Goal: Task Accomplishment & Management: Complete application form

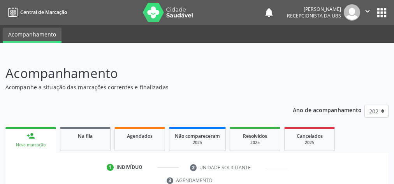
scroll to position [146, 0]
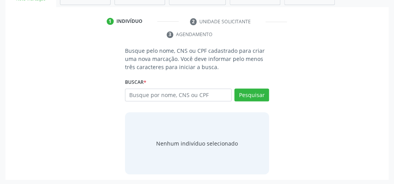
click at [207, 91] on input "text" at bounding box center [178, 95] width 107 height 13
type input "17494431470"
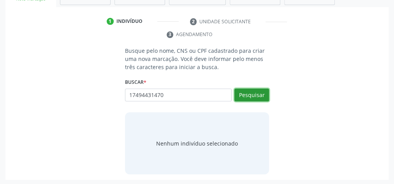
click at [254, 90] on button "Pesquisar" at bounding box center [251, 95] width 35 height 13
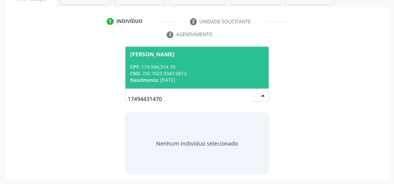
click at [137, 62] on span "Luna Vitória Alves dos Santos CPF: 174.944.314-70 CNS: 706 7025 9343 6813 Nasci…" at bounding box center [196, 68] width 143 height 42
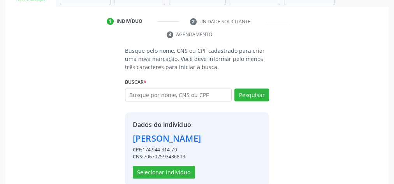
scroll to position [158, 0]
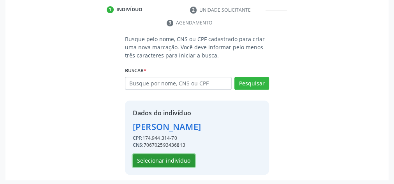
click at [183, 162] on button "Selecionar indivíduo" at bounding box center [164, 160] width 62 height 13
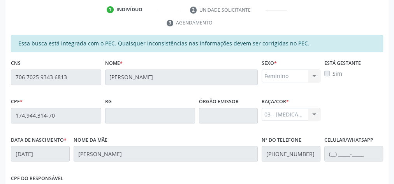
scroll to position [282, 0]
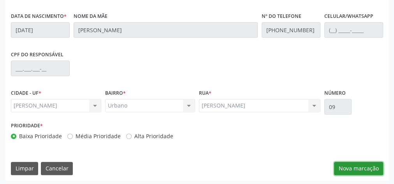
click at [363, 168] on button "Nova marcação" at bounding box center [358, 168] width 49 height 13
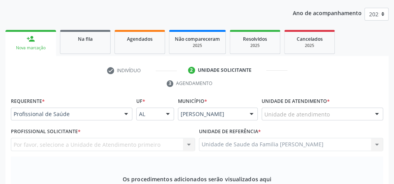
scroll to position [95, 0]
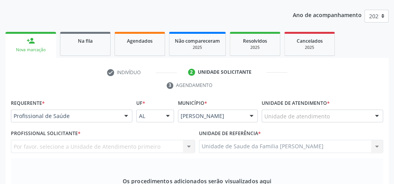
click at [374, 115] on div at bounding box center [377, 116] width 12 height 13
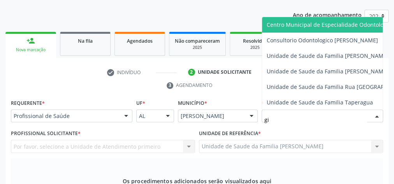
type input "gis"
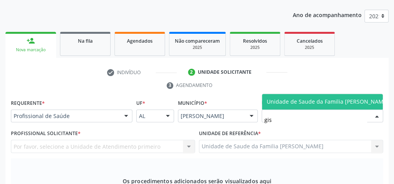
click at [344, 98] on span "Unidade de Saude da Familia [PERSON_NAME]" at bounding box center [328, 101] width 122 height 7
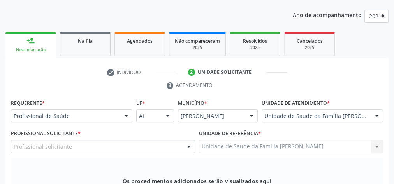
click at [184, 146] on div at bounding box center [189, 146] width 12 height 13
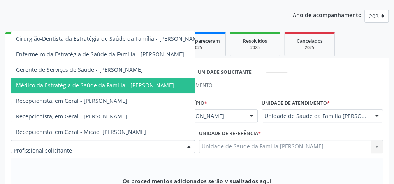
click at [114, 82] on span "Médico da Estratégia de Saúde da Família - Elenice Leite Alves" at bounding box center [95, 85] width 158 height 7
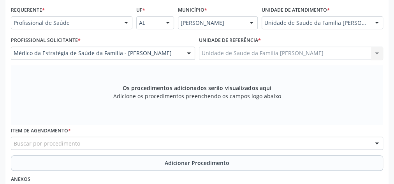
scroll to position [220, 0]
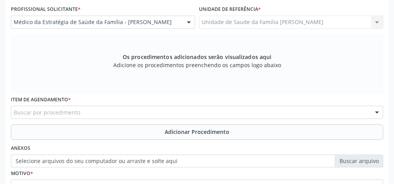
click at [168, 110] on div "Buscar por procedimento" at bounding box center [197, 112] width 372 height 13
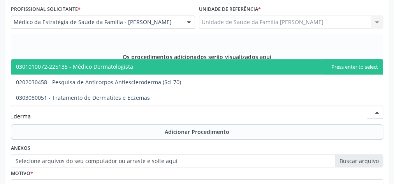
type input "dermat"
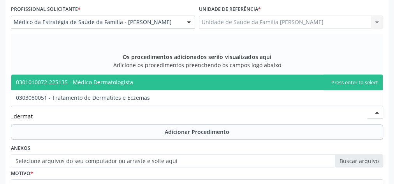
click at [130, 81] on span "0301010072-225135 - Médico Dermatologista" at bounding box center [74, 82] width 117 height 7
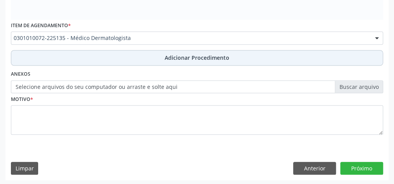
click at [184, 54] on span "Adicionar Procedimento" at bounding box center [197, 58] width 65 height 8
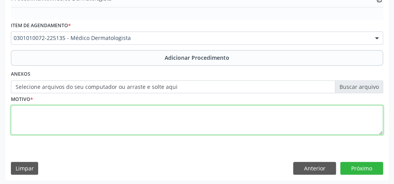
click at [118, 120] on textarea at bounding box center [197, 120] width 372 height 30
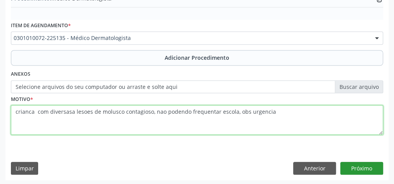
type textarea "crianca com diversasa lesoes de molusco contagioso, nao podendo frequentar esco…"
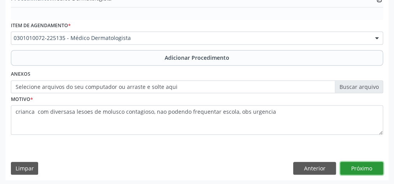
click at [353, 168] on button "Próximo" at bounding box center [361, 168] width 43 height 13
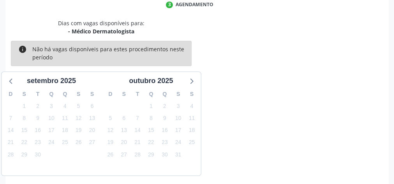
scroll to position [206, 0]
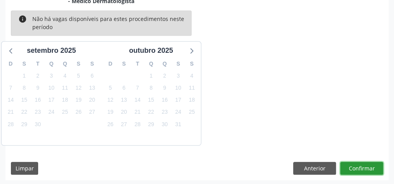
click at [350, 166] on button "Confirmar" at bounding box center [361, 168] width 43 height 13
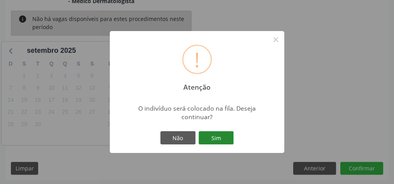
click at [225, 140] on button "Sim" at bounding box center [215, 138] width 35 height 13
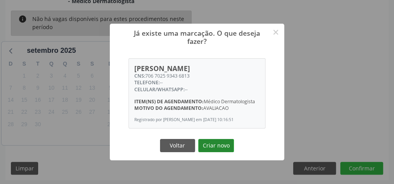
click at [225, 147] on button "Criar novo" at bounding box center [216, 145] width 36 height 13
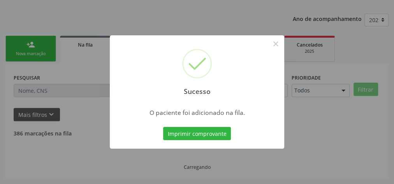
scroll to position [82, 0]
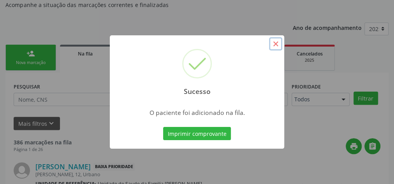
click at [275, 44] on button "×" at bounding box center [275, 43] width 13 height 13
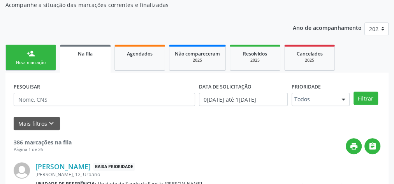
click at [49, 63] on div "Nova marcação" at bounding box center [30, 63] width 39 height 6
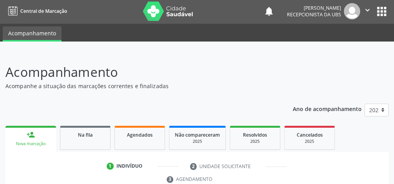
scroll to position [0, 0]
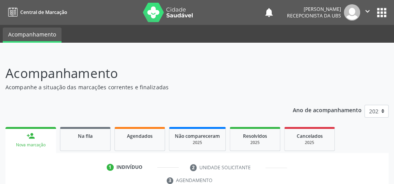
click at [351, 69] on header "Acompanhamento Acompanhe a situação das marcações correntes e finalizadas Relat…" at bounding box center [196, 78] width 383 height 28
click at [378, 67] on div "Relatórios" at bounding box center [382, 78] width 11 height 28
click at [376, 65] on header "Acompanhamento Acompanhe a situação das marcações correntes e finalizadas Relat…" at bounding box center [196, 78] width 383 height 28
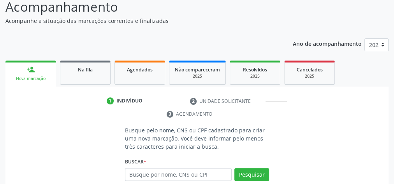
scroll to position [93, 0]
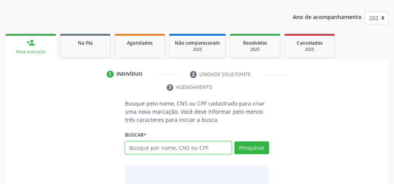
click at [207, 142] on input "text" at bounding box center [178, 148] width 107 height 13
type input "15040546440"
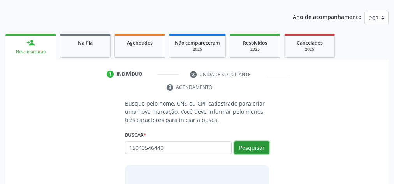
click at [266, 149] on button "Pesquisar" at bounding box center [251, 148] width 35 height 13
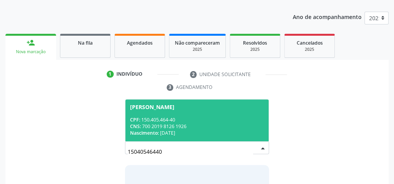
click at [184, 115] on span "Natanael Eduardo dos Santos CPF: 150.405.464-40 CNS: 700 2019 8126 1926 Nascime…" at bounding box center [196, 121] width 143 height 42
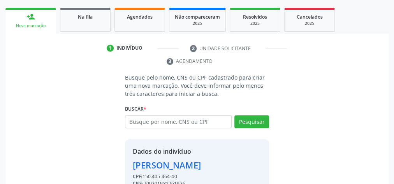
scroll to position [158, 0]
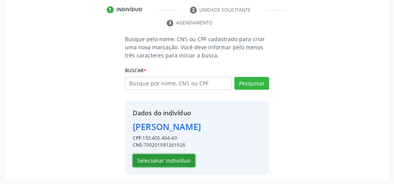
click at [174, 158] on button "Selecionar indivíduo" at bounding box center [164, 160] width 62 height 13
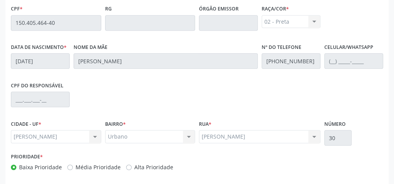
scroll to position [282, 0]
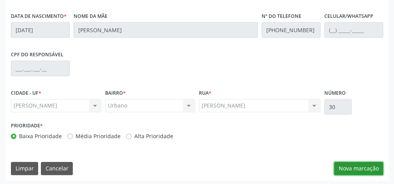
click at [369, 168] on button "Nova marcação" at bounding box center [358, 168] width 49 height 13
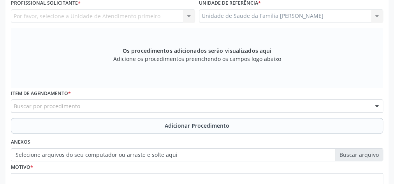
scroll to position [126, 0]
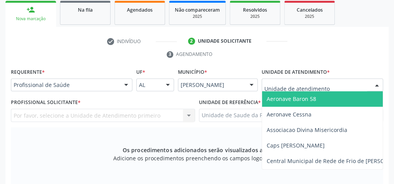
click at [376, 81] on div at bounding box center [377, 85] width 12 height 13
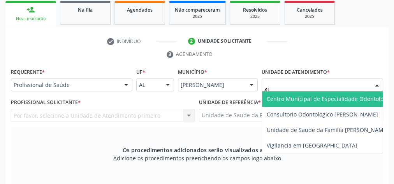
type input "gis"
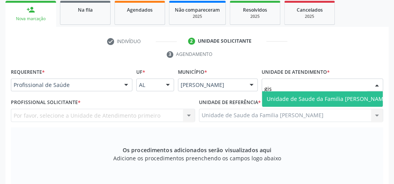
click at [361, 91] on span "Unidade de Saude da Familia [PERSON_NAME]" at bounding box center [327, 99] width 131 height 16
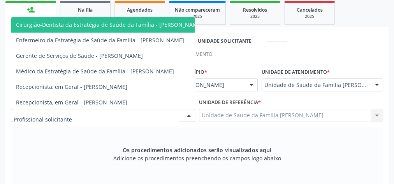
click at [185, 112] on div at bounding box center [189, 115] width 12 height 13
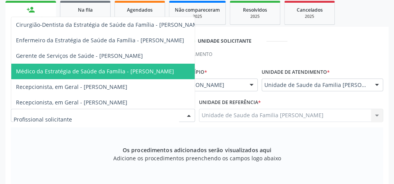
click at [163, 68] on span "Médico da Estratégia de Saúde da Família - Elenice Leite Alves" at bounding box center [95, 71] width 158 height 7
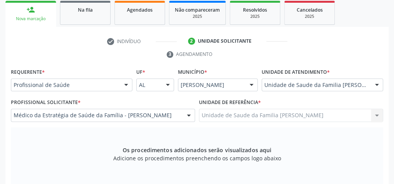
scroll to position [220, 0]
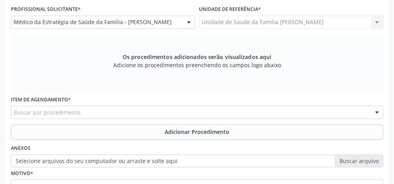
click at [181, 107] on div "Buscar por procedimento" at bounding box center [197, 112] width 372 height 13
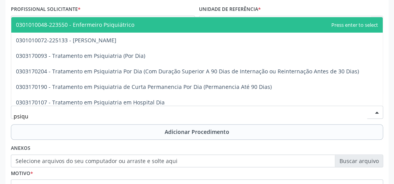
type input "psiqui"
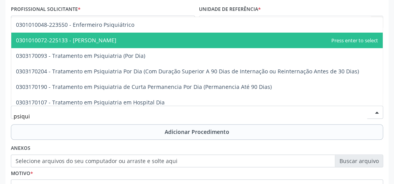
click at [107, 41] on span "0301010072-225133 - Médico Psiquiatra" at bounding box center [66, 40] width 100 height 7
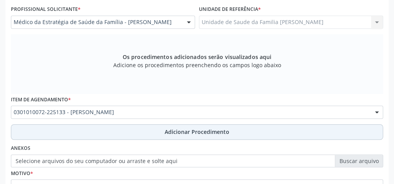
click at [200, 133] on span "Adicionar Procedimento" at bounding box center [197, 132] width 65 height 8
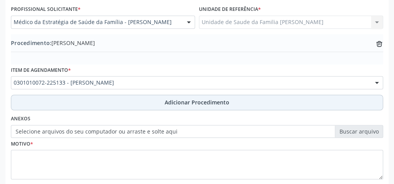
scroll to position [265, 0]
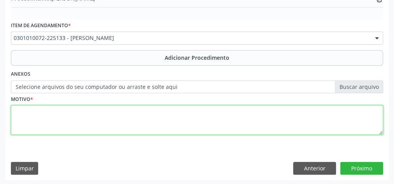
click at [169, 125] on textarea at bounding box center [197, 120] width 372 height 30
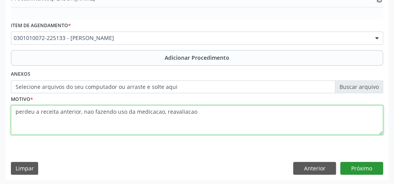
type textarea "perdeu a receita anterior, nao fazendo uso da medicacao, reavaliacao"
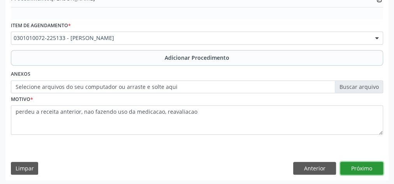
click at [366, 165] on button "Próximo" at bounding box center [361, 168] width 43 height 13
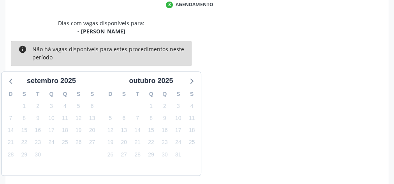
scroll to position [206, 0]
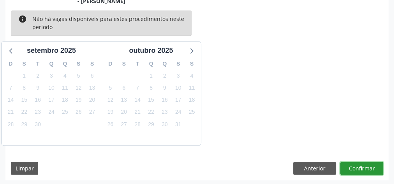
click at [368, 166] on button "Confirmar" at bounding box center [361, 168] width 43 height 13
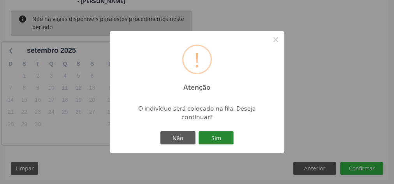
click at [220, 140] on button "Sim" at bounding box center [215, 138] width 35 height 13
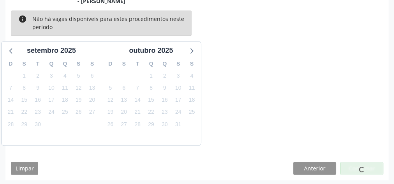
scroll to position [82, 0]
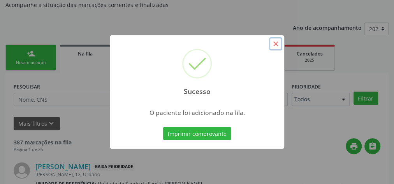
click at [271, 47] on button "×" at bounding box center [275, 43] width 13 height 13
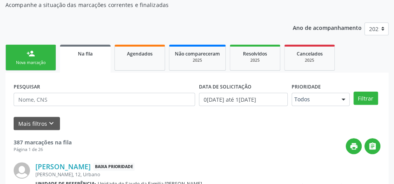
click at [37, 58] on link "person_add Nova marcação" at bounding box center [30, 58] width 51 height 26
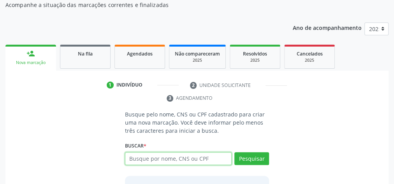
click at [184, 158] on input "text" at bounding box center [178, 159] width 107 height 13
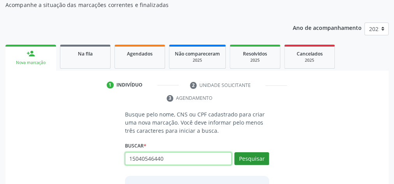
type input "15040546440"
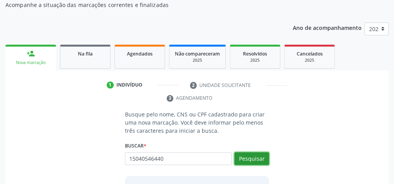
click at [262, 155] on button "Pesquisar" at bounding box center [251, 159] width 35 height 13
type input "15040546440"
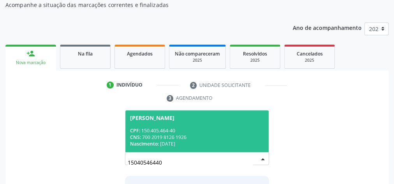
click at [228, 137] on div "CNS: 700 2019 8126 1926" at bounding box center [197, 137] width 134 height 7
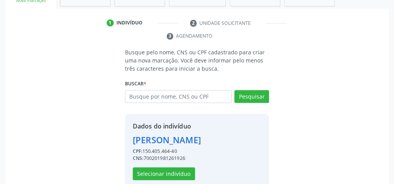
scroll to position [158, 0]
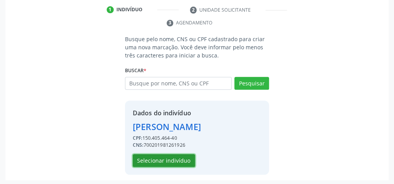
click at [170, 158] on button "Selecionar indivíduo" at bounding box center [164, 160] width 62 height 13
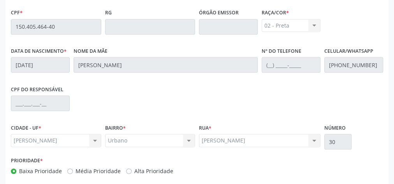
scroll to position [282, 0]
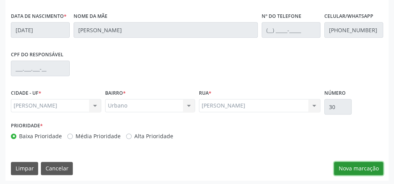
click at [362, 168] on button "Nova marcação" at bounding box center [358, 168] width 49 height 13
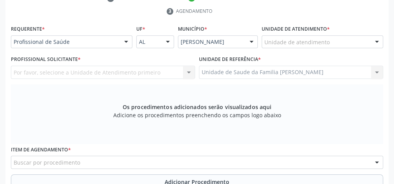
scroll to position [126, 0]
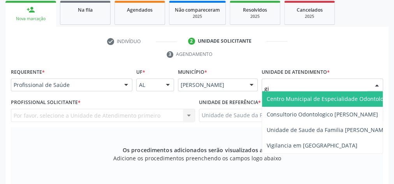
type input "gis"
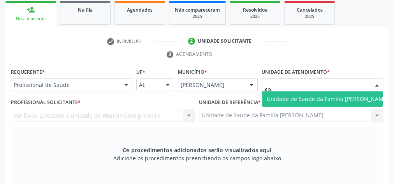
click at [350, 97] on span "Unidade de Saude da Familia [PERSON_NAME]" at bounding box center [328, 98] width 122 height 7
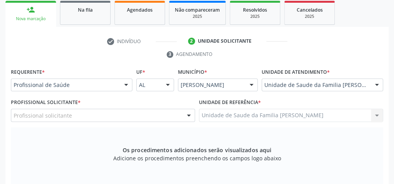
click at [188, 116] on div at bounding box center [189, 115] width 12 height 13
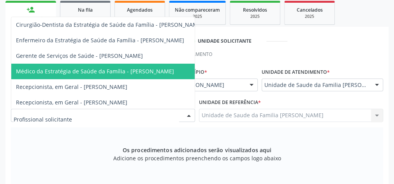
click at [104, 68] on span "Médico da Estratégia de Saúde da Família - Elenice Leite Alves" at bounding box center [95, 71] width 158 height 7
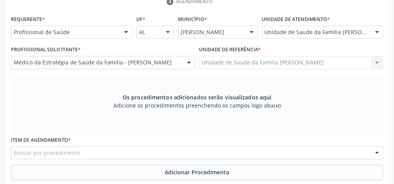
scroll to position [189, 0]
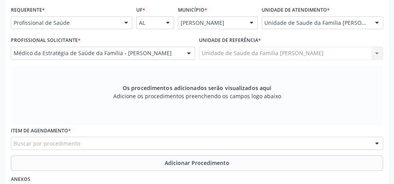
click at [181, 143] on div "Buscar por procedimento" at bounding box center [197, 143] width 372 height 13
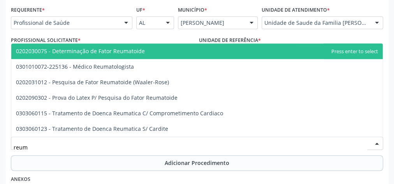
type input "reuma"
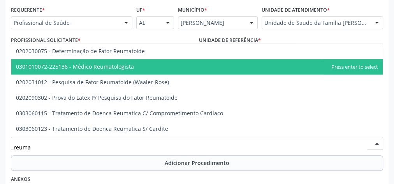
click at [101, 71] on span "0301010072-225136 - Médico Reumatologista" at bounding box center [196, 67] width 371 height 16
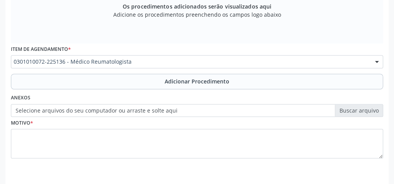
scroll to position [282, 0]
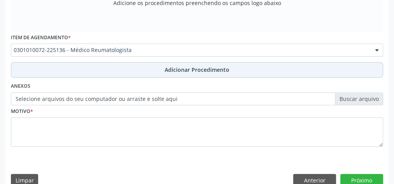
click at [194, 66] on span "Adicionar Procedimento" at bounding box center [197, 70] width 65 height 8
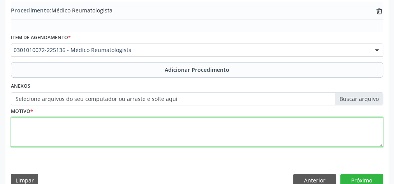
click at [125, 133] on textarea at bounding box center [197, 133] width 372 height 30
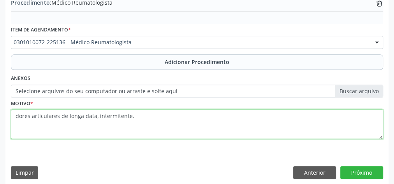
scroll to position [265, 0]
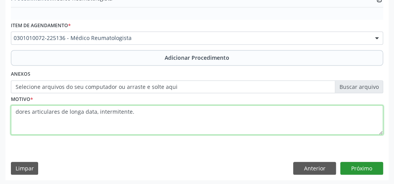
type textarea "dores articulares de longa data, intermitente."
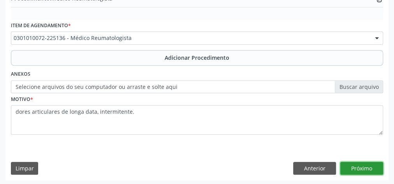
click at [365, 167] on button "Próximo" at bounding box center [361, 168] width 43 height 13
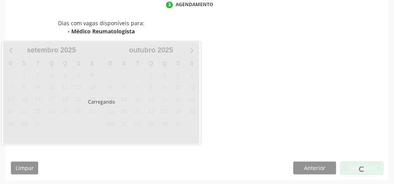
scroll to position [206, 0]
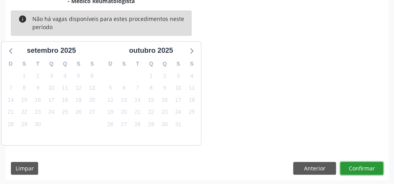
click at [365, 167] on button "Confirmar" at bounding box center [361, 168] width 43 height 13
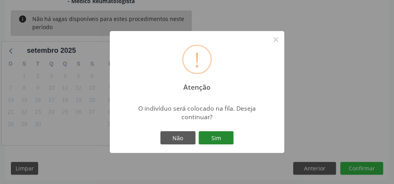
click at [223, 140] on button "Sim" at bounding box center [215, 138] width 35 height 13
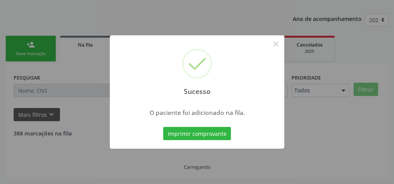
scroll to position [82, 0]
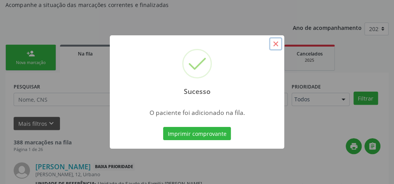
click at [277, 47] on button "×" at bounding box center [275, 43] width 13 height 13
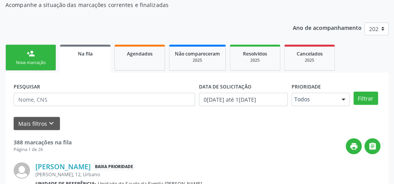
click at [32, 62] on div "Nova marcação" at bounding box center [30, 63] width 39 height 6
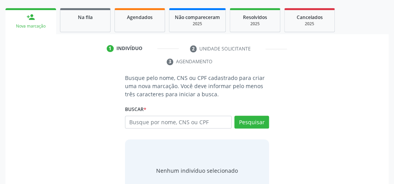
scroll to position [145, 0]
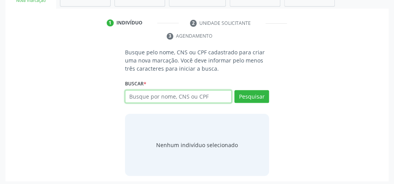
click at [160, 98] on input "text" at bounding box center [178, 96] width 107 height 13
type input "702104724581395"
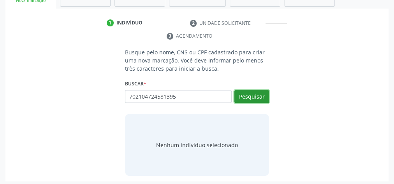
click at [250, 98] on button "Pesquisar" at bounding box center [251, 96] width 35 height 13
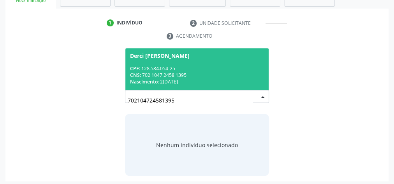
click at [203, 76] on div "CNS: 702 1047 2458 1395" at bounding box center [197, 75] width 134 height 7
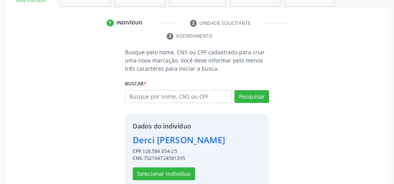
scroll to position [158, 0]
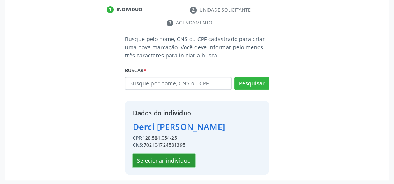
click at [174, 157] on button "Selecionar indivíduo" at bounding box center [164, 160] width 62 height 13
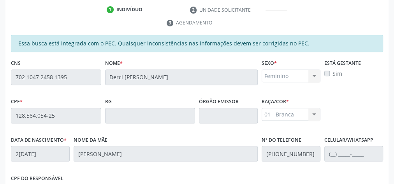
scroll to position [282, 0]
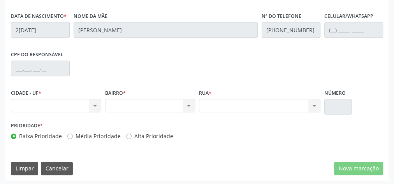
click at [96, 104] on div "Nenhum resultado encontrado para: " " Não há nenhuma opção para ser exibida." at bounding box center [56, 105] width 90 height 13
click at [95, 104] on div "Nenhum resultado encontrado para: " " Não há nenhuma opção para ser exibida." at bounding box center [56, 105] width 90 height 13
drag, startPoint x: 95, startPoint y: 104, endPoint x: 135, endPoint y: 102, distance: 39.7
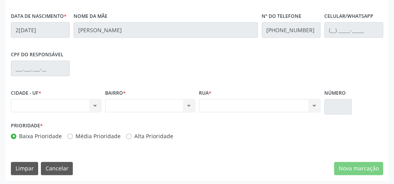
click at [102, 103] on div "CIDADE - UF * Nenhum resultado encontrado para: " " Não há nenhuma opção para s…" at bounding box center [56, 103] width 94 height 33
click at [166, 106] on div "Nenhum resultado encontrado para: " " Não há nenhuma opção para ser exibida." at bounding box center [150, 105] width 90 height 13
drag, startPoint x: 194, startPoint y: 106, endPoint x: 385, endPoint y: 87, distance: 191.6
click at [298, 96] on div "CIDADE - UF * Nenhum resultado encontrado para: " " Não há nenhuma opção para s…" at bounding box center [197, 103] width 376 height 33
click at [354, 118] on div "CIDADE - UF * Nenhum resultado encontrado para: " " Não há nenhuma opção para s…" at bounding box center [197, 103] width 376 height 33
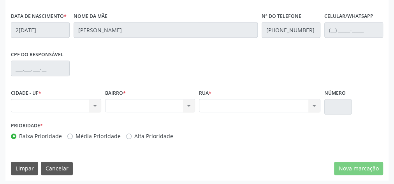
drag, startPoint x: 300, startPoint y: 132, endPoint x: 300, endPoint y: 119, distance: 12.8
click at [300, 126] on div "Prioridade * Baixa Prioridade Média Prioridade Alta Prioridade" at bounding box center [197, 133] width 376 height 26
drag, startPoint x: 300, startPoint y: 119, endPoint x: 307, endPoint y: 119, distance: 6.6
click at [307, 120] on div "Prioridade * Baixa Prioridade Média Prioridade Alta Prioridade" at bounding box center [197, 133] width 376 height 26
click at [349, 160] on div "Essa busca está integrada com o PEC. Quaisquer inconsistências nas informações …" at bounding box center [196, 46] width 383 height 270
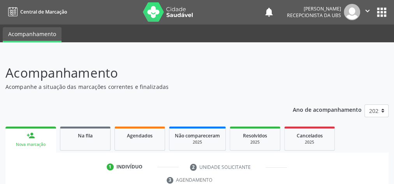
scroll to position [0, 0]
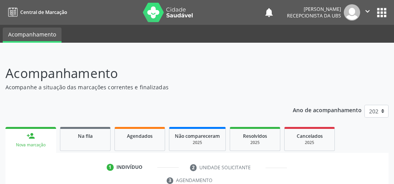
scroll to position [146, 0]
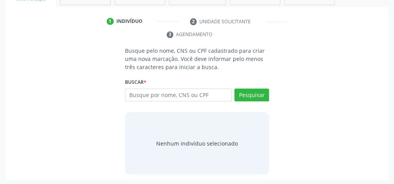
click at [191, 91] on input "text" at bounding box center [178, 95] width 107 height 13
type input "706209512695067"
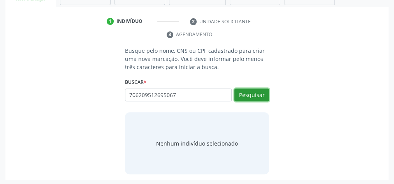
click at [258, 92] on button "Pesquisar" at bounding box center [251, 95] width 35 height 13
type input "706209512695067"
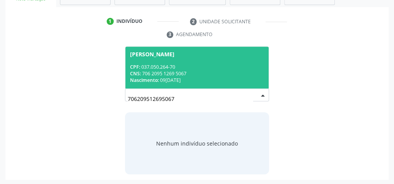
click at [219, 60] on span "Ana Paula Santos de Oliveira CPF: 037.050.264-70 CNS: 706 2095 1269 5067 Nascim…" at bounding box center [196, 68] width 143 height 42
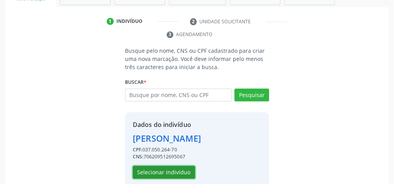
click at [165, 171] on button "Selecionar indivíduo" at bounding box center [164, 172] width 62 height 13
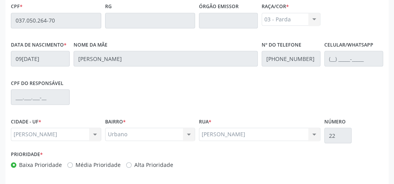
scroll to position [282, 0]
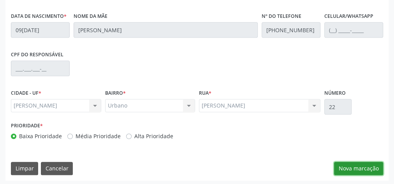
click at [346, 162] on button "Nova marcação" at bounding box center [358, 168] width 49 height 13
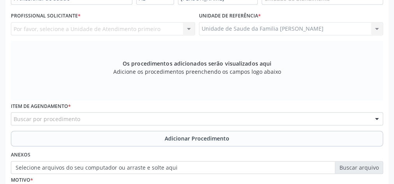
scroll to position [126, 0]
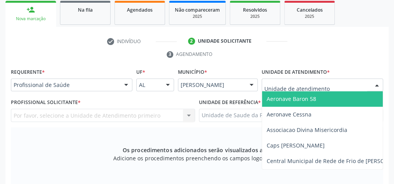
click at [330, 86] on div at bounding box center [321, 85] width 121 height 13
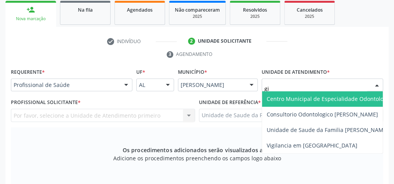
type input "gis"
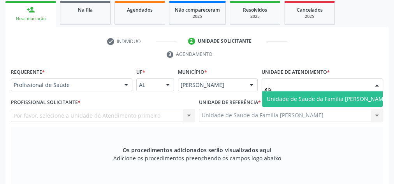
click at [321, 102] on span "Unidade de Saude da Familia [PERSON_NAME]" at bounding box center [327, 99] width 131 height 16
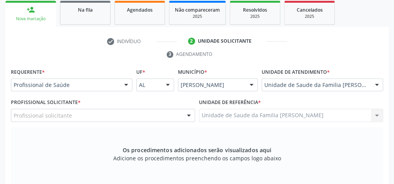
click at [188, 116] on div at bounding box center [189, 115] width 12 height 13
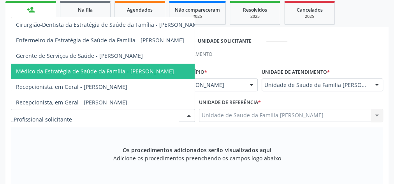
click at [125, 68] on span "Médico da Estratégia de Saúde da Família - Elenice Leite Alves" at bounding box center [95, 71] width 158 height 7
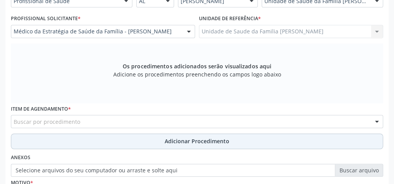
scroll to position [220, 0]
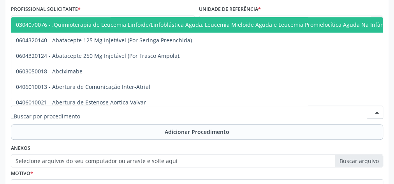
click at [166, 107] on div at bounding box center [197, 112] width 372 height 13
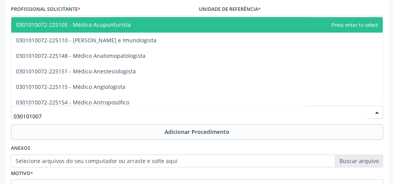
type input "0301010072"
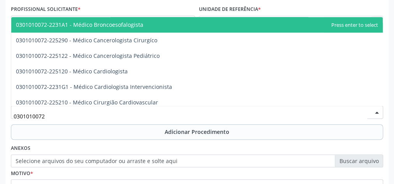
scroll to position [125, 0]
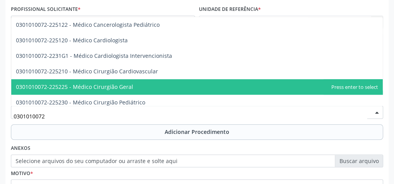
click at [121, 81] on span "0301010072-225225 - Médico Cirurgião Geral" at bounding box center [196, 87] width 371 height 16
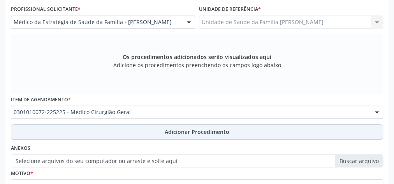
click at [177, 125] on button "Adicionar Procedimento" at bounding box center [197, 133] width 372 height 16
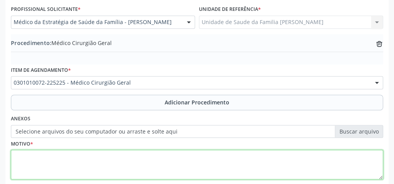
click at [170, 159] on textarea at bounding box center [197, 165] width 372 height 30
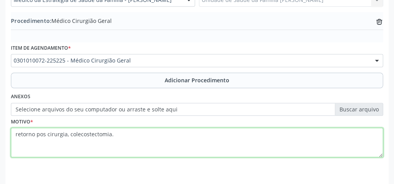
scroll to position [265, 0]
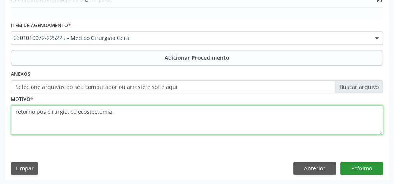
type textarea "retorno pos cirurgia, colecostectomia."
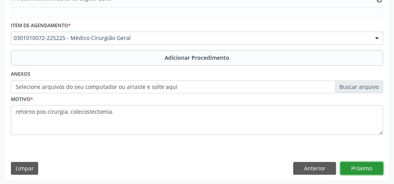
click at [369, 168] on button "Próximo" at bounding box center [361, 168] width 43 height 13
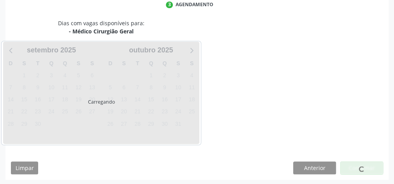
scroll to position [206, 0]
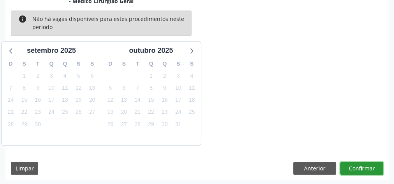
click at [357, 163] on button "Confirmar" at bounding box center [361, 168] width 43 height 13
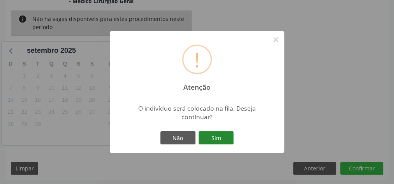
click at [212, 137] on button "Sim" at bounding box center [215, 138] width 35 height 13
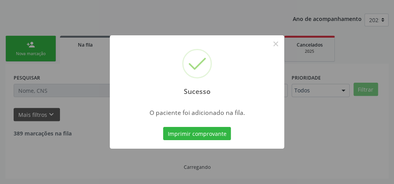
scroll to position [82, 0]
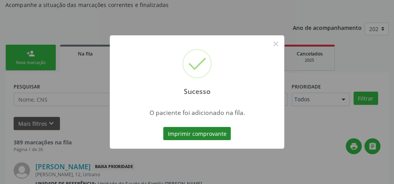
click at [214, 132] on button "Imprimir comprovante" at bounding box center [197, 133] width 68 height 13
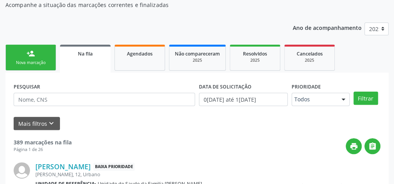
click at [29, 53] on div "person_add" at bounding box center [30, 53] width 9 height 9
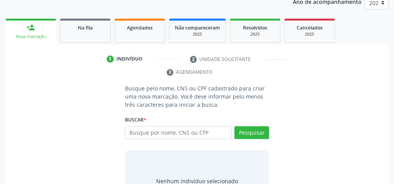
scroll to position [145, 0]
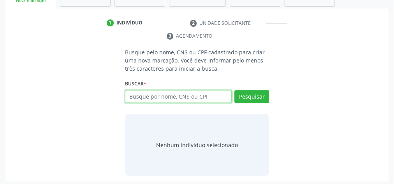
click at [149, 100] on input "text" at bounding box center [178, 96] width 107 height 13
type input "14968724446"
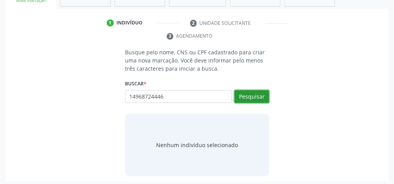
click at [261, 96] on button "Pesquisar" at bounding box center [251, 96] width 35 height 13
type input "14968724446"
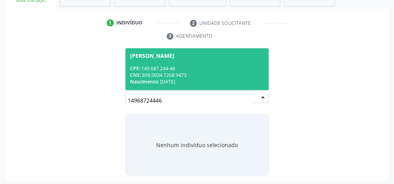
click at [200, 72] on div "CNS: 898 0034 7268 9473" at bounding box center [197, 75] width 134 height 7
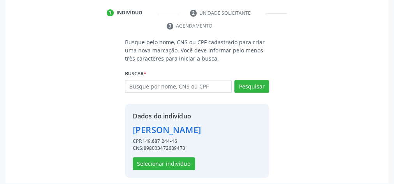
scroll to position [171, 0]
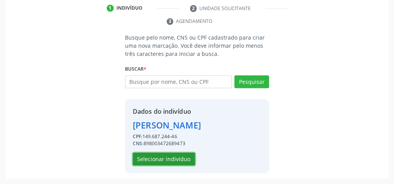
click at [184, 157] on button "Selecionar indivíduo" at bounding box center [164, 159] width 62 height 13
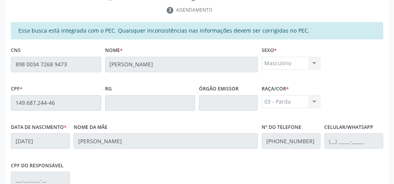
scroll to position [282, 0]
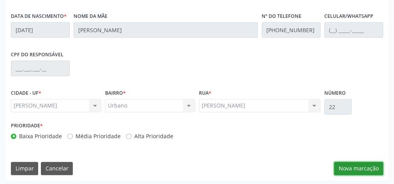
click at [355, 164] on button "Nova marcação" at bounding box center [358, 168] width 49 height 13
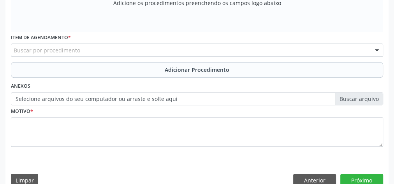
scroll to position [126, 0]
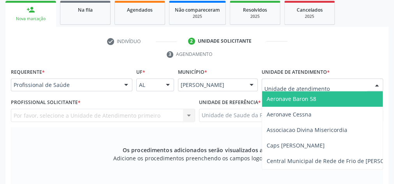
click at [375, 80] on div at bounding box center [377, 85] width 12 height 13
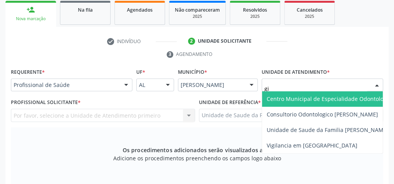
type input "gis"
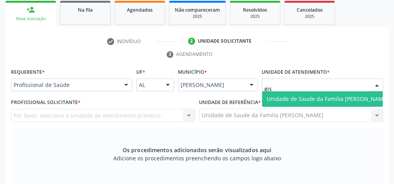
click at [318, 101] on span "Unidade de Saude da Familia [PERSON_NAME]" at bounding box center [328, 98] width 122 height 7
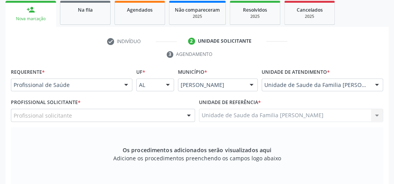
click at [189, 116] on div at bounding box center [189, 115] width 12 height 13
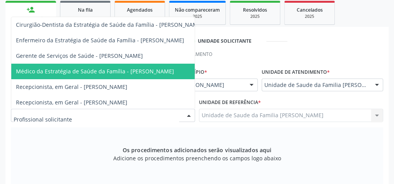
click at [147, 73] on span "Médico da Estratégia de Saúde da Família - Elenice Leite Alves" at bounding box center [95, 71] width 158 height 7
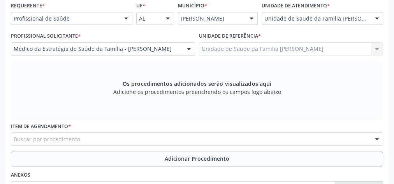
scroll to position [220, 0]
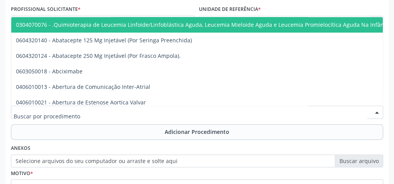
click at [176, 116] on div at bounding box center [197, 112] width 372 height 13
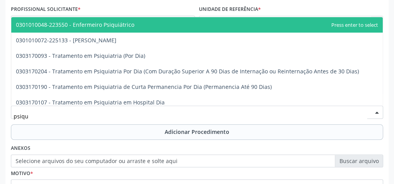
type input "psiqui"
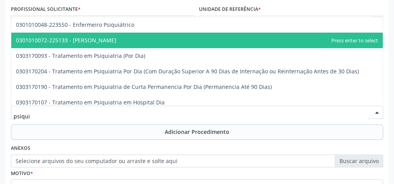
click at [105, 40] on span "0301010072-225133 - Médico Psiquiatra" at bounding box center [66, 40] width 100 height 7
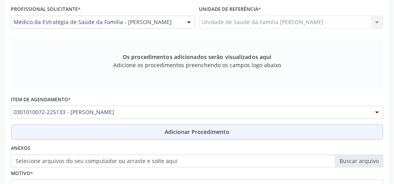
click at [205, 132] on span "Adicionar Procedimento" at bounding box center [197, 132] width 65 height 8
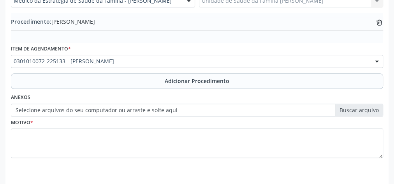
scroll to position [251, 0]
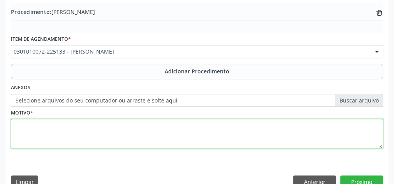
click at [178, 134] on textarea at bounding box center [197, 134] width 372 height 30
click at [56, 123] on textarea "paciente com doficuldade" at bounding box center [197, 134] width 372 height 30
click at [156, 133] on textarea "paciente com dificuldade" at bounding box center [197, 134] width 372 height 30
click at [129, 125] on textarea "paciente com dificuldade no aprendizado, decit" at bounding box center [197, 134] width 372 height 30
click at [152, 124] on textarea "paciente com dificuldade no aprendizado, defcit" at bounding box center [197, 134] width 372 height 30
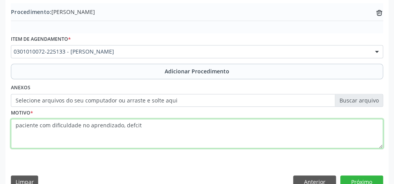
click at [132, 123] on textarea "paciente com dificuldade no aprendizado, defcit" at bounding box center [197, 134] width 372 height 30
click at [162, 123] on textarea "paciente com dificuldade no aprendizado, deficit" at bounding box center [197, 134] width 372 height 30
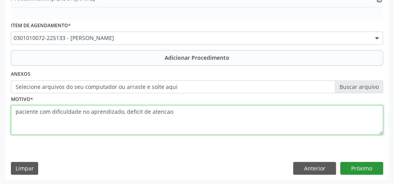
type textarea "paciente com dificuldade no aprendizado, deficit de atencao"
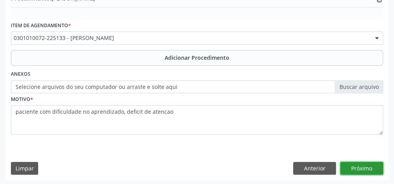
click at [369, 165] on button "Próximo" at bounding box center [361, 168] width 43 height 13
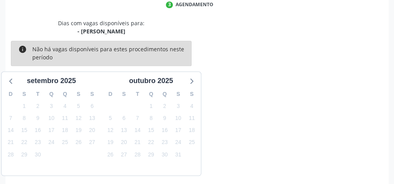
scroll to position [206, 0]
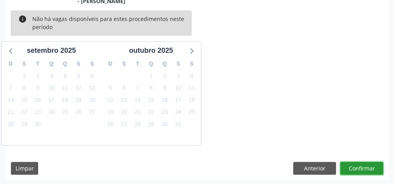
click at [369, 165] on button "Confirmar" at bounding box center [361, 168] width 43 height 13
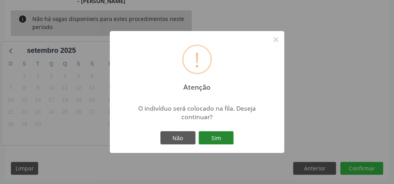
click at [202, 139] on button "Sim" at bounding box center [215, 138] width 35 height 13
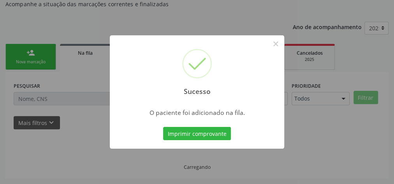
scroll to position [82, 0]
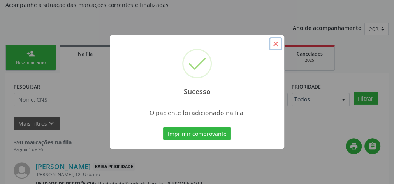
click at [281, 46] on button "×" at bounding box center [275, 43] width 13 height 13
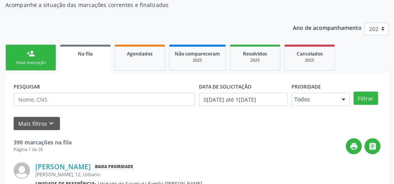
click at [43, 60] on div "Nova marcação" at bounding box center [30, 63] width 39 height 6
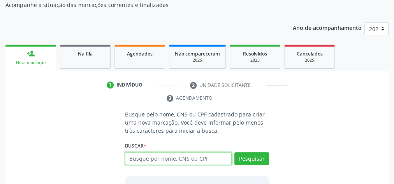
click at [189, 156] on input "text" at bounding box center [178, 159] width 107 height 13
type input "14968724446"
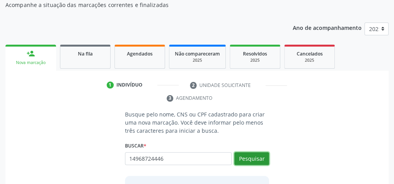
click at [251, 156] on button "Pesquisar" at bounding box center [251, 159] width 35 height 13
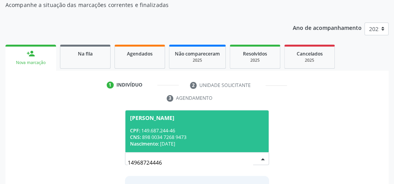
click at [210, 128] on div "CPF: 149.687.244-46" at bounding box center [197, 131] width 134 height 7
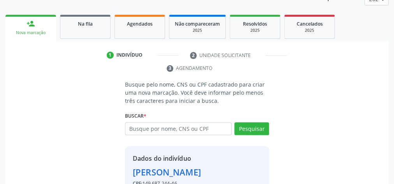
scroll to position [171, 0]
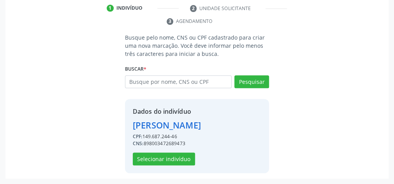
click at [189, 153] on div "Dados do indivíduo Ruan Guilherme da Silva Quirino CPF: 149.687.244-46 CNS: 898…" at bounding box center [167, 136] width 68 height 59
click at [187, 156] on button "Selecionar indivíduo" at bounding box center [164, 159] width 62 height 13
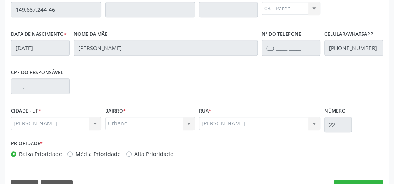
scroll to position [282, 0]
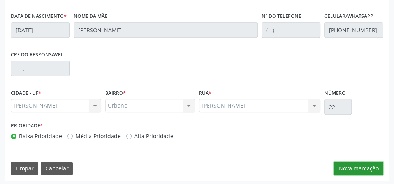
click at [360, 168] on button "Nova marcação" at bounding box center [358, 168] width 49 height 13
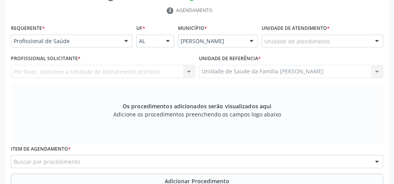
scroll to position [158, 0]
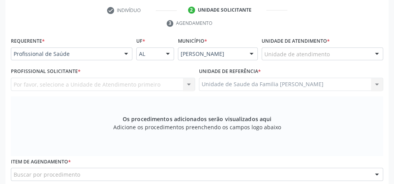
click at [334, 52] on div "Unidade de atendimento" at bounding box center [321, 53] width 121 height 13
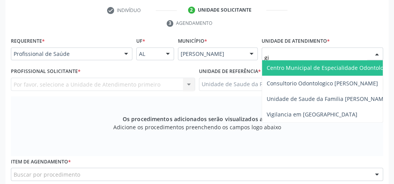
type input "gis"
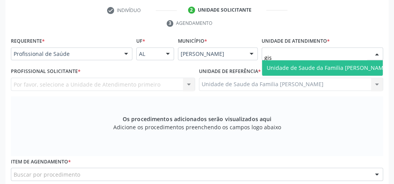
click at [332, 64] on span "Unidade de Saude da Familia [PERSON_NAME]" at bounding box center [328, 67] width 122 height 7
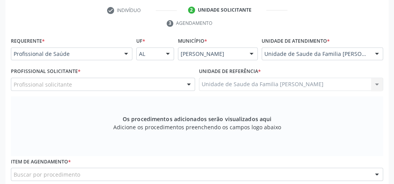
click at [191, 83] on div at bounding box center [189, 84] width 12 height 13
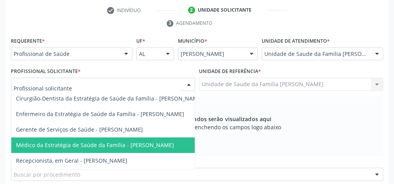
click at [94, 144] on span "Médico da Estratégia de Saúde da Família - Elenice Leite Alves" at bounding box center [95, 145] width 158 height 7
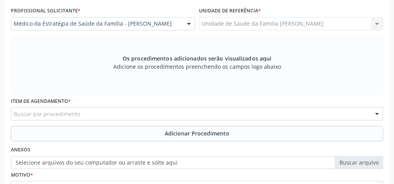
scroll to position [220, 0]
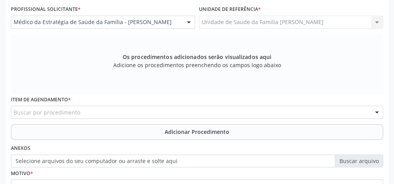
click at [130, 113] on div "Buscar por procedimento" at bounding box center [197, 112] width 372 height 13
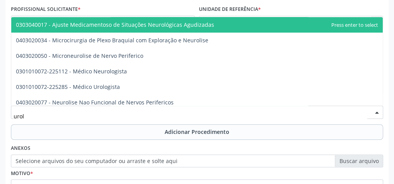
type input "urolo"
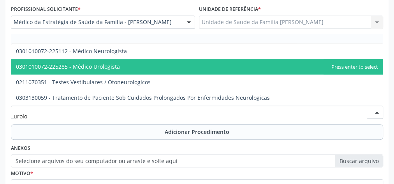
click at [112, 64] on span "0301010072-225285 - Médico Urologista" at bounding box center [68, 66] width 104 height 7
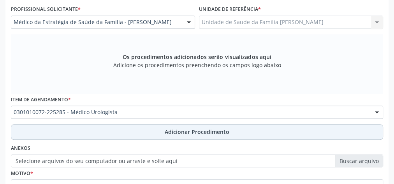
click at [195, 132] on span "Adicionar Procedimento" at bounding box center [197, 132] width 65 height 8
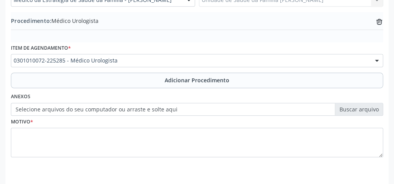
scroll to position [265, 0]
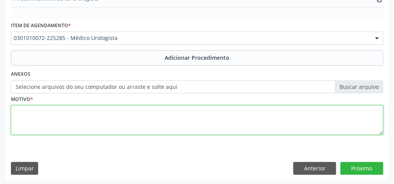
click at [165, 121] on textarea at bounding box center [197, 120] width 372 height 30
click at [73, 111] on textarea "hematuria microscopia+ proteinuria" at bounding box center [197, 120] width 372 height 30
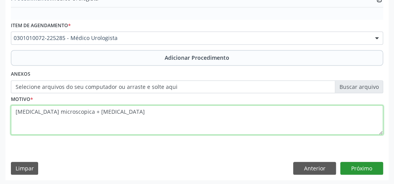
type textarea "hematuria microscopica + proteinuria"
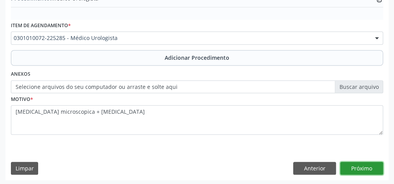
click at [357, 163] on button "Próximo" at bounding box center [361, 168] width 43 height 13
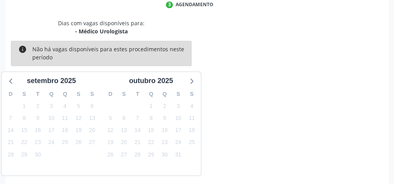
scroll to position [206, 0]
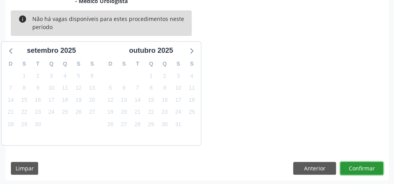
click at [359, 162] on button "Confirmar" at bounding box center [361, 168] width 43 height 13
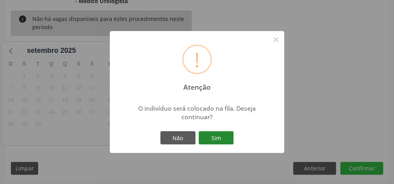
click at [228, 141] on button "Sim" at bounding box center [215, 138] width 35 height 13
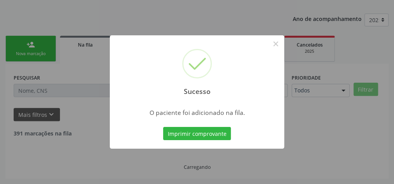
scroll to position [82, 0]
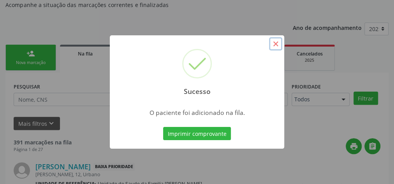
click at [276, 43] on button "×" at bounding box center [275, 43] width 13 height 13
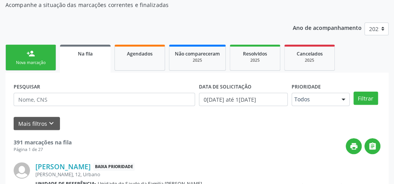
click at [47, 57] on link "person_add Nova marcação" at bounding box center [30, 58] width 51 height 26
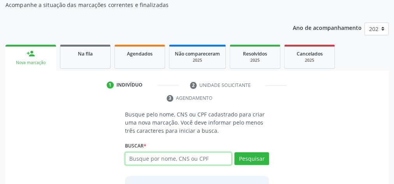
click at [201, 162] on input "text" at bounding box center [178, 159] width 107 height 13
type input "700003411087506"
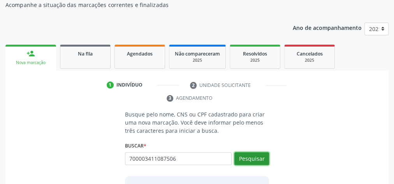
click at [255, 160] on button "Pesquisar" at bounding box center [251, 159] width 35 height 13
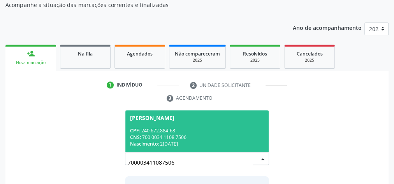
drag, startPoint x: 241, startPoint y: 140, endPoint x: 243, endPoint y: 135, distance: 4.7
click at [241, 139] on div "CNS: 700 0034 1108 7506" at bounding box center [197, 137] width 134 height 7
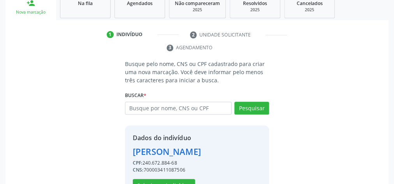
scroll to position [158, 0]
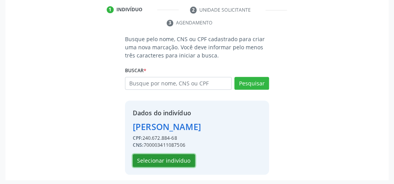
click at [165, 159] on button "Selecionar indivíduo" at bounding box center [164, 160] width 62 height 13
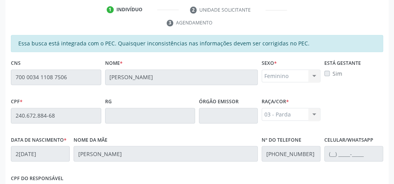
scroll to position [282, 0]
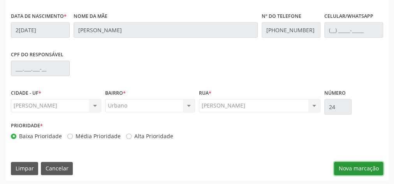
click at [358, 167] on button "Nova marcação" at bounding box center [358, 168] width 49 height 13
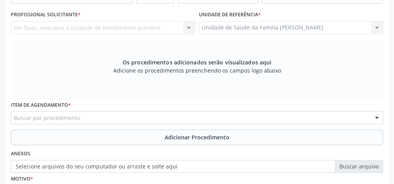
scroll to position [158, 0]
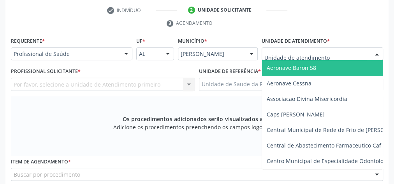
click at [329, 54] on div at bounding box center [321, 53] width 121 height 13
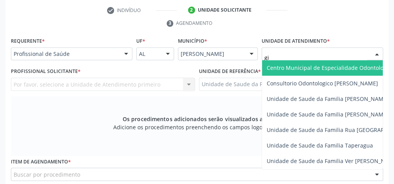
type input "gis"
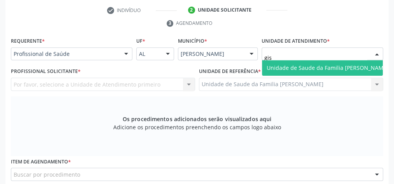
click at [322, 66] on span "Unidade de Saude da Familia [PERSON_NAME]" at bounding box center [328, 67] width 122 height 7
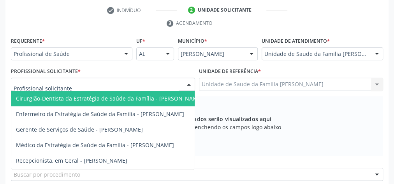
click at [190, 83] on div at bounding box center [189, 84] width 12 height 13
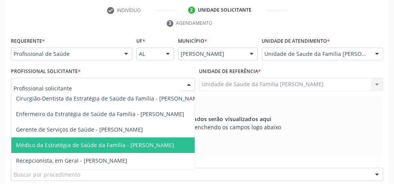
click at [128, 140] on span "Médico da Estratégia de Saúde da Família - Elenice Leite Alves" at bounding box center [109, 146] width 196 height 16
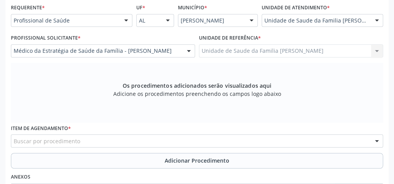
scroll to position [220, 0]
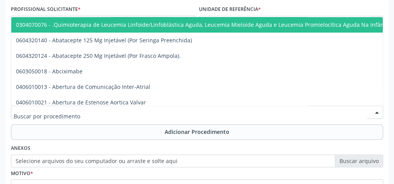
click at [163, 112] on div at bounding box center [197, 112] width 372 height 13
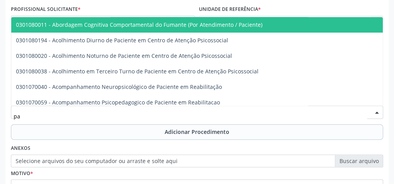
type input "p"
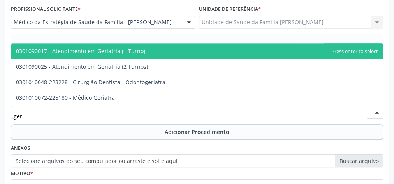
type input "geria"
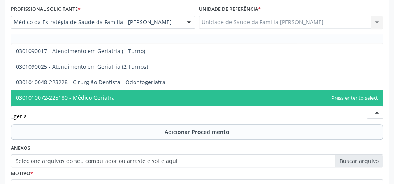
click at [118, 97] on span "0301010072-225180 - Médico Geriatra" at bounding box center [196, 98] width 371 height 16
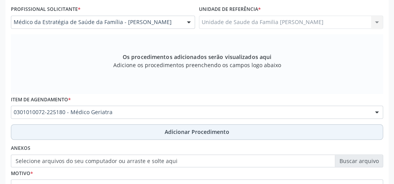
click at [181, 130] on span "Adicionar Procedimento" at bounding box center [197, 132] width 65 height 8
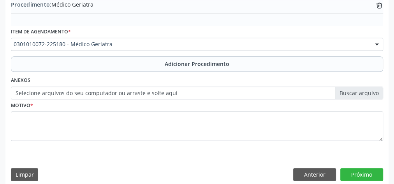
scroll to position [265, 0]
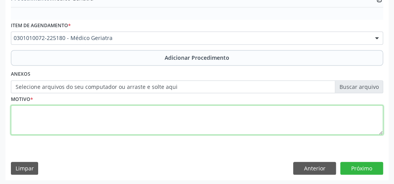
click at [135, 120] on textarea at bounding box center [197, 120] width 372 height 30
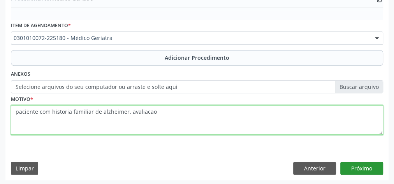
type textarea "paciente com historia familiar de alzheimer. avaliacao"
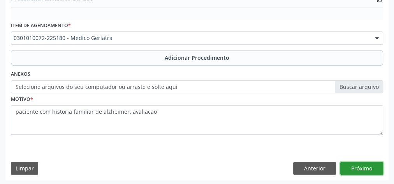
click at [369, 167] on button "Próximo" at bounding box center [361, 168] width 43 height 13
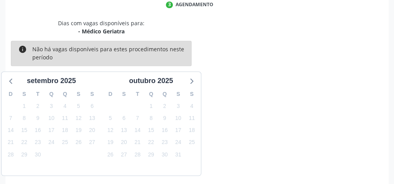
scroll to position [206, 0]
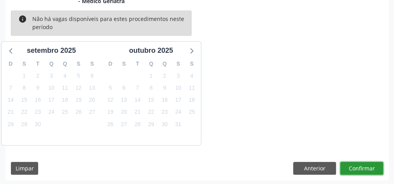
click at [369, 167] on button "Confirmar" at bounding box center [361, 168] width 43 height 13
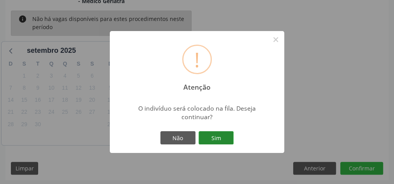
click at [229, 143] on button "Sim" at bounding box center [215, 138] width 35 height 13
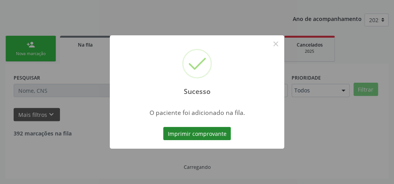
scroll to position [82, 0]
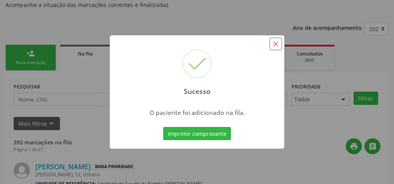
click at [273, 45] on button "×" at bounding box center [275, 43] width 13 height 13
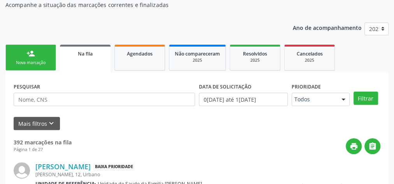
click at [31, 56] on div "person_add" at bounding box center [30, 53] width 9 height 9
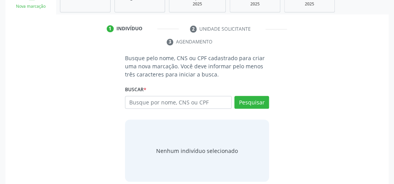
scroll to position [145, 0]
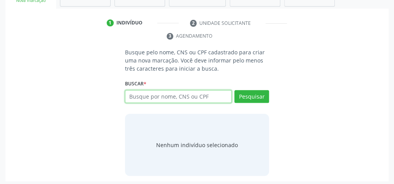
click at [160, 93] on input "text" at bounding box center [178, 96] width 107 height 13
type input "702104724581395"
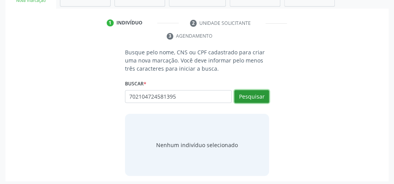
click at [238, 91] on button "Pesquisar" at bounding box center [251, 96] width 35 height 13
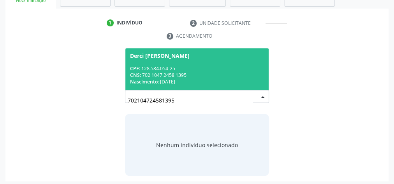
click at [198, 69] on div "CPF: 128.584.054-25" at bounding box center [197, 68] width 134 height 7
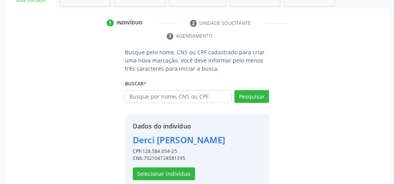
scroll to position [158, 0]
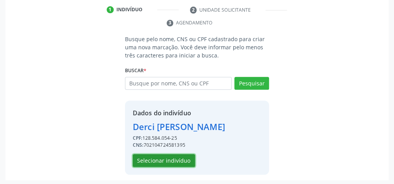
click at [173, 157] on button "Selecionar indivíduo" at bounding box center [164, 160] width 62 height 13
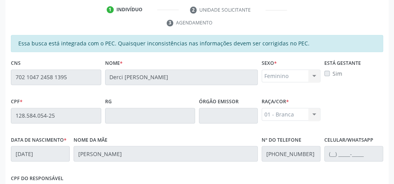
scroll to position [282, 0]
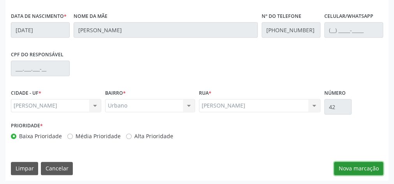
click at [366, 167] on button "Nova marcação" at bounding box center [358, 168] width 49 height 13
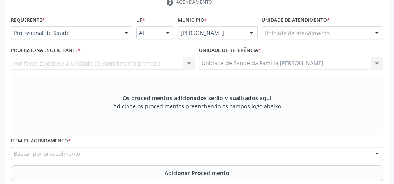
scroll to position [126, 0]
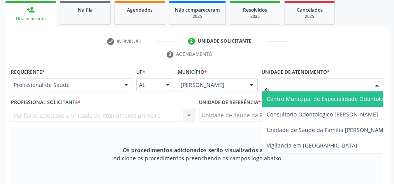
type input "gis"
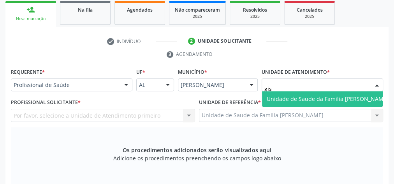
click at [306, 96] on span "Unidade de Saude da Familia [PERSON_NAME]" at bounding box center [328, 98] width 122 height 7
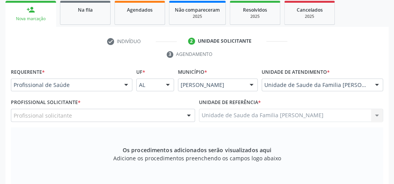
click at [191, 113] on div at bounding box center [189, 115] width 12 height 13
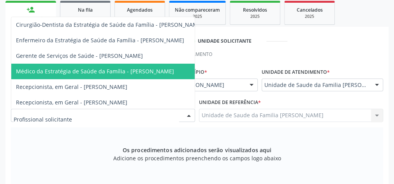
click at [148, 71] on span "Médico da Estratégia de Saúde da Família - [PERSON_NAME]" at bounding box center [95, 71] width 158 height 7
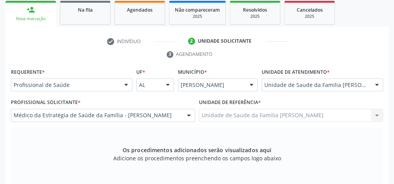
click at [188, 112] on div at bounding box center [189, 115] width 12 height 13
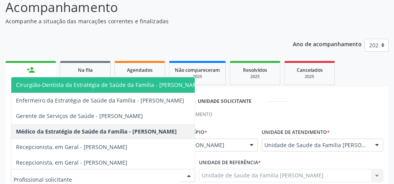
scroll to position [64, 0]
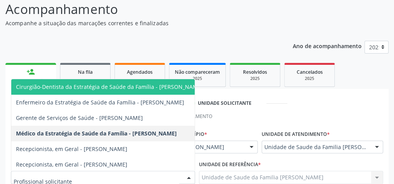
click at [166, 87] on span "Cirurgião-Dentista da Estratégia de Saúde da Família - [PERSON_NAME]" at bounding box center [109, 86] width 187 height 7
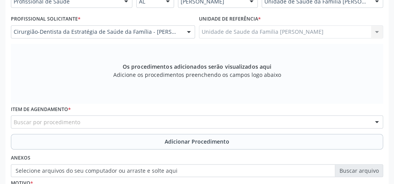
scroll to position [220, 0]
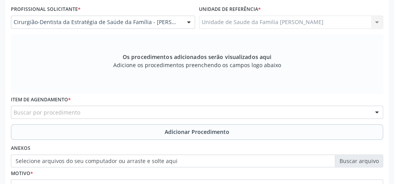
click at [163, 115] on div "Buscar por procedimento" at bounding box center [197, 112] width 372 height 13
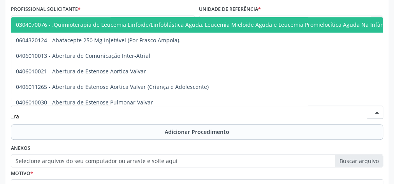
type input "r"
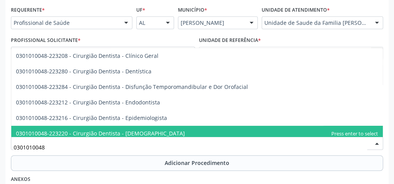
scroll to position [251, 0]
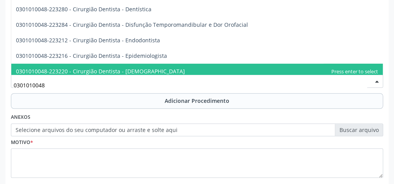
click at [105, 90] on input "0301010048" at bounding box center [190, 85] width 353 height 16
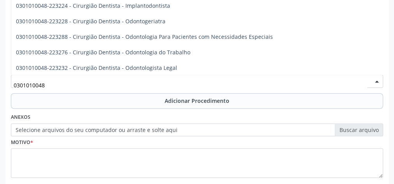
scroll to position [125, 0]
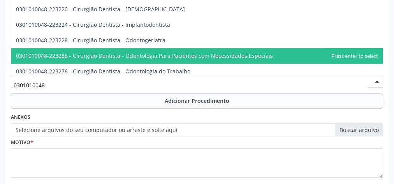
click at [104, 56] on span "0301010048-223288 - Cirurgião Dentista - Odontologia Para Pacientes com Necessi…" at bounding box center [144, 55] width 257 height 7
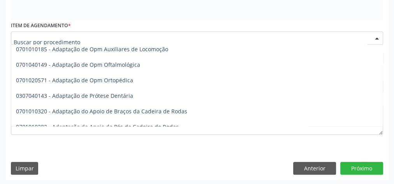
scroll to position [1276, 0]
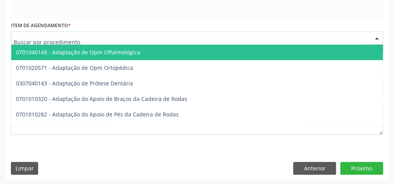
click at [170, 37] on input "text" at bounding box center [190, 42] width 353 height 16
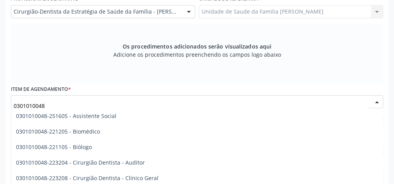
scroll to position [232, 0]
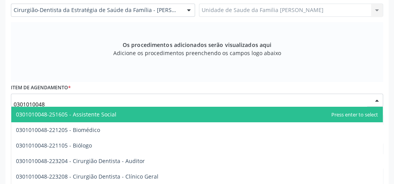
click at [185, 98] on input "0301010048" at bounding box center [190, 105] width 353 height 16
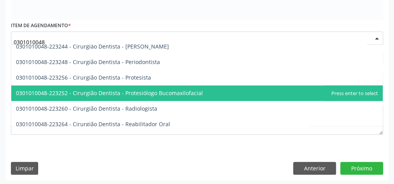
scroll to position [280, 0]
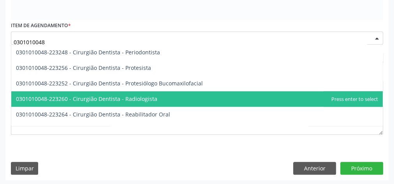
click at [147, 100] on span "0301010048-223260 - Cirurgião Dentista - Radiologista" at bounding box center [86, 98] width 141 height 7
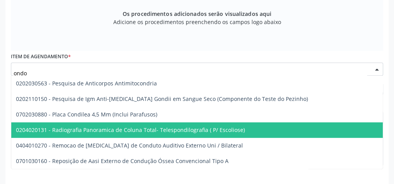
scroll to position [0, 0]
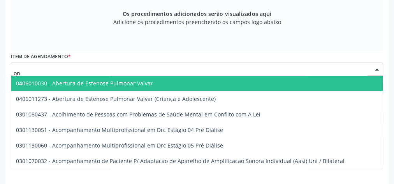
type input "o"
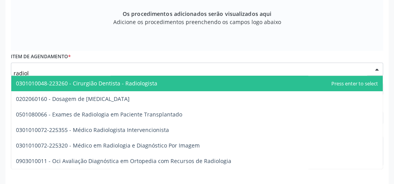
type input "radiolo"
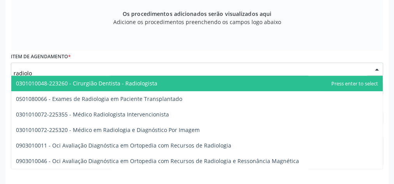
click at [136, 85] on span "0301010048-223260 - Cirurgião Dentista - Radiologista" at bounding box center [86, 83] width 141 height 7
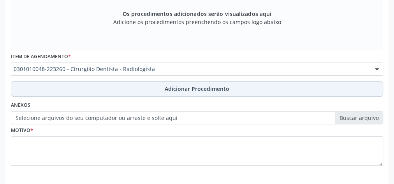
click at [187, 85] on span "Adicionar Procedimento" at bounding box center [197, 89] width 65 height 8
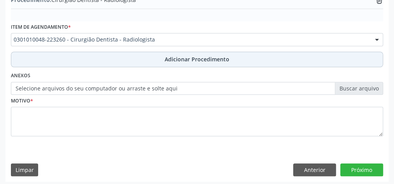
scroll to position [233, 0]
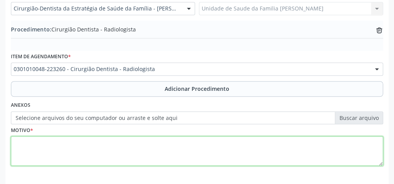
click at [112, 152] on textarea at bounding box center [197, 152] width 372 height 30
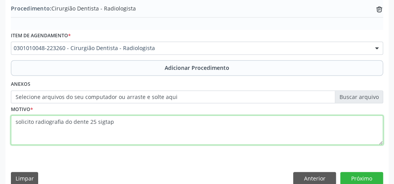
scroll to position [265, 0]
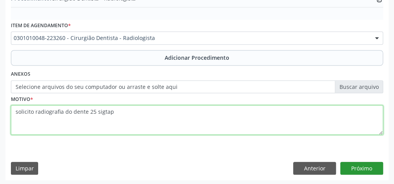
type textarea "solicito radiografia do dente 25 sigtap"
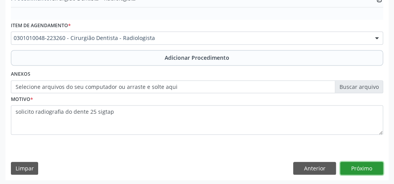
click at [353, 165] on button "Próximo" at bounding box center [361, 168] width 43 height 13
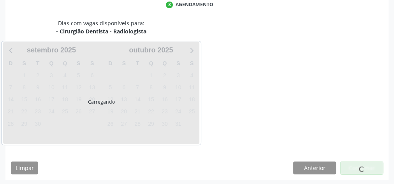
scroll to position [206, 0]
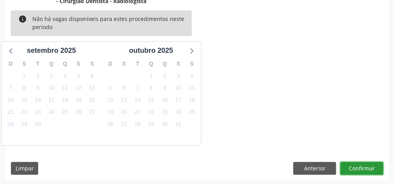
click at [353, 165] on button "Confirmar" at bounding box center [361, 168] width 43 height 13
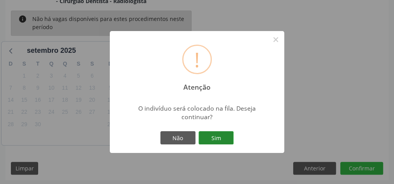
click at [222, 139] on button "Sim" at bounding box center [215, 138] width 35 height 13
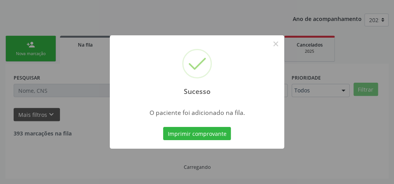
scroll to position [82, 0]
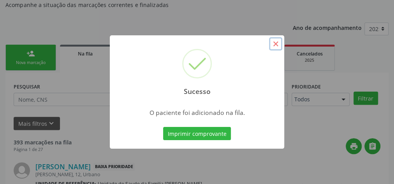
click at [272, 46] on button "×" at bounding box center [275, 43] width 13 height 13
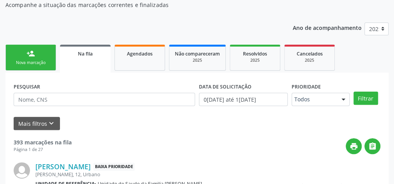
click at [40, 51] on link "person_add Nova marcação" at bounding box center [30, 58] width 51 height 26
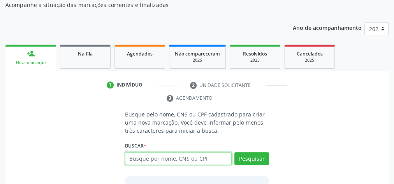
click at [196, 157] on input "text" at bounding box center [178, 159] width 107 height 13
type input "702104724581395"
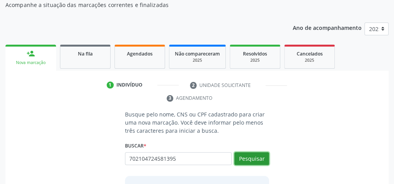
click at [245, 153] on button "Pesquisar" at bounding box center [251, 159] width 35 height 13
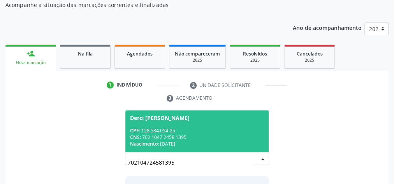
click at [242, 135] on div "CNS: 702 1047 2458 1395" at bounding box center [197, 137] width 134 height 7
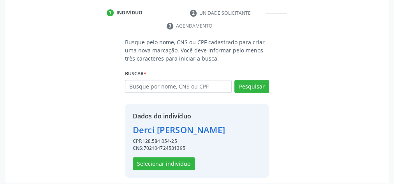
scroll to position [158, 0]
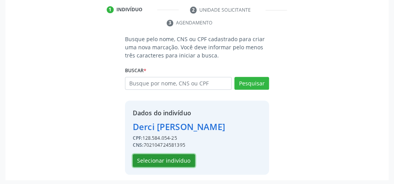
click at [175, 163] on button "Selecionar indivíduo" at bounding box center [164, 160] width 62 height 13
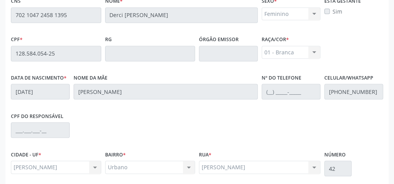
scroll to position [282, 0]
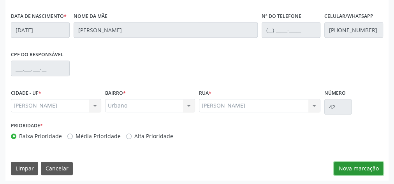
click at [370, 166] on button "Nova marcação" at bounding box center [358, 168] width 49 height 13
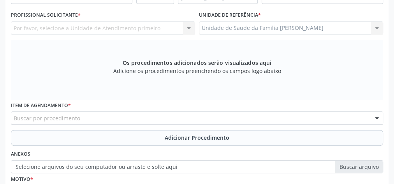
scroll to position [189, 0]
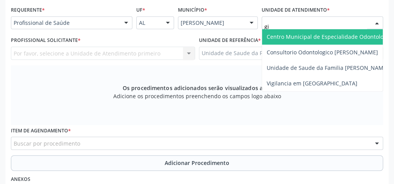
type input "gis"
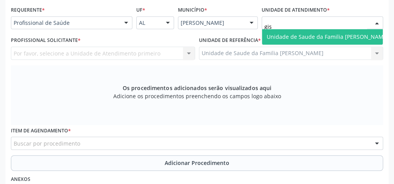
click at [306, 37] on span "Unidade de Saude da Familia [PERSON_NAME]" at bounding box center [328, 36] width 122 height 7
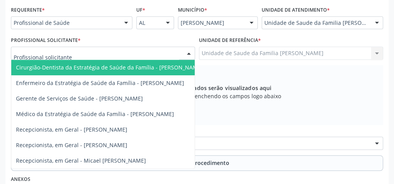
click at [188, 54] on div at bounding box center [189, 53] width 12 height 13
click at [139, 65] on span "Cirurgião-Dentista da Estratégia de Saúde da Família - [PERSON_NAME]" at bounding box center [109, 67] width 187 height 7
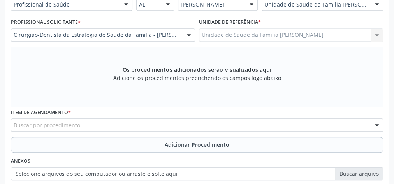
scroll to position [220, 0]
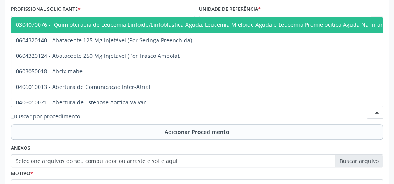
click at [178, 111] on div at bounding box center [197, 112] width 372 height 13
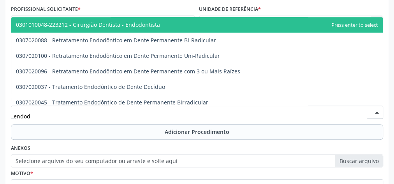
type input "endodo"
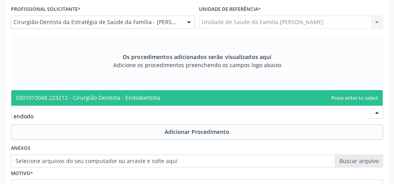
click at [145, 99] on span "0301010048-223212 - Cirurgião Dentista - Endodontista" at bounding box center [88, 97] width 144 height 7
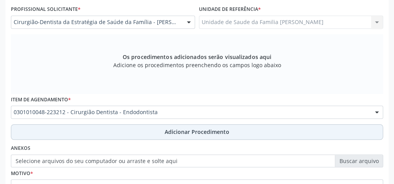
click at [176, 134] on span "Adicionar Procedimento" at bounding box center [197, 132] width 65 height 8
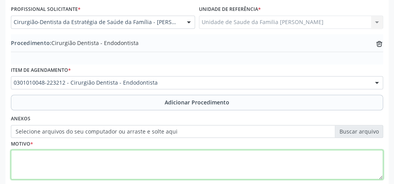
click at [101, 164] on textarea at bounding box center [197, 165] width 372 height 30
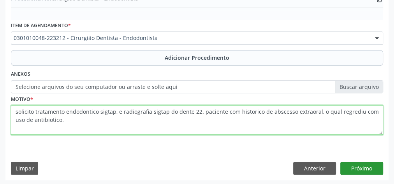
type textarea "solicito tratamento endodontico sigtap, e radiografia sigtap do dente 22. pacie…"
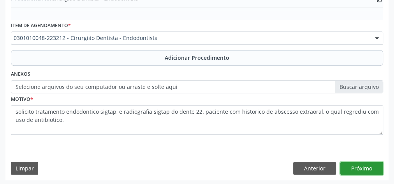
click at [369, 167] on button "Próximo" at bounding box center [361, 168] width 43 height 13
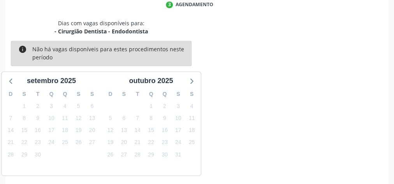
scroll to position [206, 0]
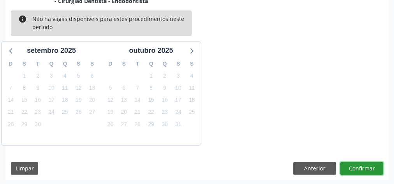
click at [369, 167] on button "Confirmar" at bounding box center [361, 168] width 43 height 13
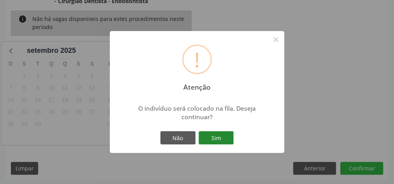
click at [219, 143] on button "Sim" at bounding box center [215, 138] width 35 height 13
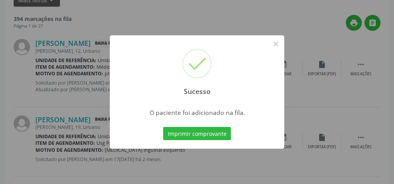
scroll to position [82, 0]
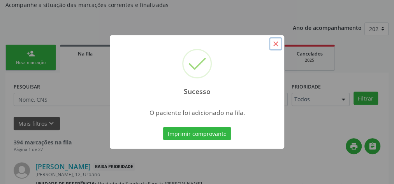
click at [277, 43] on button "×" at bounding box center [275, 43] width 13 height 13
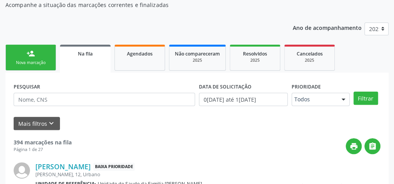
click at [32, 61] on div "Nova marcação" at bounding box center [30, 63] width 39 height 6
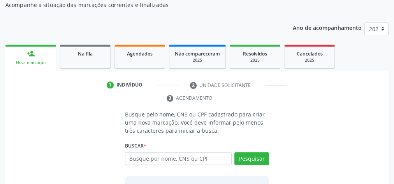
click at [32, 60] on div "Nova marcação" at bounding box center [31, 63] width 40 height 6
click at [253, 7] on p "Acompanhe a situação das marcações correntes e finalizadas" at bounding box center [139, 5] width 268 height 8
drag, startPoint x: 220, startPoint y: 70, endPoint x: 370, endPoint y: 101, distance: 152.5
click at [379, 101] on ul "1 Indivíduo 2 Unidade solicitante 3 Agendamento" at bounding box center [196, 92] width 383 height 26
click at [142, 52] on span "Agendados" at bounding box center [140, 54] width 26 height 7
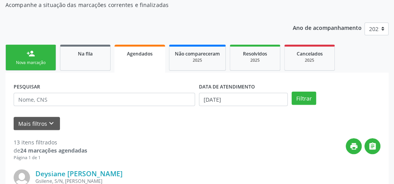
scroll to position [114, 0]
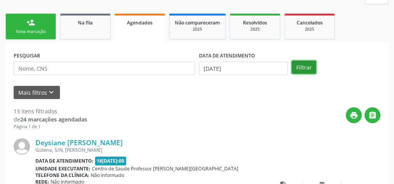
click at [311, 64] on button "Filtrar" at bounding box center [303, 67] width 25 height 13
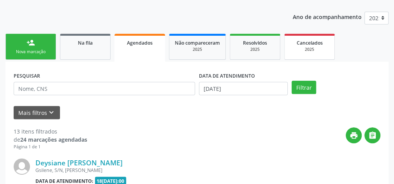
scroll to position [0, 0]
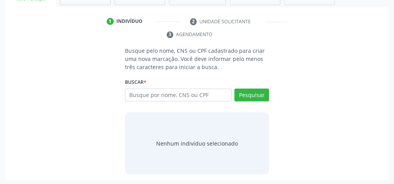
scroll to position [146, 0]
click at [204, 87] on div "Buscar * Busque por nome, CNS ou CPF Nenhum resultado encontrado para: " " Digi…" at bounding box center [197, 92] width 144 height 30
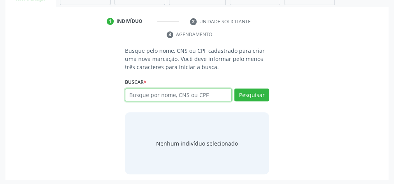
click at [204, 89] on input "text" at bounding box center [178, 95] width 107 height 13
type input "44577990415"
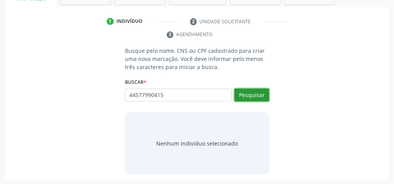
click at [250, 94] on button "Pesquisar" at bounding box center [251, 95] width 35 height 13
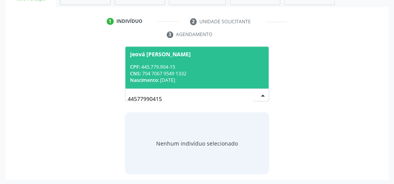
click at [205, 70] on div "CNS: 704 7067 9549 1332" at bounding box center [197, 73] width 134 height 7
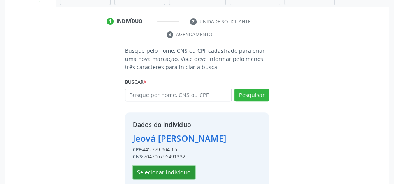
click at [167, 171] on button "Selecionar indivíduo" at bounding box center [164, 172] width 62 height 13
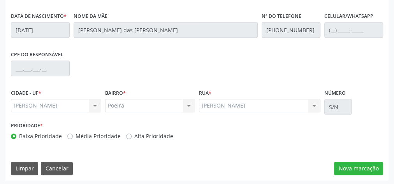
scroll to position [282, 0]
click at [361, 166] on button "Nova marcação" at bounding box center [358, 168] width 49 height 13
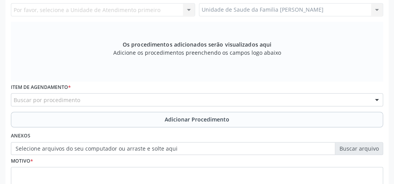
scroll to position [189, 0]
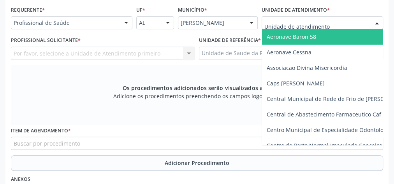
click at [342, 20] on div at bounding box center [321, 22] width 121 height 13
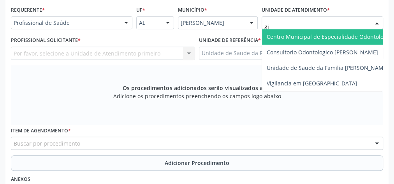
type input "gis"
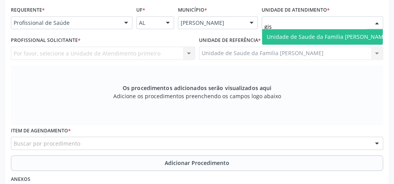
click at [337, 33] on span "Unidade de Saude da Familia [PERSON_NAME]" at bounding box center [328, 36] width 122 height 7
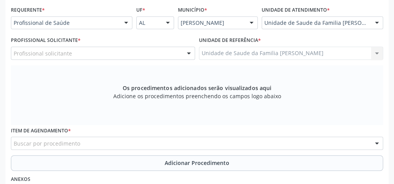
click at [191, 53] on div at bounding box center [189, 53] width 12 height 13
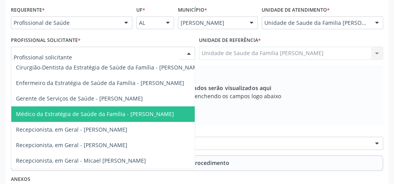
click at [170, 112] on span "Médico da Estratégia de Saúde da Família - Elenice Leite Alves" at bounding box center [95, 114] width 158 height 7
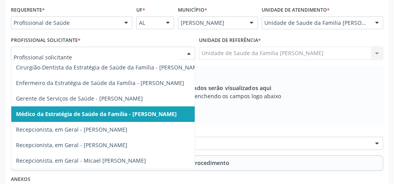
click at [190, 53] on div at bounding box center [189, 53] width 12 height 13
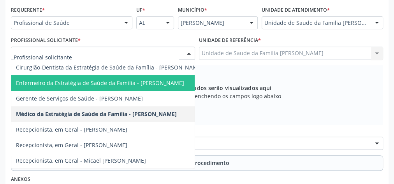
click at [176, 87] on span "Enfermeiro da Estratégia de Saúde da Família - Daniele Teotonio Lins" at bounding box center [109, 83] width 196 height 16
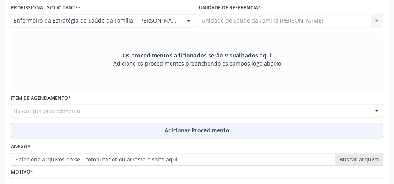
scroll to position [251, 0]
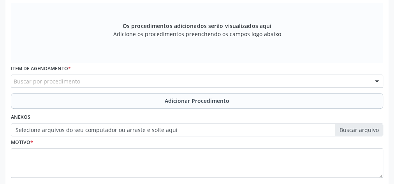
click at [180, 79] on div "Buscar por procedimento" at bounding box center [197, 81] width 372 height 13
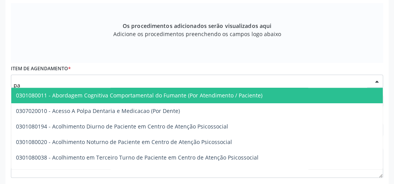
type input "p"
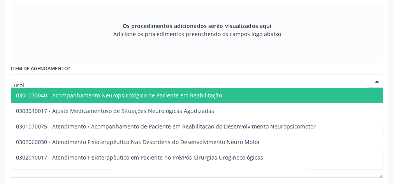
type input "urolo"
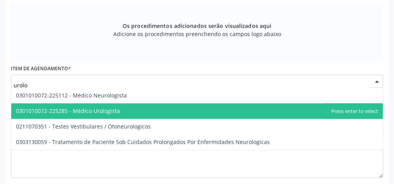
click at [134, 109] on span "0301010072-225285 - Médico Urologista" at bounding box center [196, 112] width 371 height 16
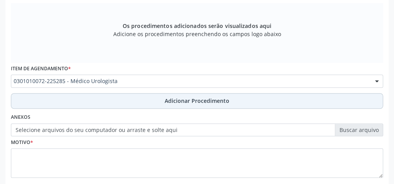
click at [197, 103] on span "Adicionar Procedimento" at bounding box center [197, 101] width 65 height 8
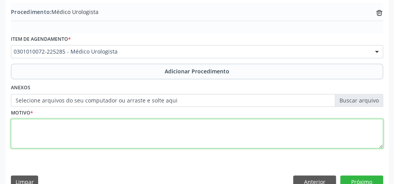
click at [161, 130] on textarea at bounding box center [197, 134] width 372 height 30
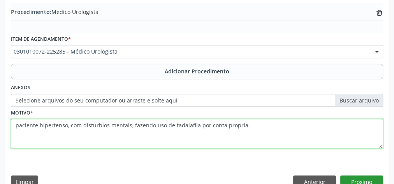
type textarea "paciente hipertenso, com disturbios mentais, fazendo uso de tadalafila por cont…"
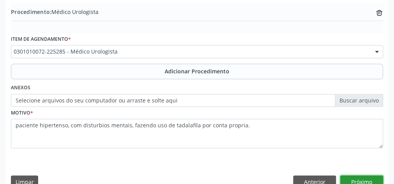
click at [365, 179] on button "Próximo" at bounding box center [361, 182] width 43 height 13
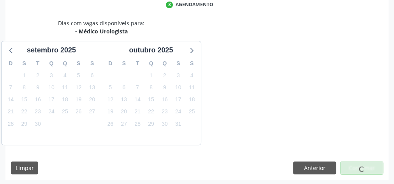
scroll to position [206, 0]
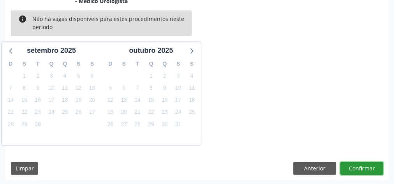
click at [363, 164] on button "Confirmar" at bounding box center [361, 168] width 43 height 13
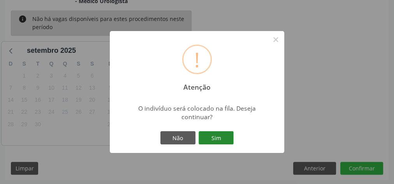
click at [228, 138] on button "Sim" at bounding box center [215, 138] width 35 height 13
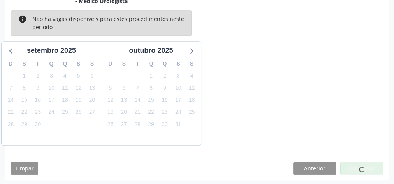
scroll to position [82, 0]
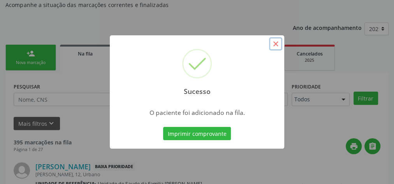
click at [279, 44] on button "×" at bounding box center [275, 43] width 13 height 13
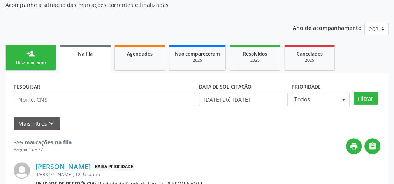
click at [30, 60] on div "Nova marcação" at bounding box center [30, 63] width 39 height 6
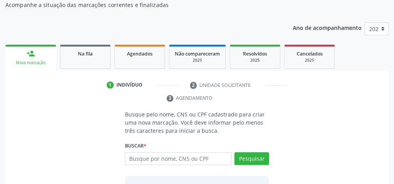
click at [269, 9] on div "Acompanhamento Acompanhe a situação das marcações correntes e finalizadas Relat…" at bounding box center [196, 112] width 383 height 263
click at [134, 54] on span "Agendados" at bounding box center [140, 54] width 26 height 7
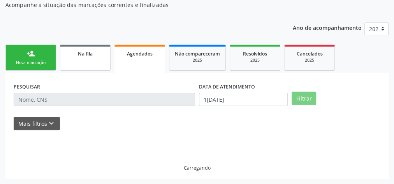
click at [89, 56] on span "Na fila" at bounding box center [85, 54] width 15 height 7
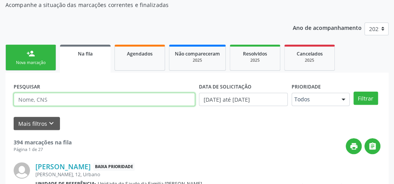
click at [100, 98] on input "text" at bounding box center [104, 99] width 181 height 13
type input "maria stefanya camilo"
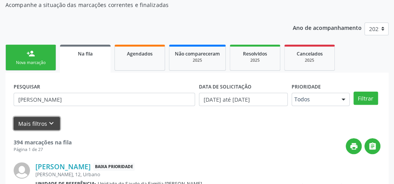
click at [31, 122] on button "Mais filtros keyboard_arrow_down" at bounding box center [37, 124] width 46 height 14
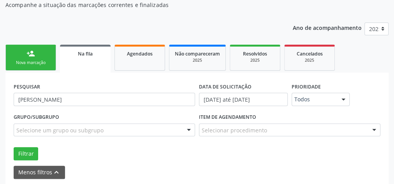
click at [29, 142] on div "Grupo/Subgrupo Selecione um grupo ou subgrupo Todos os grupos e subgrupos 01 - …" at bounding box center [197, 136] width 370 height 49
click at [26, 154] on button "Filtrar" at bounding box center [26, 153] width 25 height 13
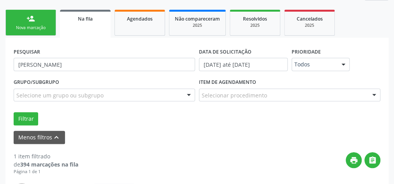
scroll to position [190, 0]
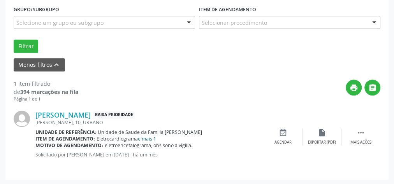
click at [146, 138] on link "e mais 1" at bounding box center [147, 139] width 18 height 7
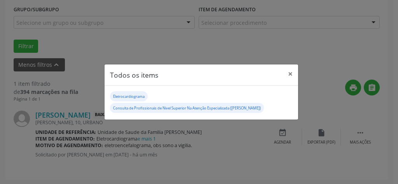
click at [137, 95] on small "Eletrocardiograma" at bounding box center [129, 96] width 32 height 5
click at [287, 71] on button "×" at bounding box center [291, 74] width 16 height 19
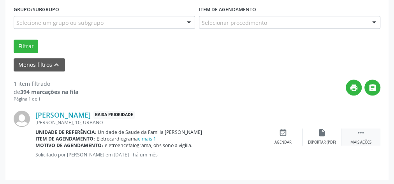
click at [363, 132] on icon "" at bounding box center [360, 133] width 9 height 9
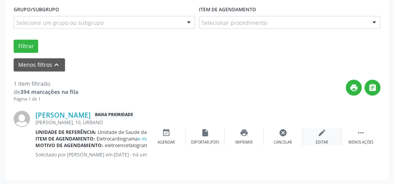
click at [316, 133] on div "edit Editar" at bounding box center [321, 137] width 39 height 17
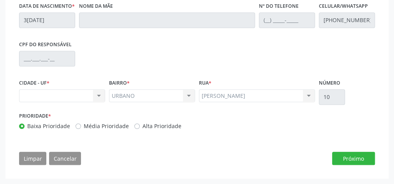
scroll to position [326, 0]
click at [98, 98] on div "Nenhum resultado encontrado para: " " Não há nenhuma opção para ser exibida." at bounding box center [62, 95] width 86 height 13
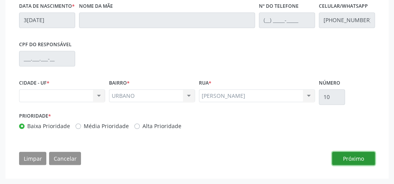
click at [367, 158] on button "Próximo" at bounding box center [353, 158] width 43 height 13
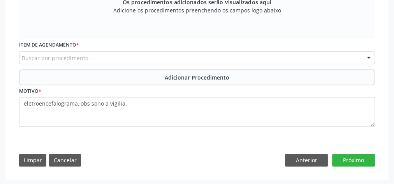
scroll to position [272, 0]
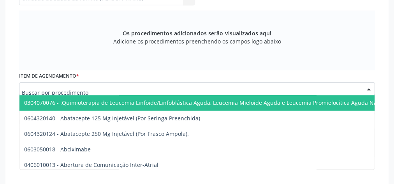
click at [368, 87] on div at bounding box center [369, 89] width 12 height 13
click at [86, 91] on input "text" at bounding box center [190, 93] width 337 height 16
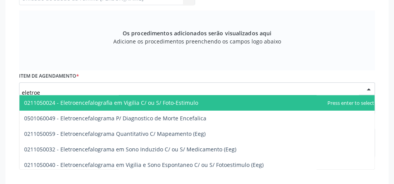
type input "eletroen"
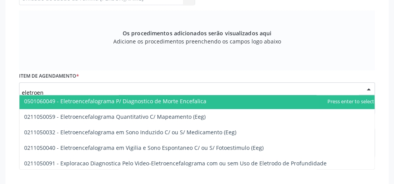
scroll to position [31, 0]
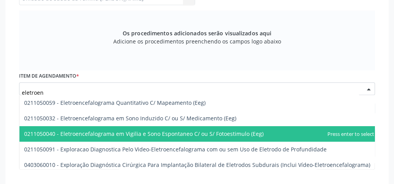
click at [95, 135] on span "0211050040 - Eletroencefalograma em Vigilia e Sono Espontaneo C/ ou S/ Fotoesti…" at bounding box center [143, 133] width 239 height 7
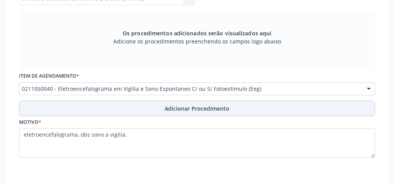
click at [204, 109] on span "Adicionar Procedimento" at bounding box center [197, 109] width 65 height 8
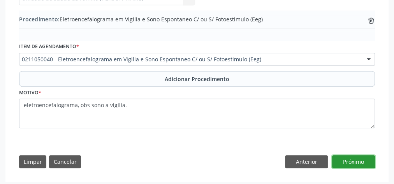
click at [349, 158] on button "Próximo" at bounding box center [353, 162] width 43 height 13
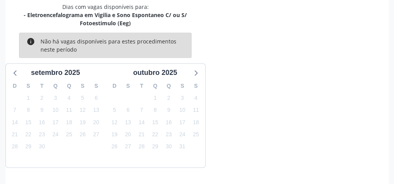
scroll to position [251, 0]
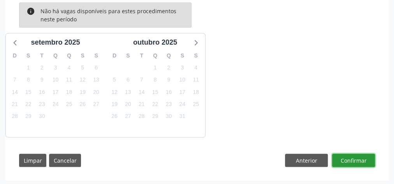
click at [348, 159] on button "Confirmar" at bounding box center [353, 160] width 43 height 13
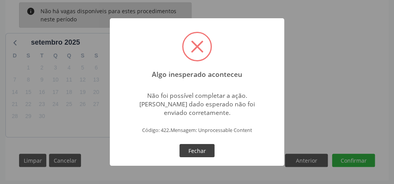
click at [195, 151] on button "Fechar" at bounding box center [196, 150] width 35 height 13
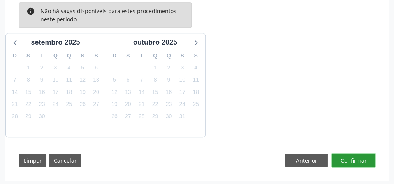
click at [368, 158] on button "Confirmar" at bounding box center [353, 160] width 43 height 13
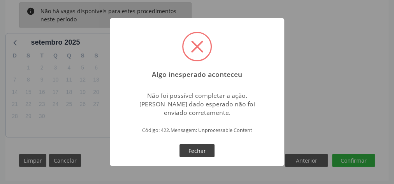
click at [198, 151] on button "Fechar" at bounding box center [196, 150] width 35 height 13
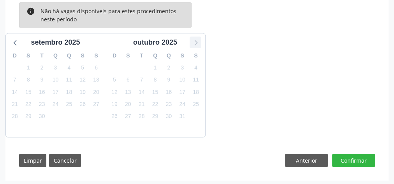
click at [195, 42] on icon at bounding box center [195, 42] width 10 height 10
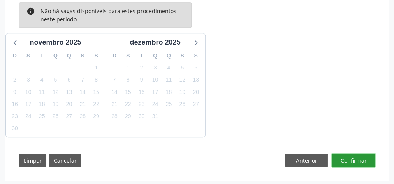
click at [346, 159] on button "Confirmar" at bounding box center [353, 160] width 43 height 13
click at [350, 158] on button "Confirmar" at bounding box center [353, 160] width 43 height 13
click at [16, 39] on icon at bounding box center [16, 42] width 10 height 10
click at [351, 158] on button "Confirmar" at bounding box center [353, 160] width 43 height 13
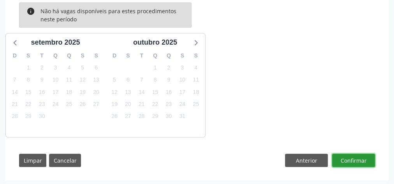
click at [351, 158] on button "Confirmar" at bounding box center [353, 160] width 43 height 13
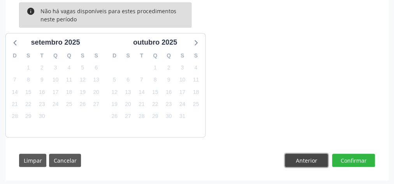
click at [314, 158] on button "Anterior" at bounding box center [306, 160] width 43 height 13
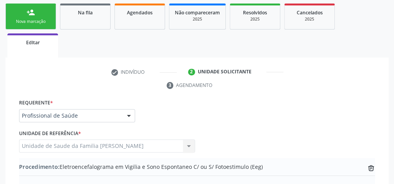
scroll to position [155, 0]
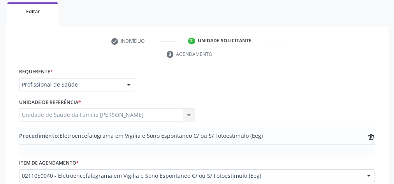
click at [128, 84] on div at bounding box center [129, 85] width 12 height 13
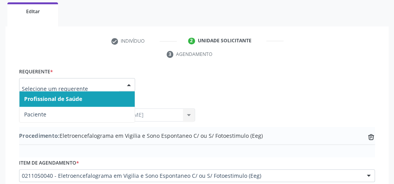
click at [125, 93] on span "Profissional de Saúde" at bounding box center [76, 99] width 115 height 16
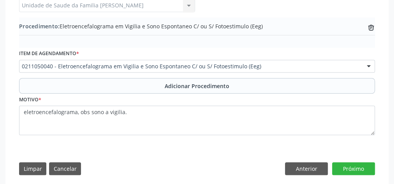
scroll to position [273, 0]
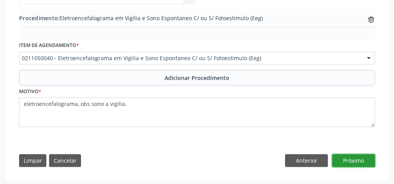
click at [343, 156] on button "Próximo" at bounding box center [353, 160] width 43 height 13
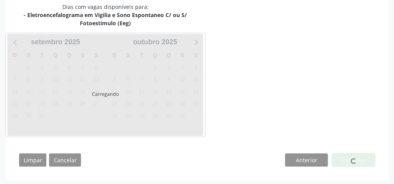
scroll to position [251, 0]
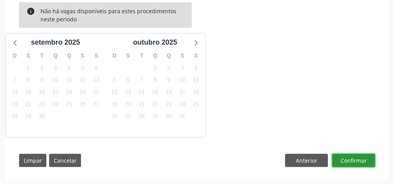
click at [343, 156] on button "Confirmar" at bounding box center [353, 160] width 43 height 13
click at [354, 155] on button "Confirmar" at bounding box center [353, 160] width 43 height 13
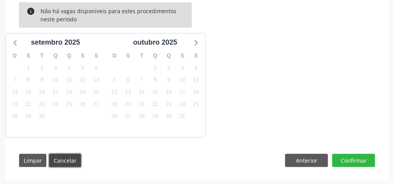
click at [68, 160] on button "Cancelar" at bounding box center [65, 160] width 32 height 13
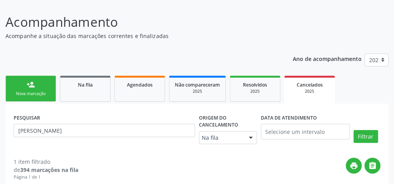
scroll to position [130, 0]
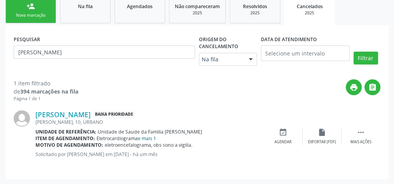
click at [149, 138] on link "e mais 1" at bounding box center [147, 138] width 18 height 7
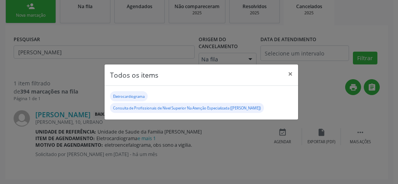
click at [142, 95] on small "Eletrocardiograma" at bounding box center [129, 96] width 32 height 5
drag, startPoint x: 142, startPoint y: 96, endPoint x: 112, endPoint y: 127, distance: 43.5
click at [112, 127] on div "Todos os items × Eletrocardiograma Consulta de Profissionais de Nivel Superior …" at bounding box center [199, 92] width 398 height 184
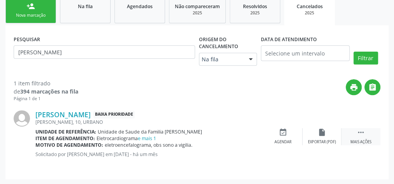
click at [363, 133] on icon "" at bounding box center [360, 132] width 9 height 9
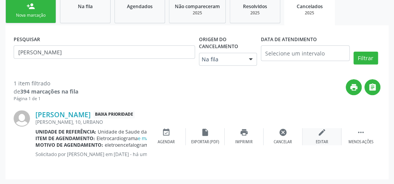
click at [325, 135] on icon "edit" at bounding box center [322, 132] width 9 height 9
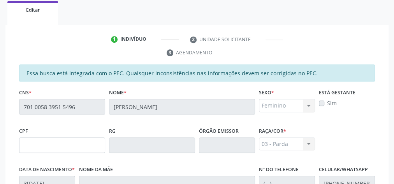
scroll to position [192, 0]
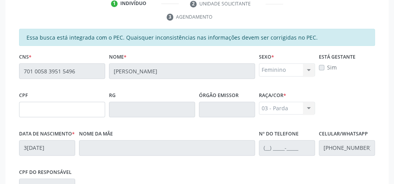
click at [309, 66] on div "Feminino Masculino Feminino Nenhum resultado encontrado para: " " Não há nenhum…" at bounding box center [287, 69] width 56 height 13
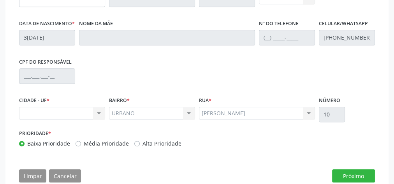
scroll to position [326, 0]
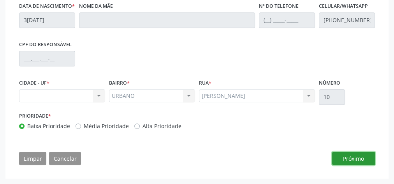
click at [350, 157] on button "Próximo" at bounding box center [353, 158] width 43 height 13
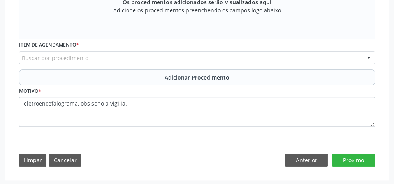
click at [188, 58] on div "Buscar por procedimento" at bounding box center [197, 57] width 356 height 13
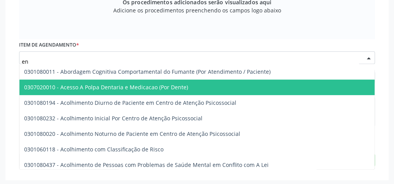
scroll to position [0, 0]
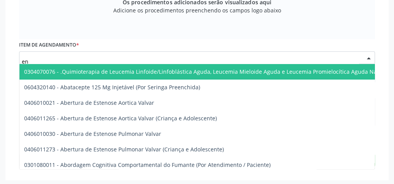
type input "en"
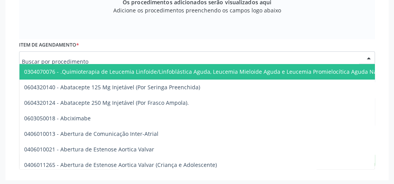
click at [66, 51] on div at bounding box center [197, 57] width 356 height 13
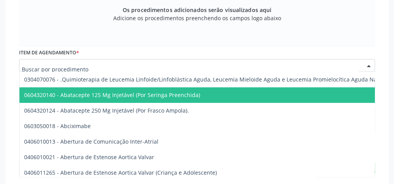
scroll to position [303, 0]
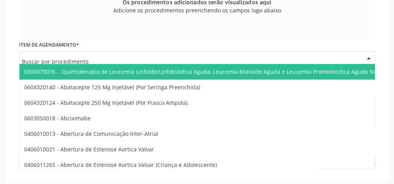
click at [87, 59] on input "text" at bounding box center [190, 62] width 337 height 16
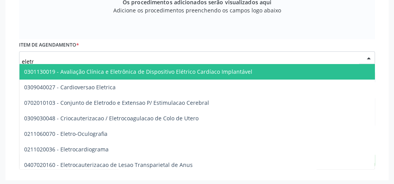
type input "eletro"
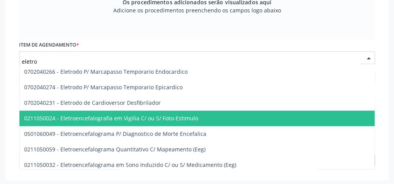
scroll to position [187, 0]
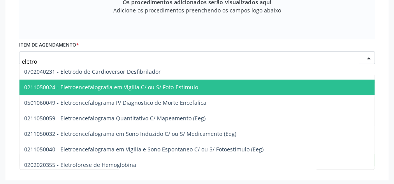
click at [98, 86] on span "0211050024 - Eletroencefalografia em Vigilia C/ ou S/ Foto-Estimulo" at bounding box center [111, 87] width 174 height 7
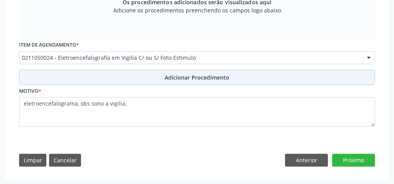
click at [178, 75] on span "Adicionar Procedimento" at bounding box center [197, 78] width 65 height 8
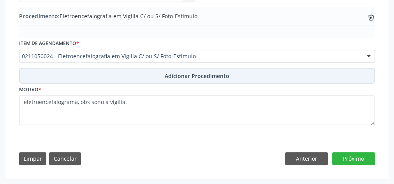
scroll to position [273, 0]
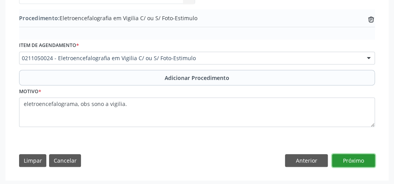
click at [359, 158] on button "Próximo" at bounding box center [353, 160] width 43 height 13
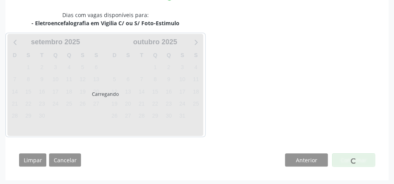
scroll to position [243, 0]
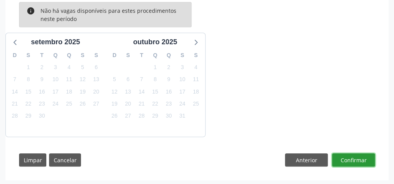
click at [359, 158] on button "Confirmar" at bounding box center [353, 160] width 43 height 13
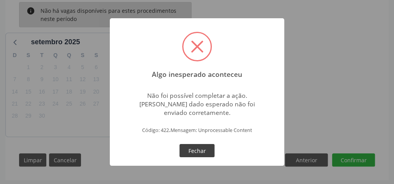
click at [191, 145] on button "Fechar" at bounding box center [196, 150] width 35 height 13
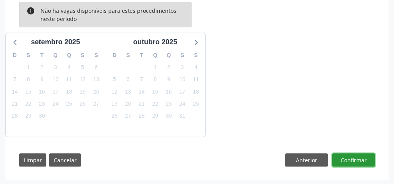
click at [353, 162] on button "Confirmar" at bounding box center [353, 160] width 43 height 13
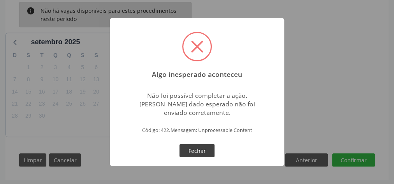
click at [205, 153] on button "Fechar" at bounding box center [196, 150] width 35 height 13
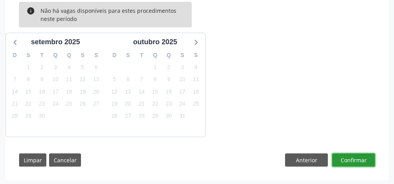
click at [352, 157] on button "Confirmar" at bounding box center [353, 160] width 43 height 13
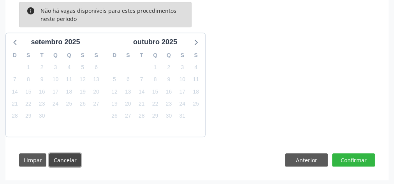
click at [58, 157] on button "Cancelar" at bounding box center [65, 160] width 32 height 13
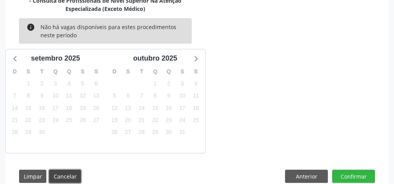
scroll to position [259, 0]
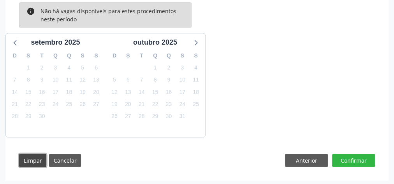
click at [37, 163] on button "Limpar" at bounding box center [32, 160] width 27 height 13
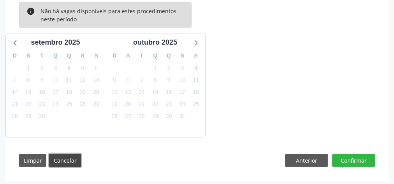
click at [74, 161] on button "Cancelar" at bounding box center [65, 160] width 32 height 13
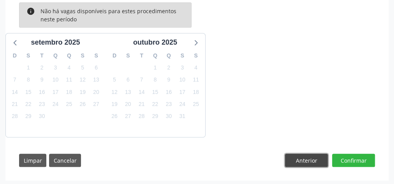
click at [301, 154] on button "Anterior" at bounding box center [306, 160] width 43 height 13
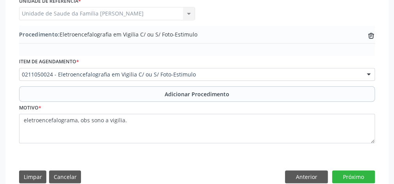
click at [304, 168] on div "Requerente * Profissional de Saúde Profissional de Saúde Paciente Nenhum result…" at bounding box center [197, 77] width 367 height 225
click at [304, 177] on button "Anterior" at bounding box center [306, 177] width 43 height 13
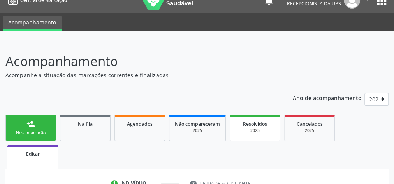
scroll to position [0, 0]
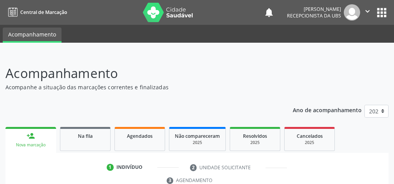
scroll to position [146, 0]
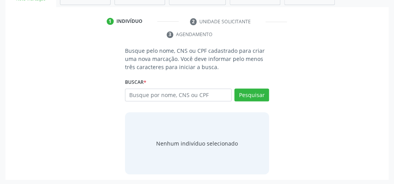
click at [194, 92] on input "text" at bounding box center [178, 95] width 107 height 13
type input "92658717415"
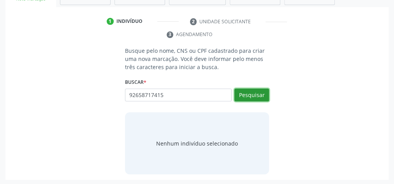
click at [259, 93] on button "Pesquisar" at bounding box center [251, 95] width 35 height 13
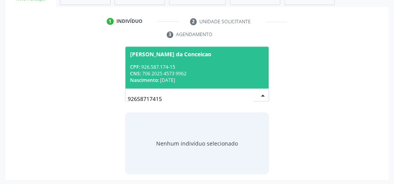
click at [240, 73] on div "CNS: 706 2025 4573 9962" at bounding box center [197, 73] width 134 height 7
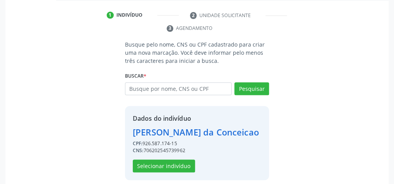
scroll to position [158, 0]
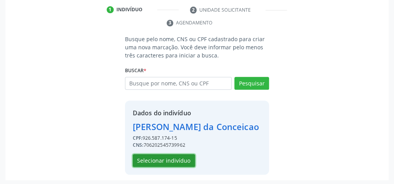
click at [163, 165] on button "Selecionar indivíduo" at bounding box center [164, 160] width 62 height 13
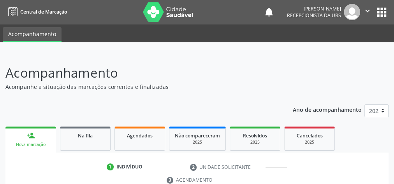
scroll to position [0, 0]
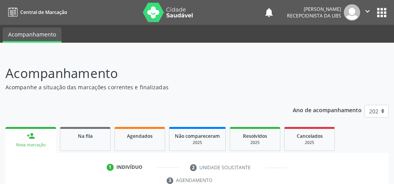
scroll to position [146, 0]
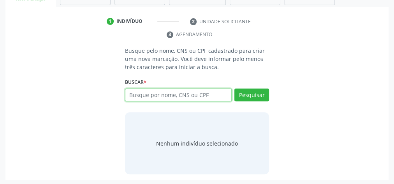
click at [163, 97] on input "text" at bounding box center [178, 95] width 107 height 13
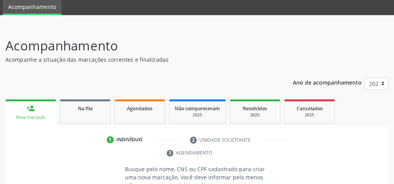
scroll to position [22, 0]
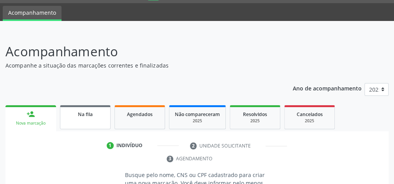
click at [80, 115] on span "Na fila" at bounding box center [85, 114] width 15 height 7
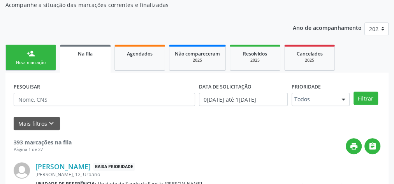
scroll to position [84, 0]
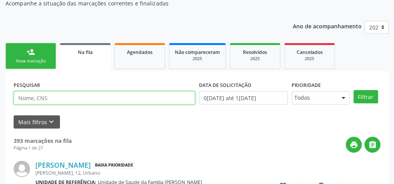
drag, startPoint x: 73, startPoint y: 98, endPoint x: 91, endPoint y: 96, distance: 18.1
click at [73, 98] on input "text" at bounding box center [104, 97] width 181 height 13
type input "[PERSON_NAME]"
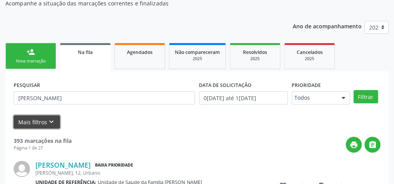
click at [47, 120] on icon "keyboard_arrow_down" at bounding box center [51, 122] width 9 height 9
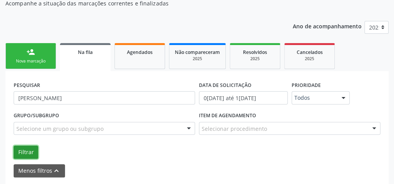
click at [28, 150] on button "Filtrar" at bounding box center [26, 152] width 25 height 13
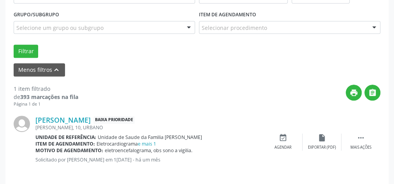
scroll to position [190, 0]
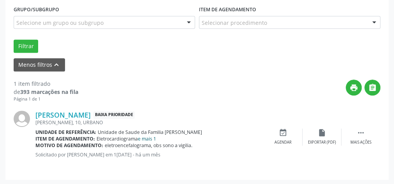
click at [150, 137] on link "e mais 1" at bounding box center [147, 139] width 18 height 7
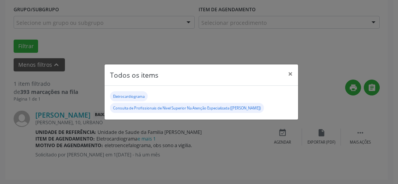
click at [237, 110] on small "Consulta de Profissionais de Nivel Superior Na Atenção Especializada (Exceto Mé…" at bounding box center [187, 108] width 148 height 5
click at [138, 94] on div "Eletrocardiograma" at bounding box center [129, 96] width 32 height 7
click at [291, 74] on button "×" at bounding box center [291, 74] width 16 height 19
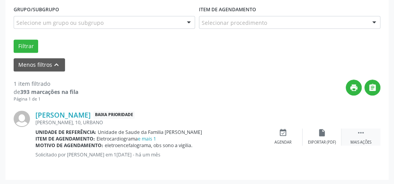
click at [363, 139] on div " Mais ações" at bounding box center [360, 137] width 39 height 17
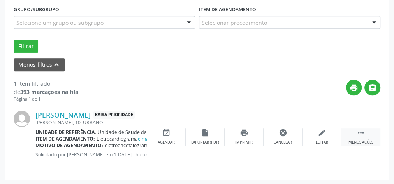
click at [365, 140] on div "Menos ações" at bounding box center [360, 142] width 25 height 5
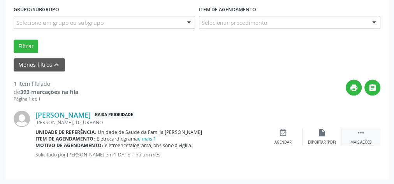
click at [365, 140] on div "Mais ações" at bounding box center [360, 142] width 21 height 5
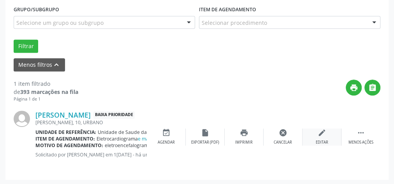
click at [326, 138] on div "edit Editar" at bounding box center [321, 137] width 39 height 17
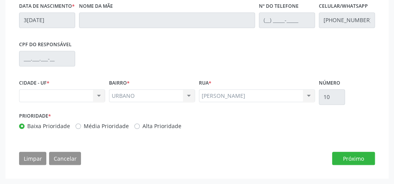
scroll to position [326, 0]
click at [341, 156] on button "Próximo" at bounding box center [353, 158] width 43 height 13
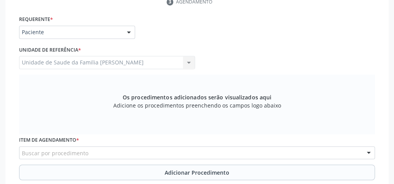
scroll to position [209, 0]
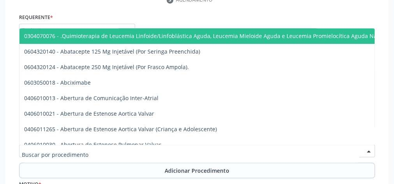
click at [121, 150] on div at bounding box center [197, 151] width 356 height 13
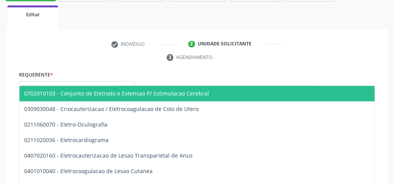
scroll to position [240, 0]
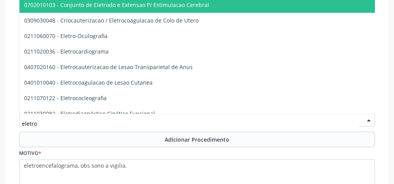
click at [76, 128] on input "eletro" at bounding box center [190, 124] width 337 height 16
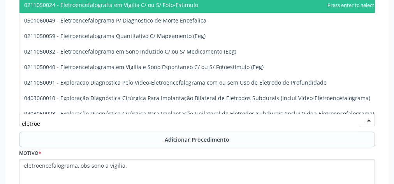
type input "eletroen"
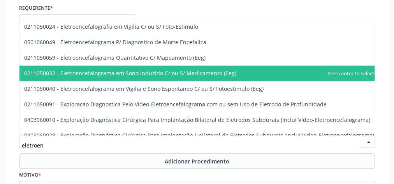
scroll to position [209, 0]
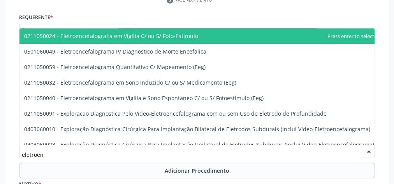
click at [131, 37] on span "0211050024 - Eletroencefalografia em Vigilia C/ ou S/ Foto-Estimulo" at bounding box center [111, 35] width 174 height 7
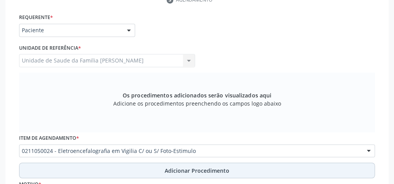
click at [205, 168] on span "Adicionar Procedimento" at bounding box center [197, 171] width 65 height 8
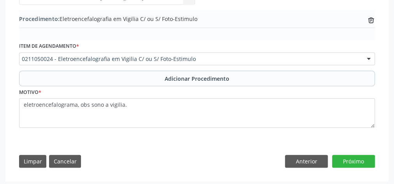
scroll to position [273, 0]
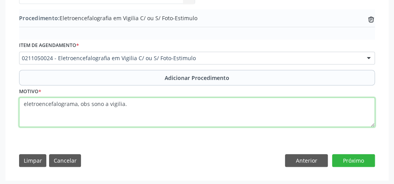
click at [134, 107] on textarea "eletroencefalograma, obs sono a vigilia." at bounding box center [197, 113] width 356 height 30
click at [76, 102] on textarea "eletroencefalograma, obs sono a vigilia." at bounding box center [197, 113] width 356 height 30
click at [24, 104] on textarea ", obs sono a vigilia." at bounding box center [197, 113] width 356 height 30
click at [29, 104] on textarea ", obs sono a vigilia." at bounding box center [197, 113] width 356 height 30
click at [26, 103] on textarea ", obs sono a vigilia." at bounding box center [197, 113] width 356 height 30
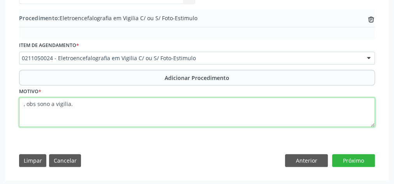
click at [26, 103] on textarea ", obs sono a vigilia." at bounding box center [197, 113] width 356 height 30
type textarea "obs sono a vigilia."
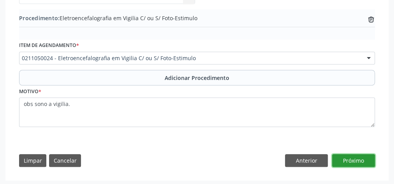
click at [360, 157] on button "Próximo" at bounding box center [353, 160] width 43 height 13
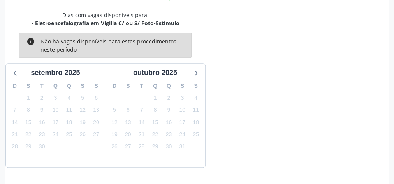
scroll to position [243, 0]
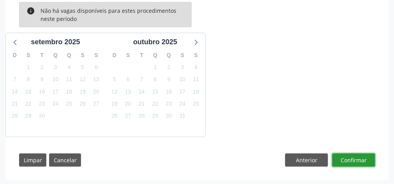
click at [360, 157] on button "Confirmar" at bounding box center [353, 160] width 43 height 13
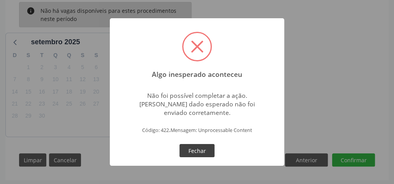
click at [203, 147] on button "Fechar" at bounding box center [196, 150] width 35 height 13
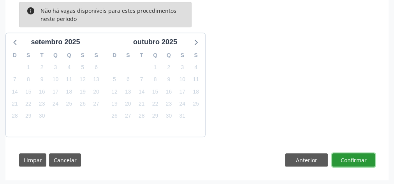
click at [346, 155] on button "Confirmar" at bounding box center [353, 160] width 43 height 13
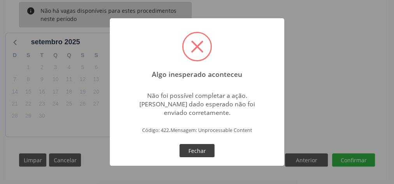
click at [199, 150] on button "Fechar" at bounding box center [196, 150] width 35 height 13
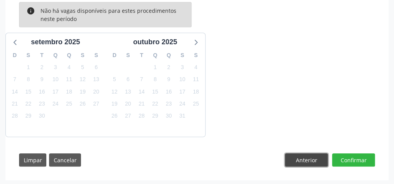
click at [316, 163] on button "Anterior" at bounding box center [306, 160] width 43 height 13
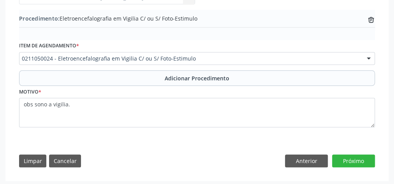
scroll to position [273, 0]
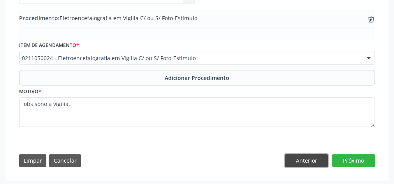
click at [298, 159] on button "Anterior" at bounding box center [306, 160] width 43 height 13
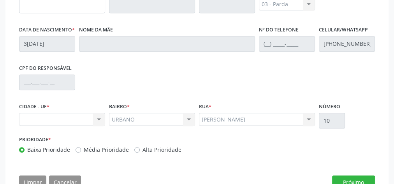
scroll to position [326, 0]
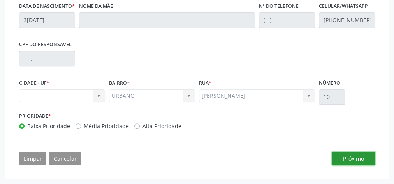
click at [350, 163] on button "Próximo" at bounding box center [353, 158] width 43 height 13
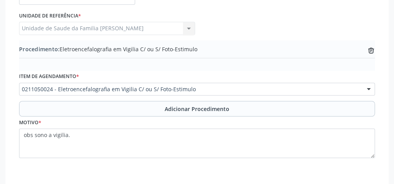
scroll to position [273, 0]
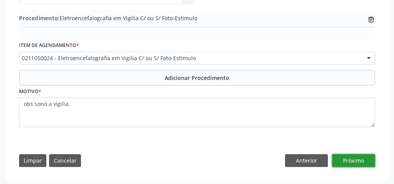
click at [354, 160] on button "Próximo" at bounding box center [353, 160] width 43 height 13
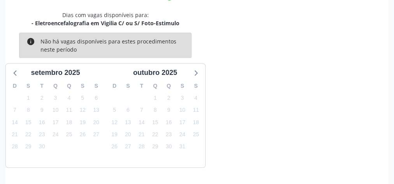
scroll to position [243, 0]
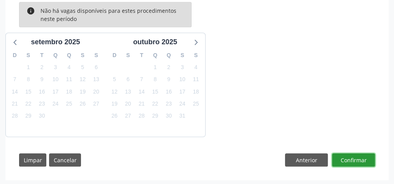
click at [354, 160] on button "Confirmar" at bounding box center [353, 160] width 43 height 13
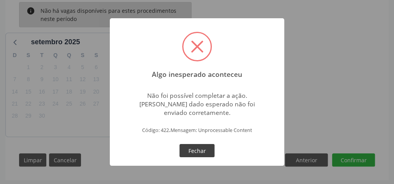
click at [205, 148] on button "Fechar" at bounding box center [196, 150] width 35 height 13
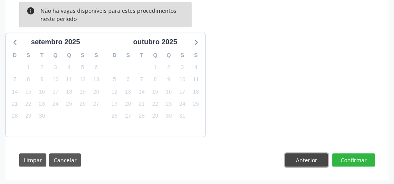
click at [300, 160] on button "Anterior" at bounding box center [306, 160] width 43 height 13
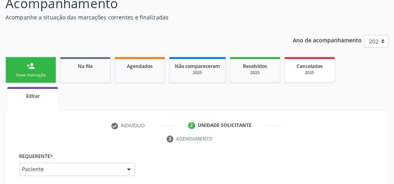
scroll to position [0, 0]
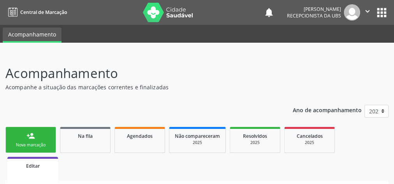
click at [23, 150] on link "person_add Nova marcação" at bounding box center [30, 140] width 51 height 26
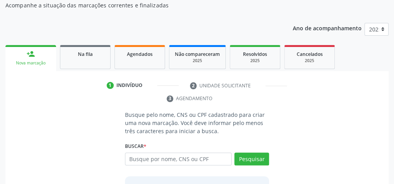
scroll to position [146, 0]
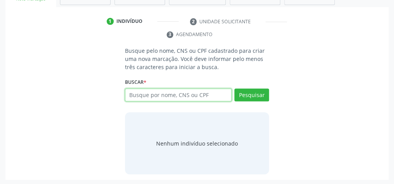
click at [186, 95] on input "text" at bounding box center [178, 95] width 107 height 13
type input "700006076467902"
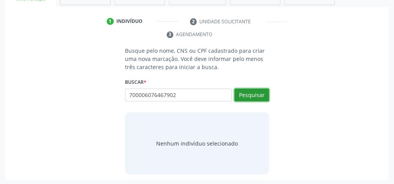
click at [251, 94] on button "Pesquisar" at bounding box center [251, 95] width 35 height 13
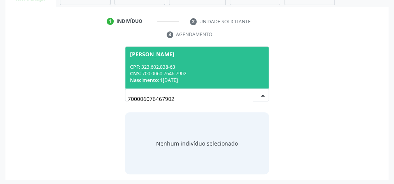
click at [209, 64] on div "CPF: 323.602.838-63" at bounding box center [197, 67] width 134 height 7
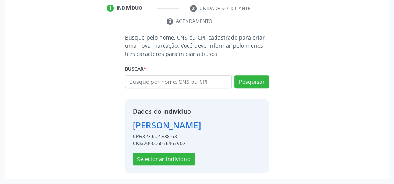
scroll to position [171, 0]
click at [175, 165] on button "Selecionar indivíduo" at bounding box center [164, 159] width 62 height 13
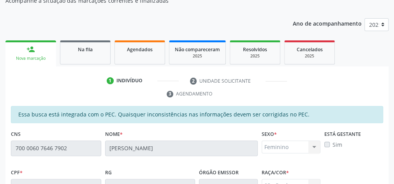
scroll to position [62, 0]
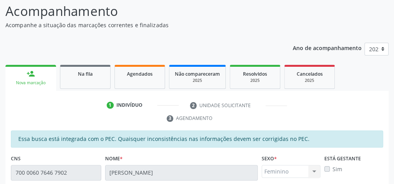
click at [37, 74] on link "person_add Nova marcação" at bounding box center [30, 78] width 51 height 26
click at [101, 74] on div "Na fila" at bounding box center [85, 74] width 39 height 8
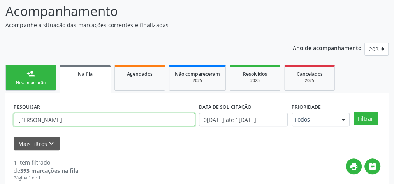
click at [87, 120] on input "maria stefanya camilo" at bounding box center [104, 119] width 181 height 13
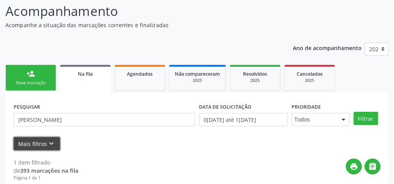
click at [48, 141] on icon "keyboard_arrow_down" at bounding box center [51, 144] width 9 height 9
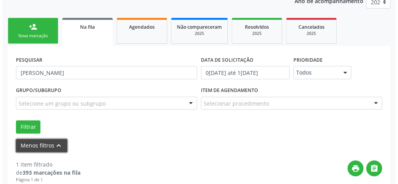
scroll to position [187, 0]
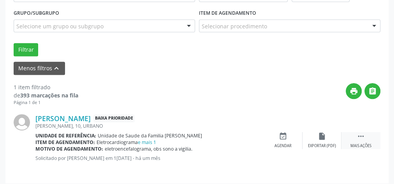
click at [366, 141] on div " Mais ações" at bounding box center [360, 140] width 39 height 17
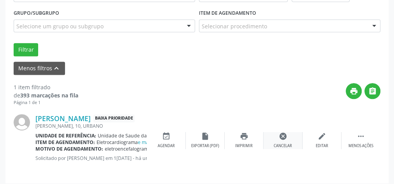
click at [287, 142] on div "cancel Cancelar" at bounding box center [282, 140] width 39 height 17
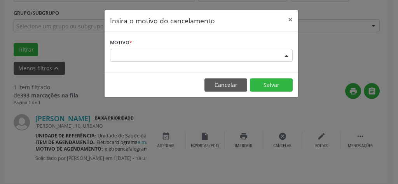
click at [284, 52] on div at bounding box center [287, 55] width 12 height 13
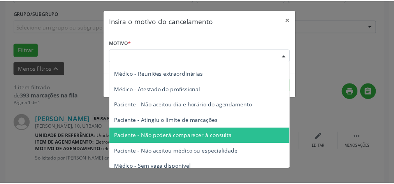
scroll to position [48, 0]
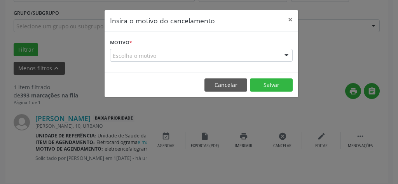
click at [366, 48] on div "Insira o motivo do cancelamento × Motivo * Escolha o motivo Outro Médico - Part…" at bounding box center [199, 92] width 398 height 184
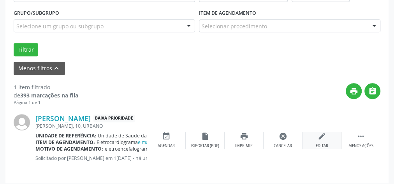
click at [320, 139] on icon "edit" at bounding box center [322, 136] width 9 height 9
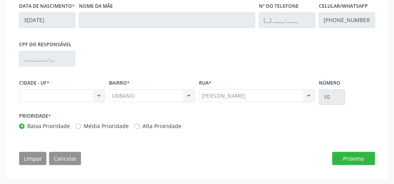
scroll to position [326, 0]
click at [355, 158] on button "Próximo" at bounding box center [353, 158] width 43 height 13
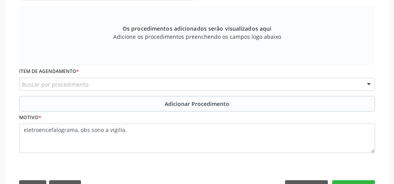
scroll to position [303, 0]
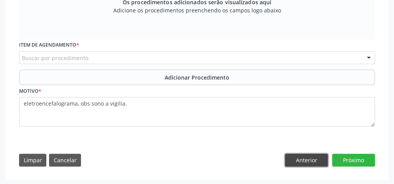
click at [303, 156] on button "Anterior" at bounding box center [306, 160] width 43 height 13
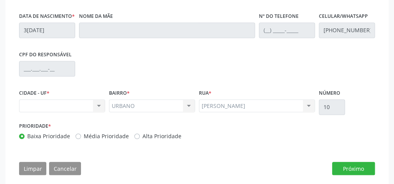
scroll to position [326, 0]
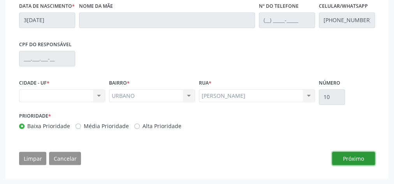
click at [343, 158] on button "Próximo" at bounding box center [353, 158] width 43 height 13
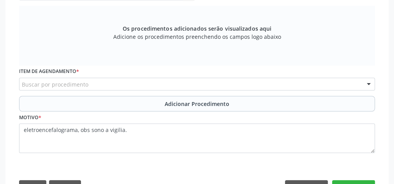
scroll to position [240, 0]
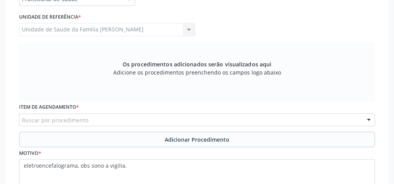
click at [282, 116] on div "Buscar por procedimento" at bounding box center [197, 120] width 356 height 13
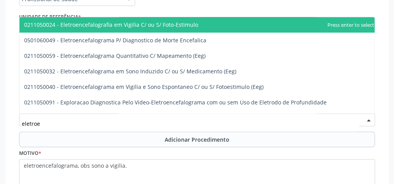
type input "eletroen"
click at [165, 23] on span "0211050024 - Eletroencefalografia em Vigilia C/ ou S/ Foto-Estimulo" at bounding box center [111, 24] width 174 height 7
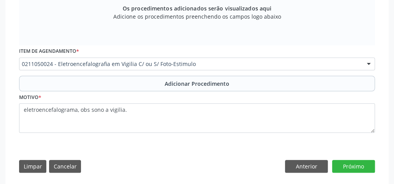
scroll to position [303, 0]
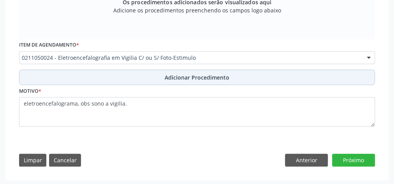
click at [206, 77] on span "Adicionar Procedimento" at bounding box center [197, 78] width 65 height 8
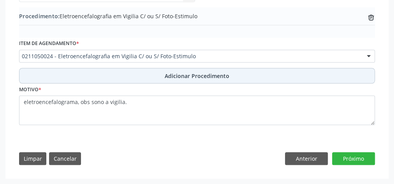
scroll to position [273, 0]
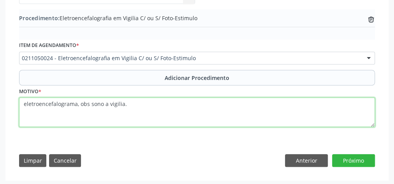
click at [146, 109] on textarea "eletroencefalograma, obs sono a vigilia." at bounding box center [197, 113] width 356 height 30
click at [76, 102] on textarea "eletroencefalograma, obs sono a vigilia." at bounding box center [197, 113] width 356 height 30
click at [25, 104] on textarea ", obs sono a vigilia." at bounding box center [197, 113] width 356 height 30
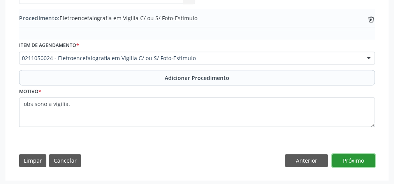
click at [354, 159] on button "Próximo" at bounding box center [353, 160] width 43 height 13
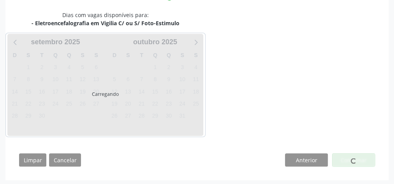
scroll to position [243, 0]
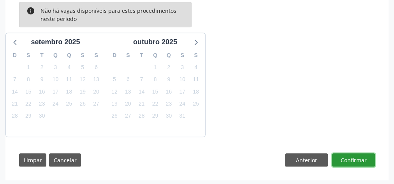
click at [354, 159] on button "Confirmar" at bounding box center [353, 160] width 43 height 13
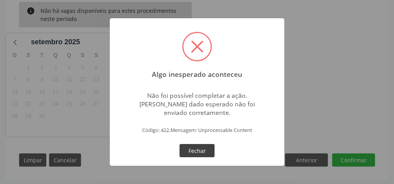
click at [201, 148] on button "Fechar" at bounding box center [196, 150] width 35 height 13
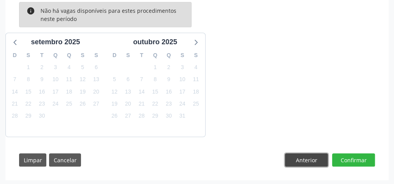
click at [311, 159] on button "Anterior" at bounding box center [306, 160] width 43 height 13
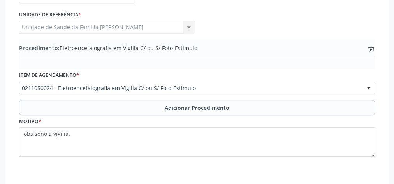
scroll to position [240, 0]
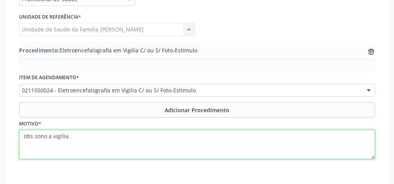
click at [73, 137] on textarea "obs sono a vigilia." at bounding box center [197, 145] width 356 height 30
click at [35, 136] on textarea "obs sono a vigilia." at bounding box center [197, 145] width 356 height 30
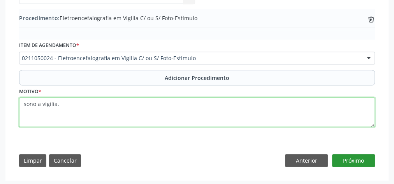
type textarea "sono a vigilia."
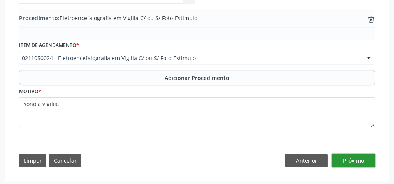
click at [357, 165] on button "Próximo" at bounding box center [353, 160] width 43 height 13
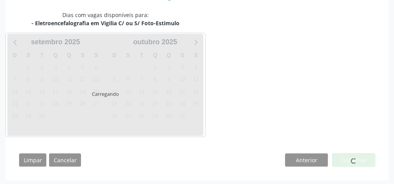
scroll to position [243, 0]
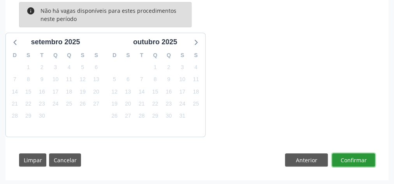
click at [357, 164] on button "Confirmar" at bounding box center [353, 160] width 43 height 13
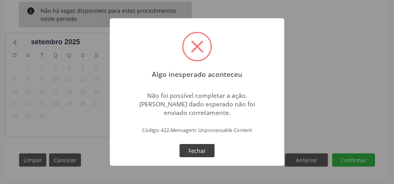
click at [197, 152] on button "Fechar" at bounding box center [196, 150] width 35 height 13
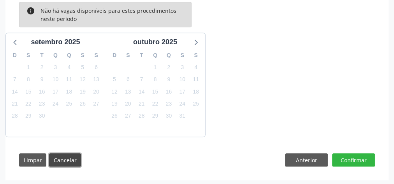
click at [69, 156] on button "Cancelar" at bounding box center [65, 160] width 32 height 13
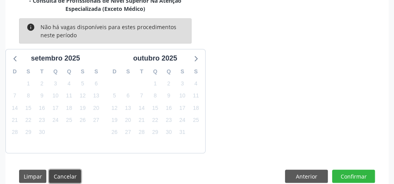
scroll to position [259, 0]
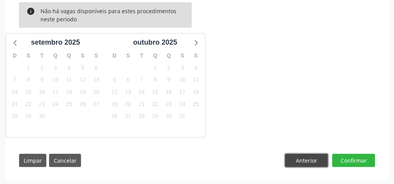
click at [311, 159] on button "Anterior" at bounding box center [306, 160] width 43 height 13
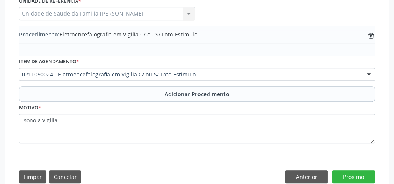
click at [311, 159] on div "Requerente * Profissional de Saúde Profissional de Saúde Paciente Nenhum result…" at bounding box center [197, 77] width 367 height 225
click at [312, 174] on button "Anterior" at bounding box center [306, 177] width 43 height 13
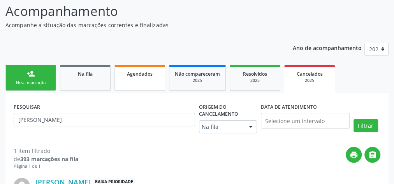
scroll to position [125, 0]
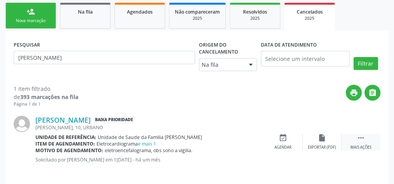
click at [361, 139] on icon "" at bounding box center [360, 138] width 9 height 9
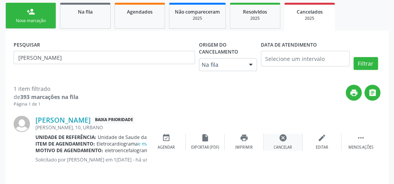
click at [286, 140] on icon "cancel" at bounding box center [283, 138] width 9 height 9
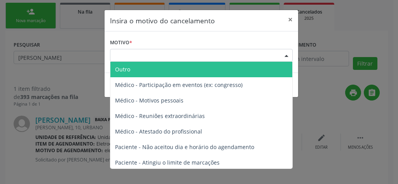
click at [287, 53] on div at bounding box center [287, 55] width 12 height 13
click at [204, 67] on span "Outro" at bounding box center [202, 70] width 182 height 16
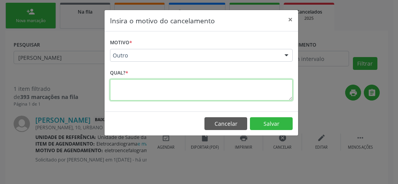
click at [180, 88] on textarea at bounding box center [201, 89] width 183 height 21
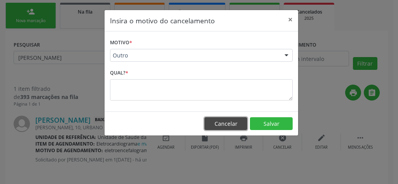
click at [220, 121] on button "Cancelar" at bounding box center [226, 124] width 43 height 13
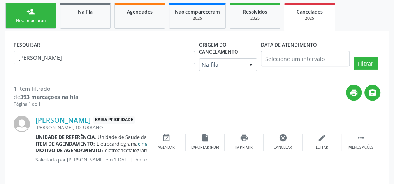
click at [146, 144] on link "e mais 1" at bounding box center [147, 144] width 18 height 7
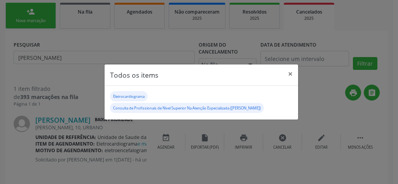
click at [257, 109] on small "Consulta de Profissionais de Nivel Superior Na Atenção Especializada (Exceto Mé…" at bounding box center [187, 108] width 148 height 5
click at [131, 98] on small "Eletrocardiograma" at bounding box center [129, 96] width 32 height 5
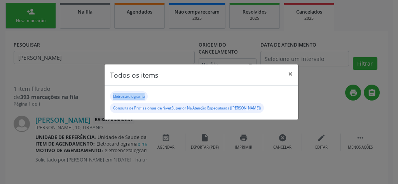
click at [131, 98] on small "Eletrocardiograma" at bounding box center [129, 96] width 32 height 5
click at [180, 97] on div "Eletrocardiograma Consulta de Profissionais de Nivel Superior Na Atenção Especi…" at bounding box center [201, 102] width 183 height 23
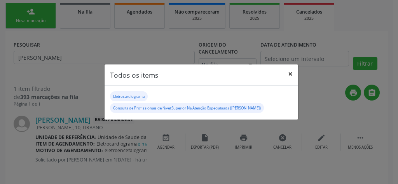
click at [291, 74] on button "×" at bounding box center [291, 74] width 16 height 19
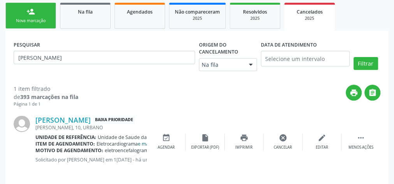
click at [141, 144] on link "e mais 1" at bounding box center [147, 144] width 18 height 7
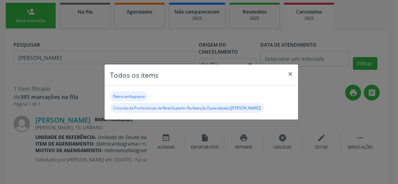
drag, startPoint x: 136, startPoint y: 97, endPoint x: 81, endPoint y: 83, distance: 56.5
click at [81, 83] on div "Todos os items × Eletrocardiograma Consulta de Profissionais de Nivel Superior …" at bounding box center [199, 92] width 398 height 184
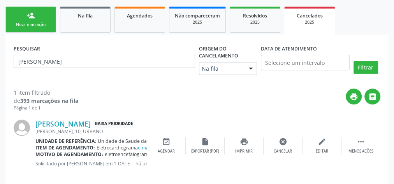
scroll to position [130, 0]
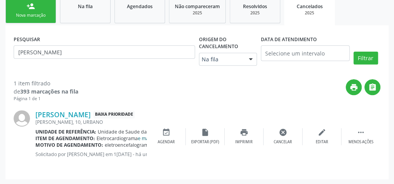
click at [142, 137] on link "e mais 1" at bounding box center [147, 138] width 18 height 7
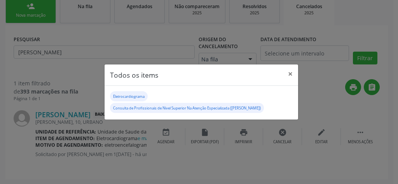
drag, startPoint x: 138, startPoint y: 94, endPoint x: 169, endPoint y: 35, distance: 67.4
click at [169, 35] on div "Todos os items × Eletrocardiograma Consulta de Profissionais de Nivel Superior …" at bounding box center [199, 92] width 398 height 184
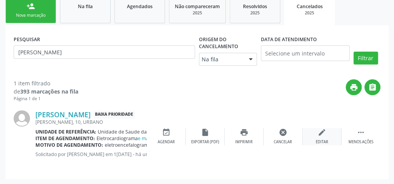
click at [318, 137] on div "edit Editar" at bounding box center [321, 136] width 39 height 17
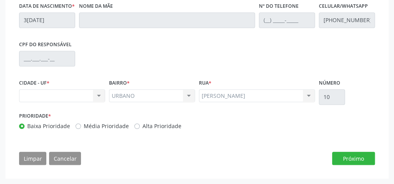
scroll to position [326, 0]
click at [345, 158] on button "Próximo" at bounding box center [353, 158] width 43 height 13
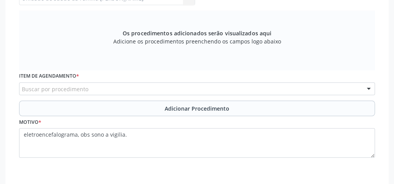
scroll to position [240, 0]
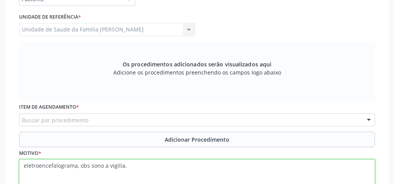
click at [138, 164] on textarea "eletroencefalograma, obs sono a vigilia." at bounding box center [197, 175] width 356 height 30
type textarea "e"
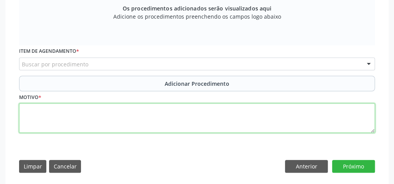
scroll to position [303, 0]
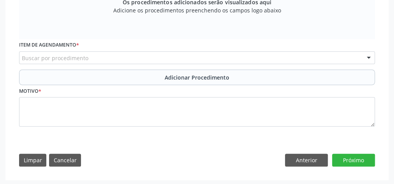
click at [370, 57] on div at bounding box center [369, 58] width 12 height 13
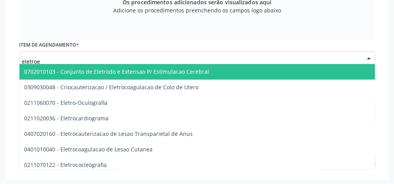
type input "eletroen"
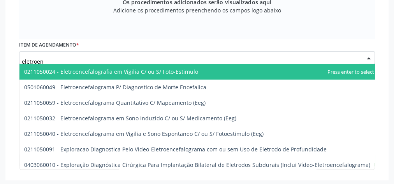
click at [128, 72] on span "0211050024 - Eletroencefalografia em Vigilia C/ ou S/ Foto-Estimulo" at bounding box center [111, 71] width 174 height 7
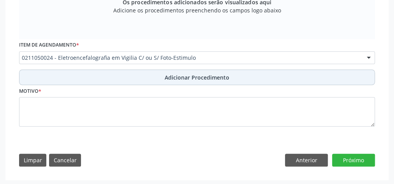
click at [187, 75] on span "Adicionar Procedimento" at bounding box center [197, 78] width 65 height 8
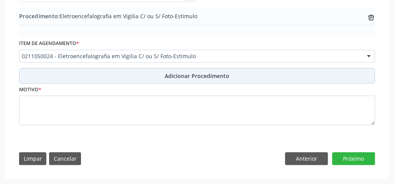
scroll to position [273, 0]
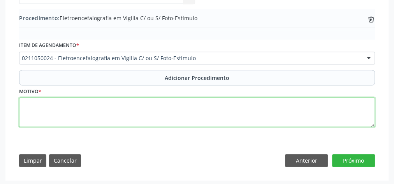
click at [126, 111] on textarea at bounding box center [197, 113] width 356 height 30
type textarea "sono em vigilia"
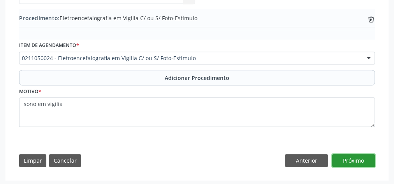
click at [360, 157] on button "Próximo" at bounding box center [353, 160] width 43 height 13
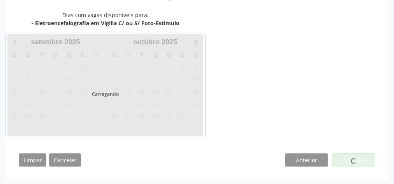
scroll to position [243, 0]
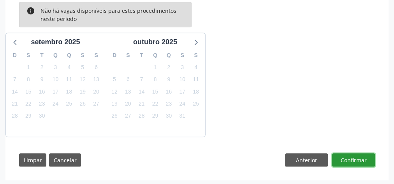
click at [360, 157] on button "Confirmar" at bounding box center [353, 160] width 43 height 13
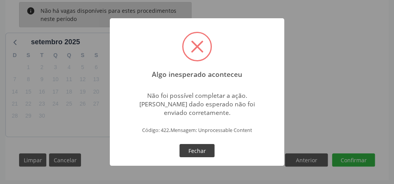
click at [192, 150] on button "Fechar" at bounding box center [196, 150] width 35 height 13
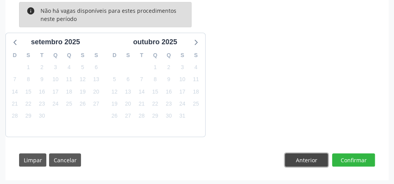
click at [309, 158] on button "Anterior" at bounding box center [306, 160] width 43 height 13
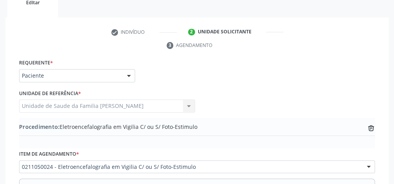
scroll to position [178, 0]
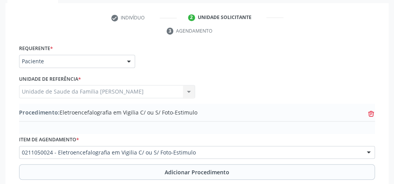
click at [372, 112] on icon at bounding box center [371, 114] width 6 height 4
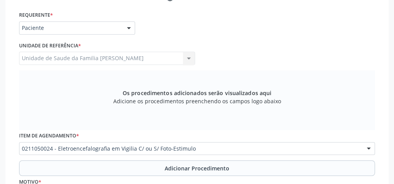
scroll to position [303, 0]
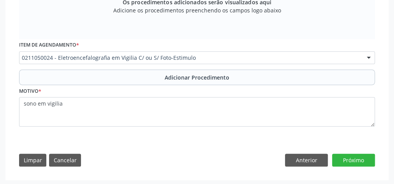
click at [372, 56] on div at bounding box center [369, 58] width 12 height 13
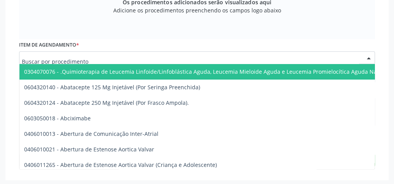
click at [133, 49] on div "Item de agendamento * 0304070076 - .Quimioterapia de Leucemia Linfoide/Linfoblá…" at bounding box center [197, 51] width 356 height 25
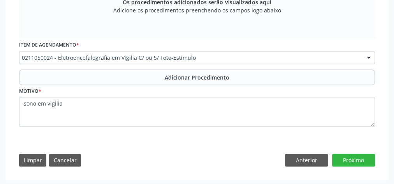
click at [366, 60] on div at bounding box center [369, 58] width 12 height 13
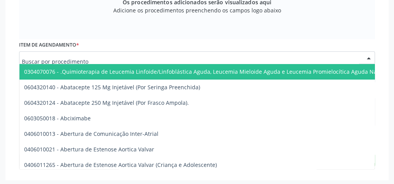
click at [120, 56] on input "text" at bounding box center [190, 62] width 337 height 16
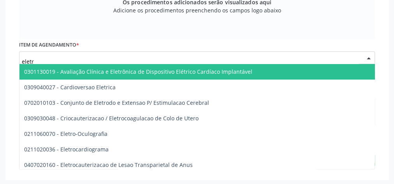
type input "eletro"
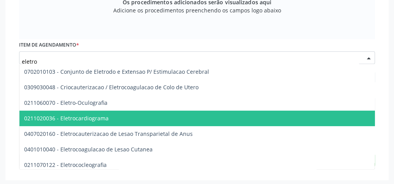
click at [82, 117] on span "0211020036 - Eletrocardiograma" at bounding box center [66, 118] width 84 height 7
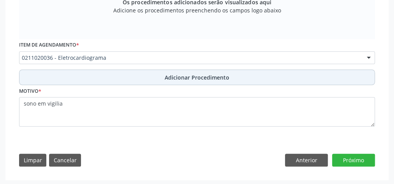
click at [197, 76] on span "Adicionar Procedimento" at bounding box center [197, 78] width 65 height 8
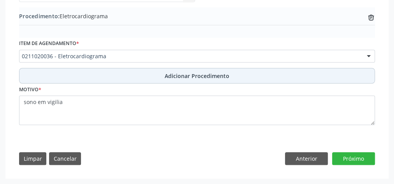
scroll to position [273, 0]
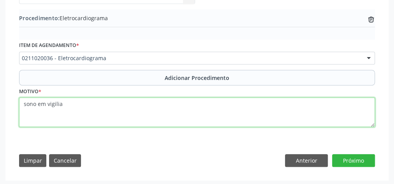
click at [78, 102] on textarea "sono em vigilia" at bounding box center [197, 113] width 356 height 30
type textarea "s"
type textarea "r"
type textarea "avaliacao"
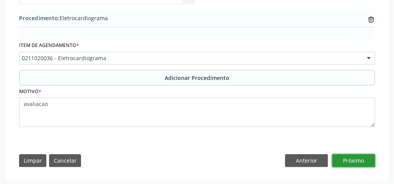
click at [360, 155] on button "Próximo" at bounding box center [353, 160] width 43 height 13
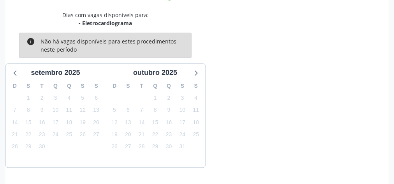
scroll to position [243, 0]
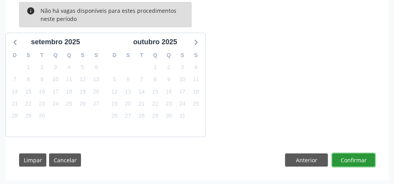
click at [360, 156] on button "Confirmar" at bounding box center [353, 160] width 43 height 13
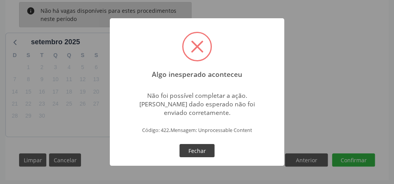
click at [196, 149] on button "Fechar" at bounding box center [196, 150] width 35 height 13
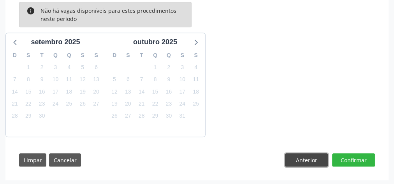
click at [313, 161] on button "Anterior" at bounding box center [306, 160] width 43 height 13
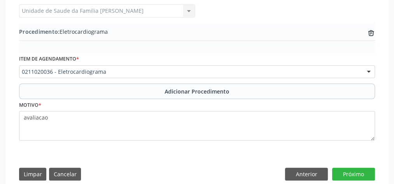
scroll to position [273, 0]
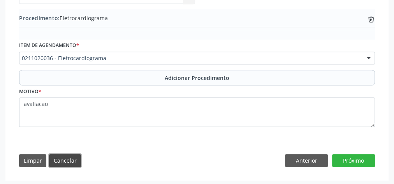
click at [67, 154] on button "Cancelar" at bounding box center [65, 160] width 32 height 13
click at [68, 160] on button "Cancelar" at bounding box center [65, 160] width 32 height 13
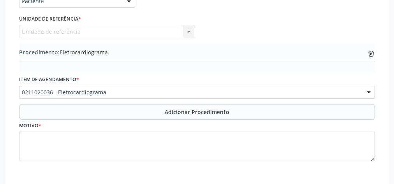
scroll to position [179, 0]
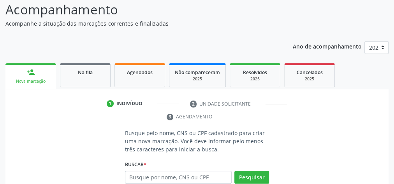
scroll to position [22, 0]
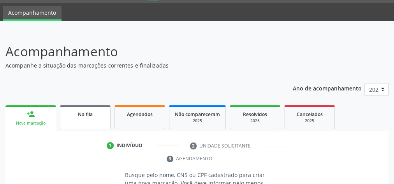
click at [90, 114] on span "Na fila" at bounding box center [85, 114] width 15 height 7
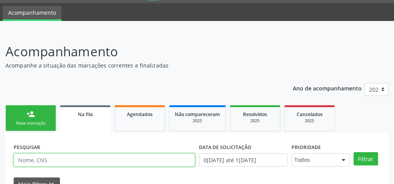
click at [84, 155] on input "text" at bounding box center [104, 160] width 181 height 13
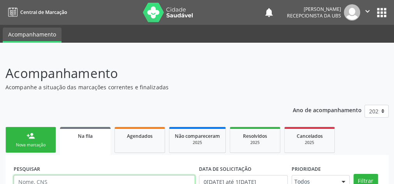
scroll to position [1, 0]
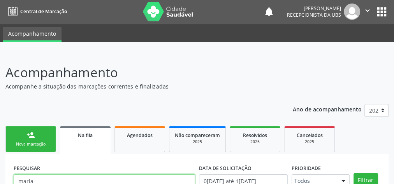
type input "maria stefanya camilo"
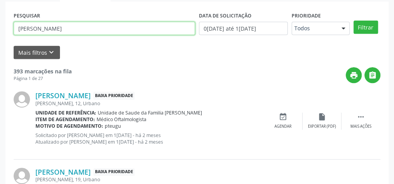
scroll to position [156, 0]
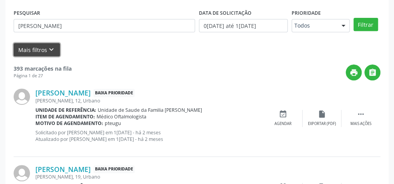
click at [39, 46] on button "Mais filtros keyboard_arrow_down" at bounding box center [37, 50] width 46 height 14
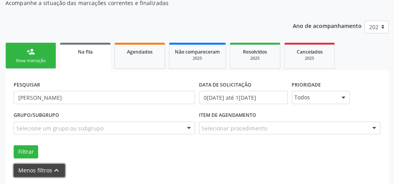
scroll to position [94, 0]
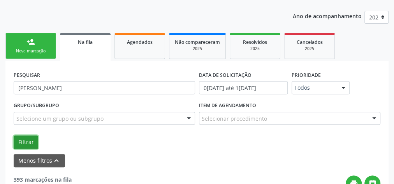
click at [31, 139] on button "Filtrar" at bounding box center [26, 142] width 25 height 13
click at [89, 51] on link "Na fila" at bounding box center [85, 47] width 51 height 28
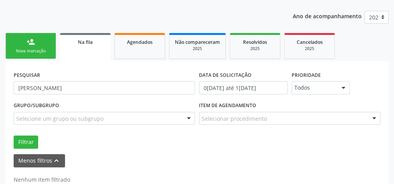
click at [89, 44] on span "Na fila" at bounding box center [85, 42] width 15 height 7
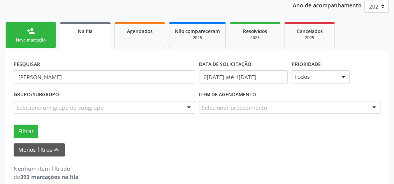
scroll to position [114, 0]
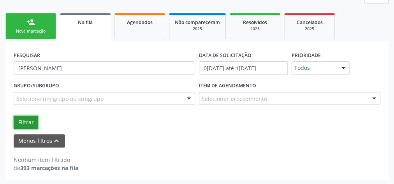
click at [28, 119] on button "Filtrar" at bounding box center [26, 122] width 25 height 13
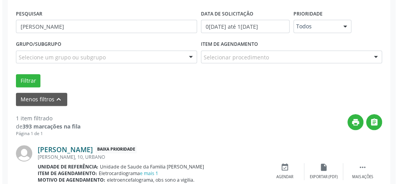
scroll to position [190, 0]
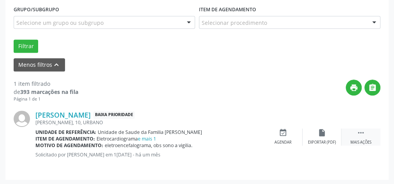
click at [365, 133] on div " Mais ações" at bounding box center [360, 137] width 39 height 17
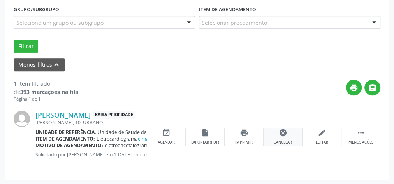
click at [281, 135] on icon "cancel" at bounding box center [283, 133] width 9 height 9
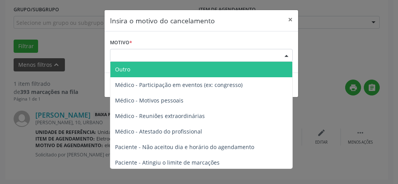
click at [288, 57] on div at bounding box center [287, 55] width 12 height 13
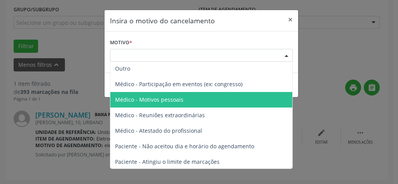
scroll to position [0, 0]
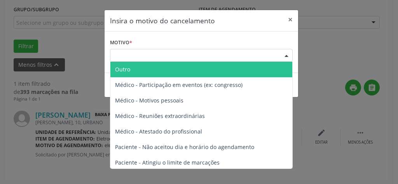
click at [169, 71] on span "Outro" at bounding box center [202, 70] width 182 height 16
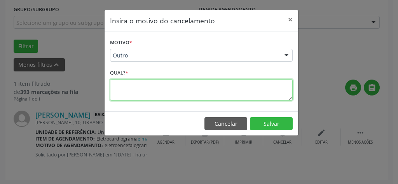
click at [173, 85] on textarea at bounding box center [201, 89] width 183 height 21
click at [126, 83] on textarea "duas marcacoes em uma solicitacao" at bounding box center [201, 89] width 183 height 21
click at [207, 84] on textarea "marcacoes em uma solicitacao" at bounding box center [201, 89] width 183 height 21
type textarea "m"
type textarea "e"
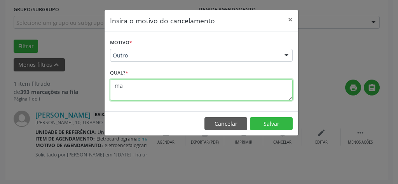
type textarea "m"
type textarea "e"
type textarea "duas especialidades diferentes"
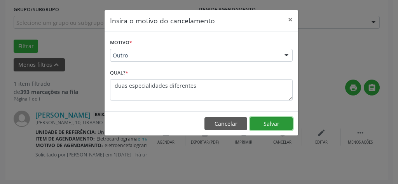
click at [268, 121] on button "Salvar" at bounding box center [271, 124] width 43 height 13
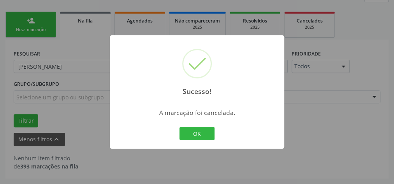
scroll to position [114, 0]
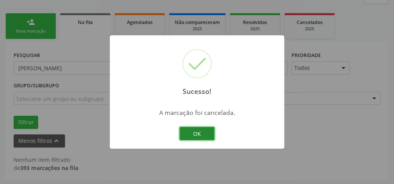
click at [209, 135] on button "OK" at bounding box center [196, 133] width 35 height 13
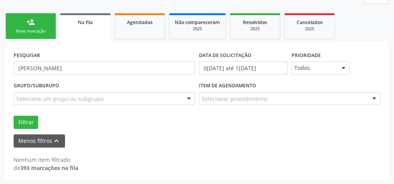
drag, startPoint x: 23, startPoint y: 26, endPoint x: 39, endPoint y: 21, distance: 16.6
click at [24, 26] on link "person_add Nova marcação" at bounding box center [30, 26] width 51 height 26
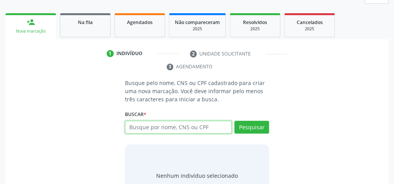
click at [160, 126] on input "text" at bounding box center [178, 127] width 107 height 13
type input "701005839515496"
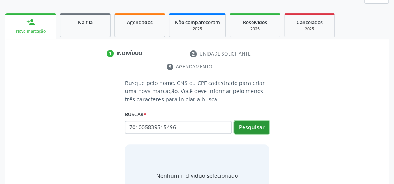
click at [253, 125] on button "Pesquisar" at bounding box center [251, 127] width 35 height 13
type input "701005839515496"
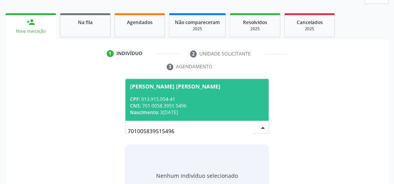
click at [201, 105] on div "CNS: 701 0058 3951 5496" at bounding box center [197, 106] width 134 height 7
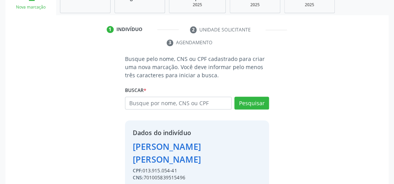
scroll to position [171, 0]
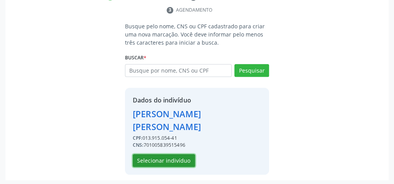
click at [177, 159] on button "Selecionar indivíduo" at bounding box center [164, 160] width 62 height 13
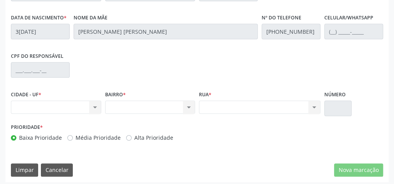
scroll to position [282, 0]
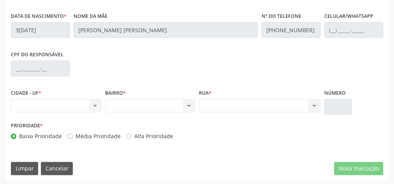
click at [95, 104] on div "Nenhum resultado encontrado para: " " Não há nenhuma opção para ser exibida." at bounding box center [56, 105] width 90 height 13
click at [96, 105] on div "Nenhum resultado encontrado para: " " Não há nenhuma opção para ser exibida." at bounding box center [56, 105] width 90 height 13
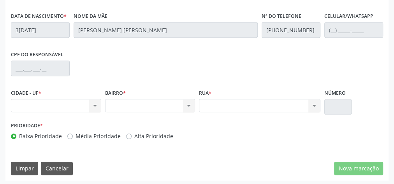
click at [96, 105] on div "Nenhum resultado encontrado para: " " Não há nenhuma opção para ser exibida." at bounding box center [56, 105] width 90 height 13
click at [186, 104] on div "Nenhum resultado encontrado para: " " Não há nenhuma opção para ser exibida." at bounding box center [150, 105] width 90 height 13
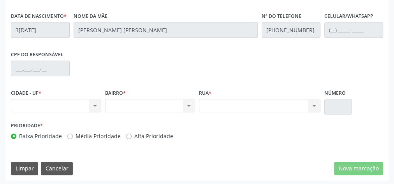
click at [186, 104] on div "Nenhum resultado encontrado para: " " Não há nenhuma opção para ser exibida." at bounding box center [150, 105] width 90 height 13
click at [313, 105] on div "Nenhum resultado encontrado para: " " Não há nenhuma opção para ser exibida." at bounding box center [259, 105] width 121 height 13
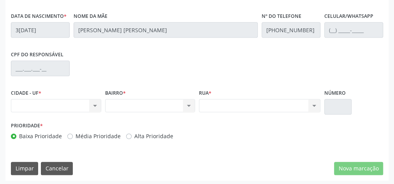
click at [313, 105] on div "Nenhum resultado encontrado para: " " Não há nenhuma opção para ser exibida." at bounding box center [259, 105] width 121 height 13
click at [96, 103] on div "Nenhum resultado encontrado para: " " Não há nenhuma opção para ser exibida." at bounding box center [56, 105] width 90 height 13
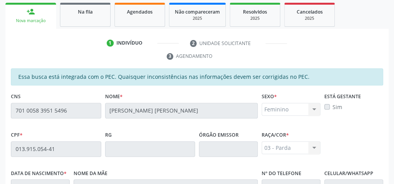
scroll to position [95, 0]
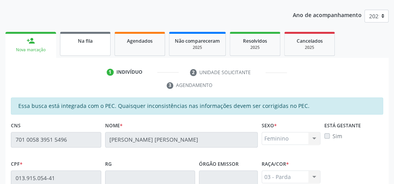
click at [98, 41] on div "Na fila" at bounding box center [85, 41] width 39 height 8
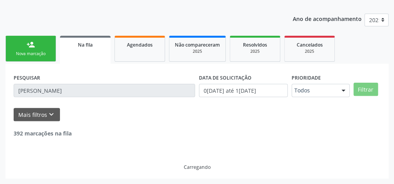
scroll to position [66, 0]
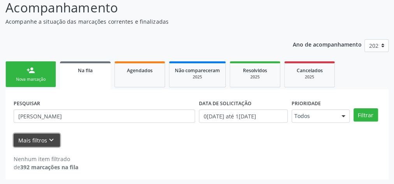
click at [48, 137] on icon "keyboard_arrow_down" at bounding box center [51, 140] width 9 height 9
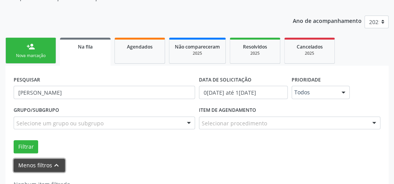
scroll to position [114, 0]
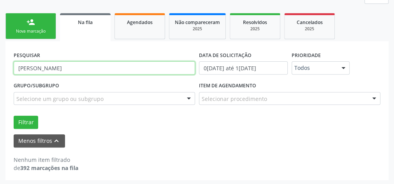
click at [98, 64] on input "maria stefanya camilo" at bounding box center [104, 67] width 181 height 13
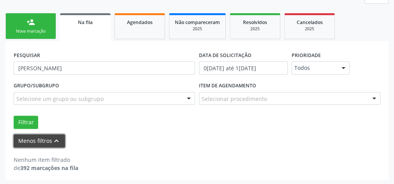
click at [29, 139] on button "Menos filtros keyboard_arrow_up" at bounding box center [39, 142] width 51 height 14
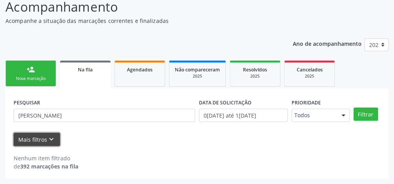
scroll to position [66, 0]
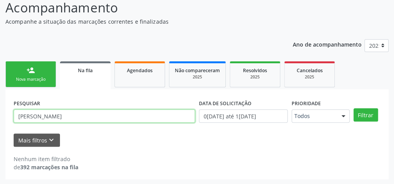
click at [86, 115] on input "maria stefanya camilo" at bounding box center [104, 116] width 181 height 13
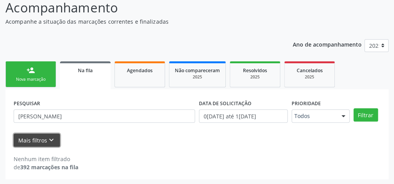
click at [36, 140] on button "Mais filtros keyboard_arrow_down" at bounding box center [37, 141] width 46 height 14
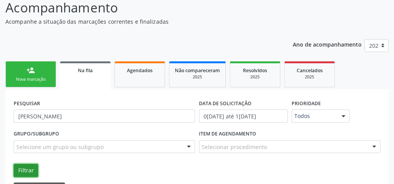
click at [28, 165] on button "Filtrar" at bounding box center [26, 170] width 25 height 13
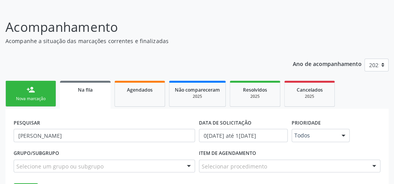
scroll to position [93, 0]
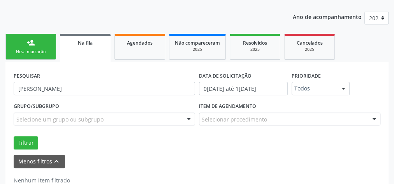
click at [37, 38] on link "person_add Nova marcação" at bounding box center [30, 47] width 51 height 26
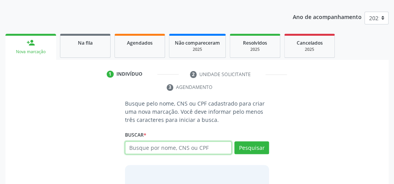
click at [200, 147] on input "text" at bounding box center [178, 148] width 107 height 13
type input "03315256403"
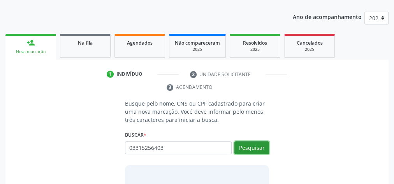
click at [259, 145] on button "Pesquisar" at bounding box center [251, 148] width 35 height 13
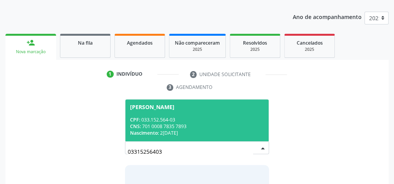
click at [213, 121] on div "CPF: 033.152.564-03" at bounding box center [197, 120] width 134 height 7
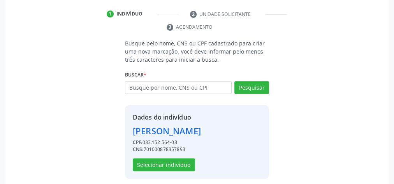
scroll to position [158, 0]
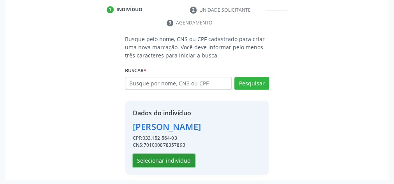
click at [178, 160] on button "Selecionar indivíduo" at bounding box center [164, 160] width 62 height 13
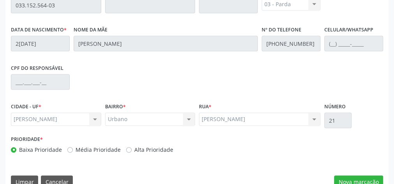
scroll to position [282, 0]
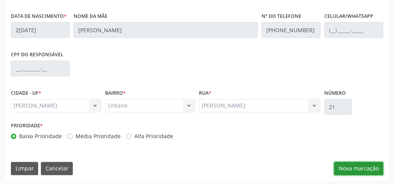
click at [360, 167] on button "Nova marcação" at bounding box center [358, 168] width 49 height 13
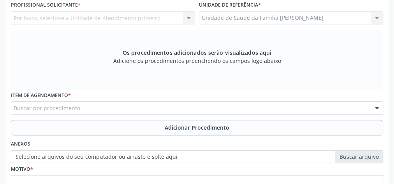
scroll to position [158, 0]
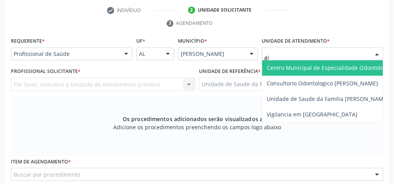
type input "gis"
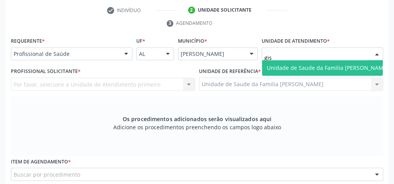
click at [291, 67] on span "Unidade de Saude da Familia [PERSON_NAME]" at bounding box center [328, 67] width 122 height 7
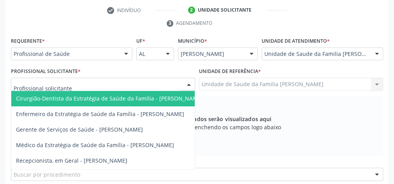
click at [188, 86] on div at bounding box center [189, 84] width 12 height 13
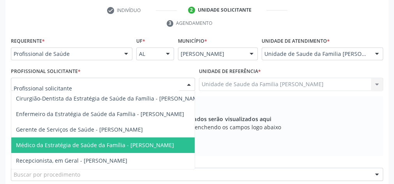
click at [169, 142] on span "Médico da Estratégia de Saúde da Família - [PERSON_NAME]" at bounding box center [95, 145] width 158 height 7
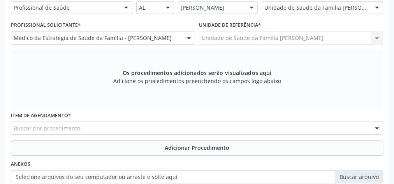
scroll to position [251, 0]
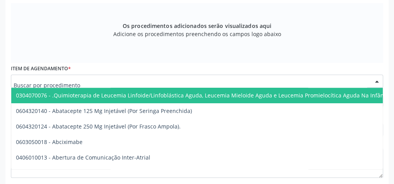
click at [168, 81] on div at bounding box center [197, 81] width 372 height 13
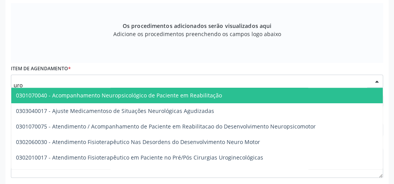
type input "urol"
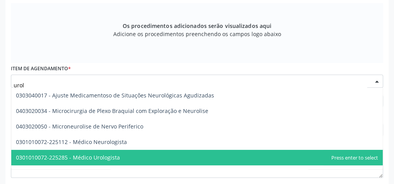
click at [112, 156] on span "0301010072-225285 - Médico Urologista" at bounding box center [68, 157] width 104 height 7
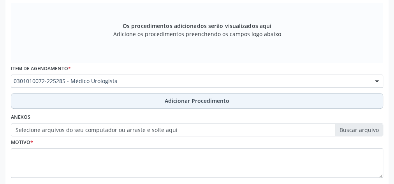
click at [177, 100] on span "Adicionar Procedimento" at bounding box center [197, 101] width 65 height 8
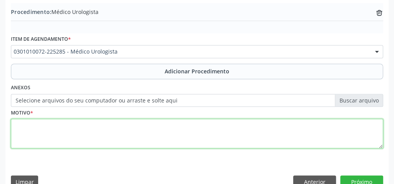
click at [132, 135] on textarea at bounding box center [197, 134] width 372 height 30
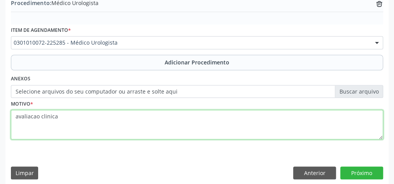
scroll to position [265, 0]
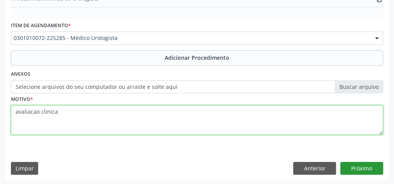
type textarea "avaliacao clinica"
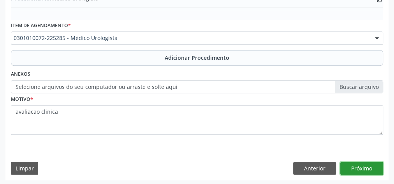
click at [358, 162] on button "Próximo" at bounding box center [361, 168] width 43 height 13
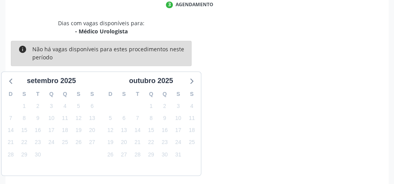
scroll to position [206, 0]
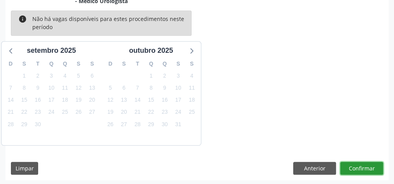
click at [358, 162] on button "Confirmar" at bounding box center [361, 168] width 43 height 13
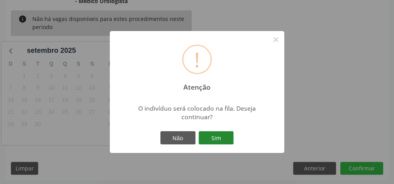
click at [216, 139] on button "Sim" at bounding box center [215, 138] width 35 height 13
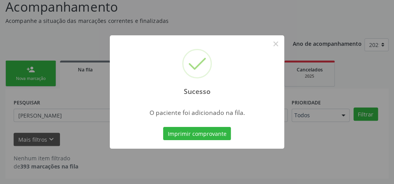
scroll to position [66, 0]
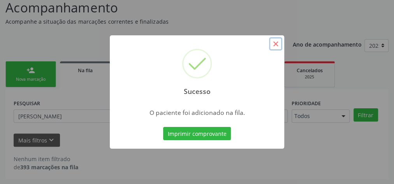
click at [276, 42] on button "×" at bounding box center [275, 43] width 13 height 13
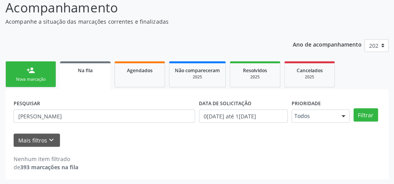
click at [42, 69] on link "person_add Nova marcação" at bounding box center [30, 74] width 51 height 26
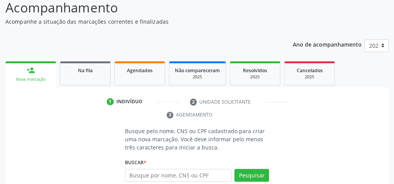
scroll to position [146, 0]
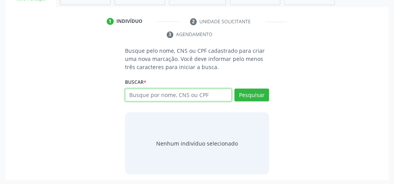
click at [181, 90] on input "text" at bounding box center [178, 95] width 107 height 13
type input "x"
click at [175, 97] on input "x" at bounding box center [178, 95] width 107 height 13
click at [188, 93] on input "text" at bounding box center [178, 95] width 107 height 13
type input "23940700487"
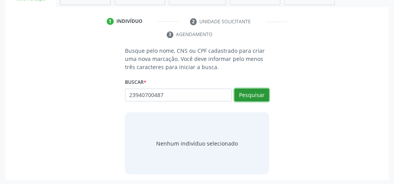
click at [249, 93] on button "Pesquisar" at bounding box center [251, 95] width 35 height 13
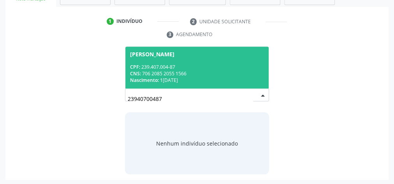
click at [190, 68] on div "CPF: 239.407.004-87" at bounding box center [197, 67] width 134 height 7
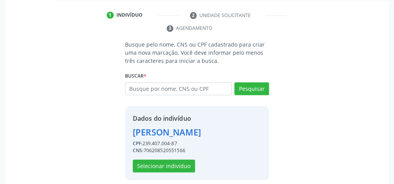
scroll to position [158, 0]
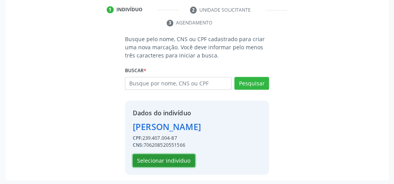
click at [186, 162] on button "Selecionar indivíduo" at bounding box center [164, 160] width 62 height 13
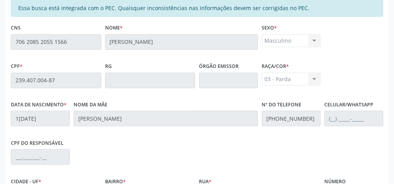
scroll to position [282, 0]
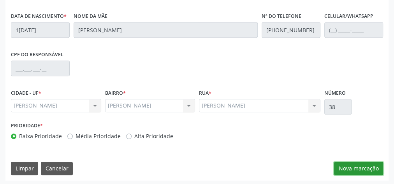
click at [368, 166] on button "Nova marcação" at bounding box center [358, 168] width 49 height 13
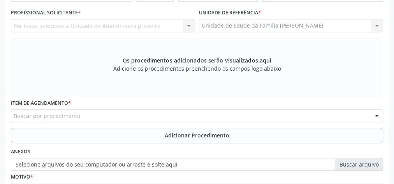
scroll to position [158, 0]
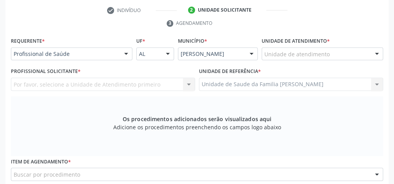
click at [342, 52] on div "Unidade de atendimento" at bounding box center [321, 53] width 121 height 13
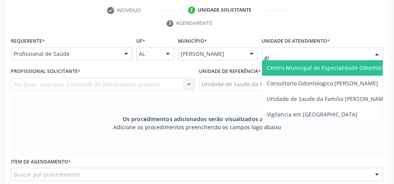
type input "gis"
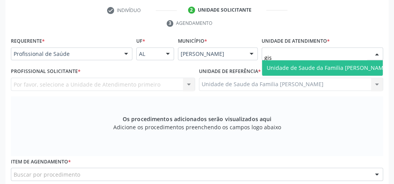
click at [332, 64] on span "Unidade de Saude da Familia [PERSON_NAME]" at bounding box center [328, 67] width 122 height 7
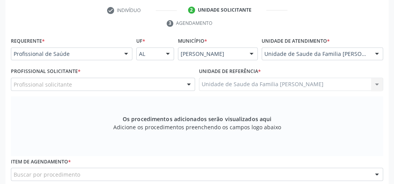
click at [188, 83] on div at bounding box center [189, 84] width 12 height 13
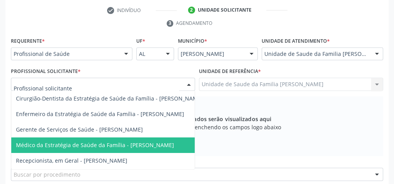
click at [141, 144] on span "Médico da Estratégia de Saúde da Família - [PERSON_NAME]" at bounding box center [95, 145] width 158 height 7
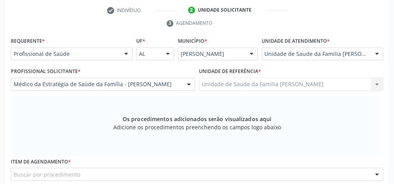
scroll to position [251, 0]
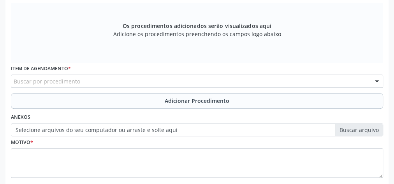
click at [180, 79] on div "Buscar por procedimento" at bounding box center [197, 81] width 372 height 13
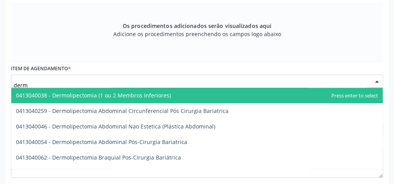
type input "derma"
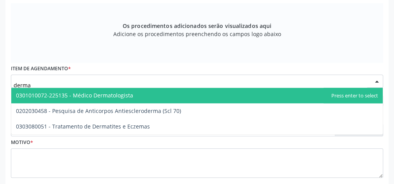
click at [138, 94] on span "0301010072-225135 - Médico Dermatologista" at bounding box center [196, 96] width 371 height 16
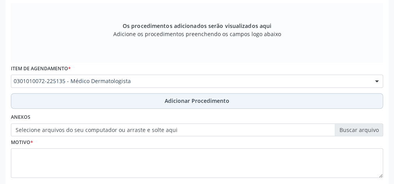
click at [186, 102] on span "Adicionar Procedimento" at bounding box center [197, 101] width 65 height 8
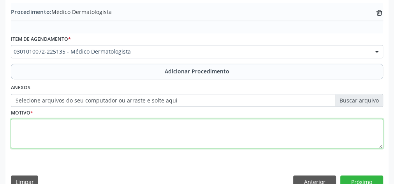
click at [171, 133] on textarea at bounding box center [197, 134] width 372 height 30
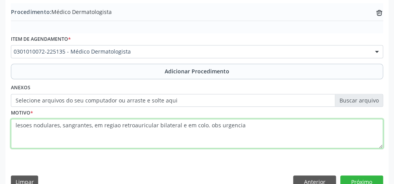
click at [91, 125] on textarea "lesoes nodulares, sangrantes, em regiao retroauricular bilateral e em colo. obs…" at bounding box center [197, 134] width 372 height 30
click at [271, 132] on textarea "lesoes nodulares, sangrantes, em regiao retroauricular bilateral e em colo. obs…" at bounding box center [197, 134] width 372 height 30
click at [92, 121] on textarea "lesoes nodulares, sangrantes, em regiao retroauricular bilateral e em colo. obs…" at bounding box center [197, 134] width 372 height 30
click at [115, 125] on textarea "lesoes nodulares, sangrantes, suspeita em regiao retroauricular bilateral e em …" at bounding box center [197, 134] width 372 height 30
click at [114, 123] on textarea "lesoes nodulares, sangrantes, suspeita, em regiao retroauricular bilateral e em…" at bounding box center [197, 134] width 372 height 30
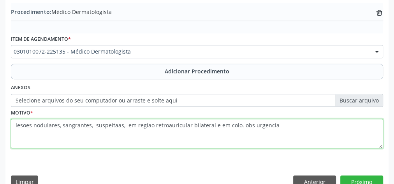
click at [116, 124] on textarea "lesoes nodulares, sangrantes, suspeitaas, em regiao retroauricular bilateral e …" at bounding box center [197, 134] width 372 height 30
click at [116, 124] on textarea "lesoes nodulares, sangrantes, suspeitas, em regiao retroauricular bilateral e e…" at bounding box center [197, 134] width 372 height 30
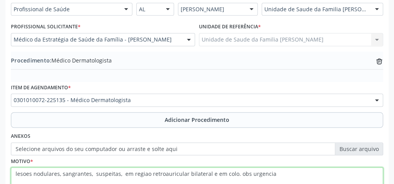
scroll to position [265, 0]
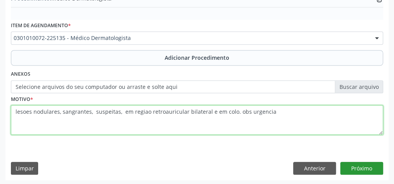
type textarea "lesoes nodulares, sangrantes, suspeitas, em regiao retroauricular bilateral e e…"
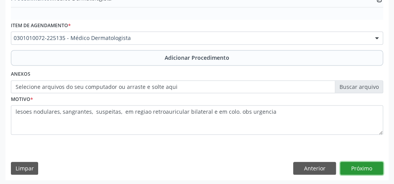
click at [358, 162] on button "Próximo" at bounding box center [361, 168] width 43 height 13
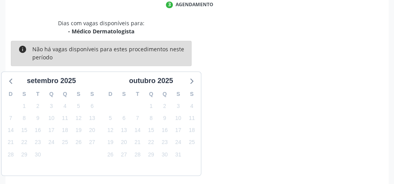
scroll to position [206, 0]
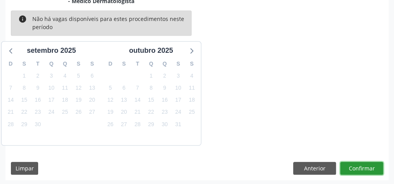
click at [358, 164] on button "Confirmar" at bounding box center [361, 168] width 43 height 13
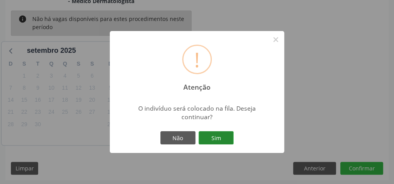
click at [219, 133] on button "Sim" at bounding box center [215, 138] width 35 height 13
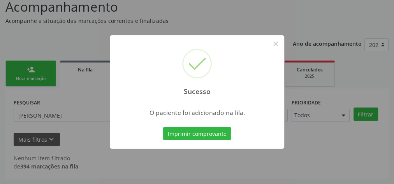
scroll to position [66, 0]
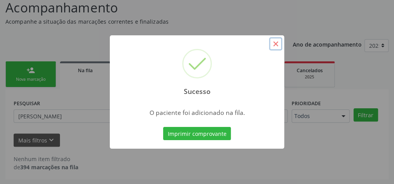
click at [276, 44] on button "×" at bounding box center [275, 43] width 13 height 13
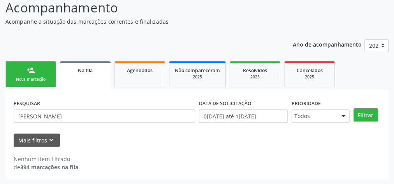
click at [34, 81] on div "Nova marcação" at bounding box center [30, 80] width 39 height 6
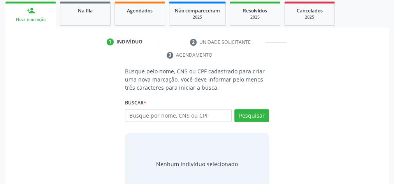
scroll to position [128, 0]
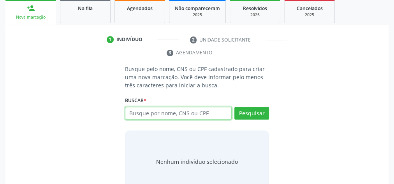
click at [177, 116] on input "text" at bounding box center [178, 113] width 107 height 13
type input "23940700487"
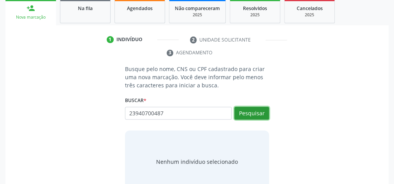
click at [244, 112] on button "Pesquisar" at bounding box center [251, 113] width 35 height 13
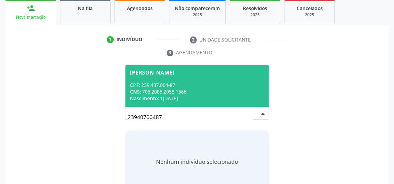
click at [221, 93] on div "CNS: 706 2085 2055 1566" at bounding box center [197, 92] width 134 height 7
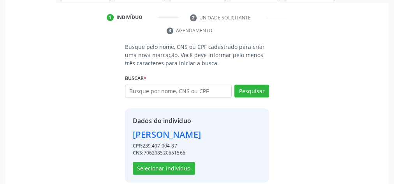
scroll to position [158, 0]
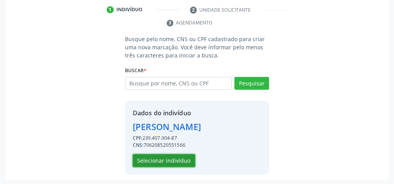
click at [165, 155] on button "Selecionar indivíduo" at bounding box center [164, 160] width 62 height 13
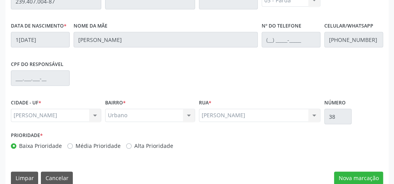
scroll to position [282, 0]
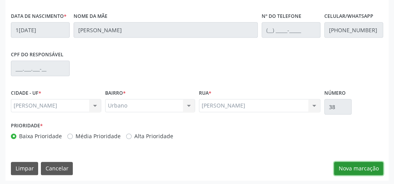
click at [371, 163] on button "Nova marcação" at bounding box center [358, 168] width 49 height 13
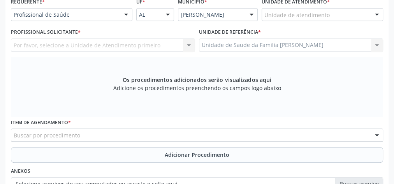
scroll to position [126, 0]
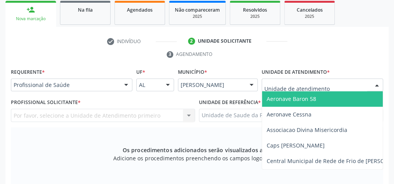
click at [377, 84] on div at bounding box center [377, 85] width 12 height 13
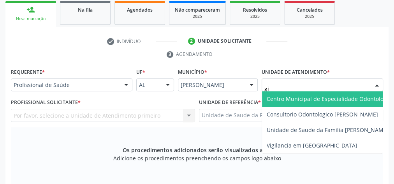
type input "gis"
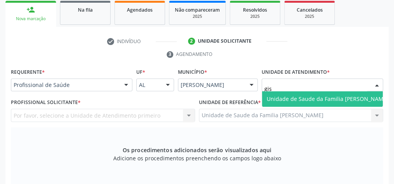
click at [358, 95] on span "Unidade de Saude da Familia [PERSON_NAME]" at bounding box center [328, 98] width 122 height 7
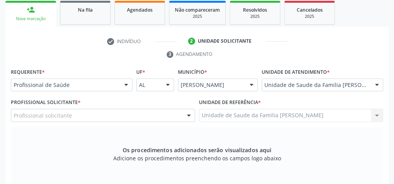
click at [188, 112] on div at bounding box center [189, 115] width 12 height 13
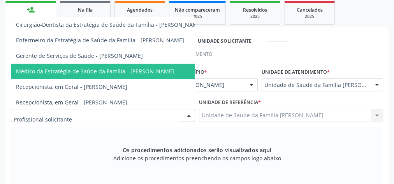
click at [138, 68] on span "Médico da Estratégia de Saúde da Família - [PERSON_NAME]" at bounding box center [95, 71] width 158 height 7
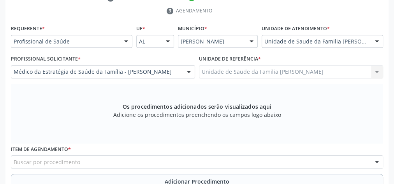
scroll to position [220, 0]
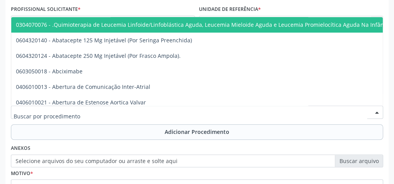
click at [149, 108] on div at bounding box center [197, 112] width 372 height 13
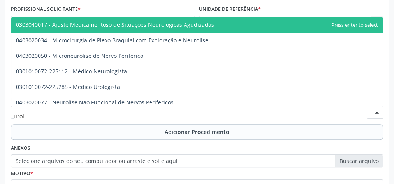
type input "urolo"
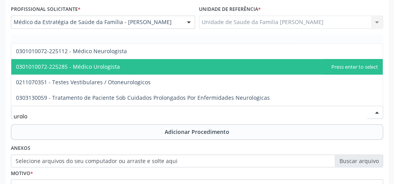
click at [113, 66] on span "0301010072-225285 - Médico Urologista" at bounding box center [68, 66] width 104 height 7
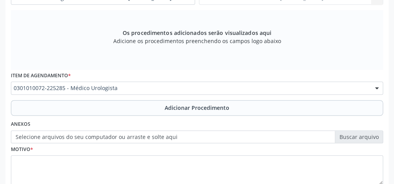
scroll to position [282, 0]
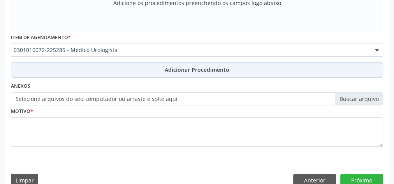
click at [174, 66] on span "Adicionar Procedimento" at bounding box center [197, 70] width 65 height 8
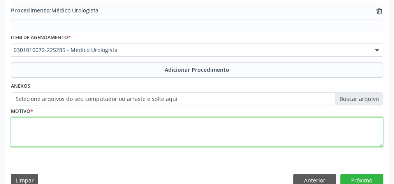
click at [145, 128] on textarea at bounding box center [197, 133] width 372 height 30
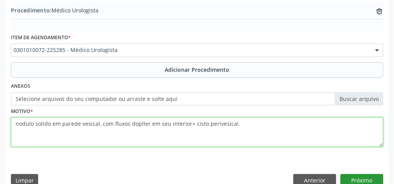
type textarea "nodulo solido em parede vesical, com fluxos dopller em seu interior+ cisto peri…"
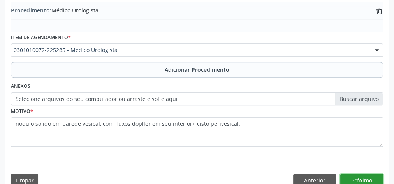
click at [356, 175] on button "Próximo" at bounding box center [361, 180] width 43 height 13
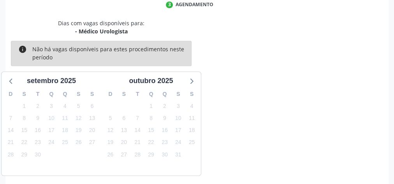
scroll to position [206, 0]
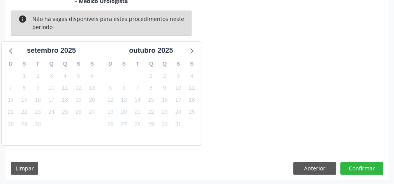
click at [362, 160] on div "Dias com vagas disponíveis para: - Médico Urologista info Não há vagas disponív…" at bounding box center [196, 85] width 383 height 192
click at [362, 167] on button "Confirmar" at bounding box center [361, 168] width 43 height 13
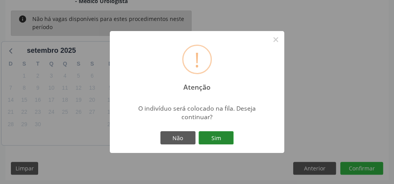
click at [231, 137] on button "Sim" at bounding box center [215, 138] width 35 height 13
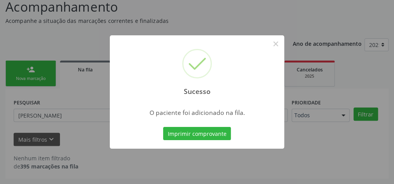
scroll to position [66, 0]
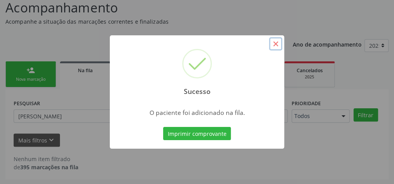
click at [278, 42] on button "×" at bounding box center [275, 43] width 13 height 13
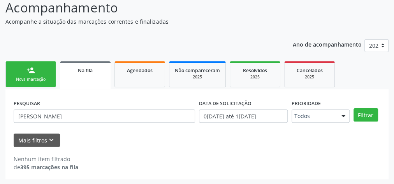
click at [44, 75] on link "person_add Nova marcação" at bounding box center [30, 74] width 51 height 26
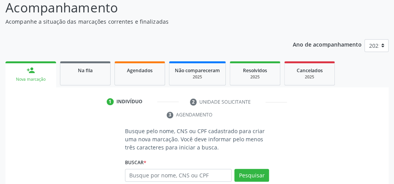
scroll to position [97, 0]
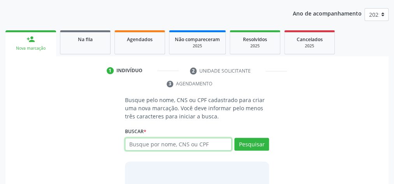
click at [170, 139] on input "text" at bounding box center [178, 144] width 107 height 13
type input "700006076467902"
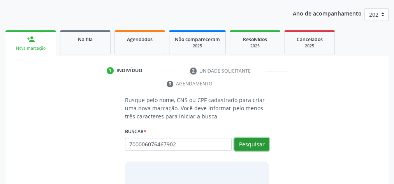
click at [262, 146] on button "Pesquisar" at bounding box center [251, 144] width 35 height 13
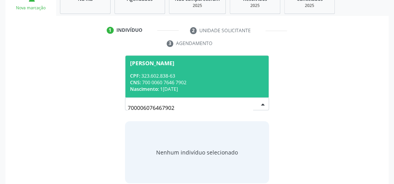
scroll to position [146, 0]
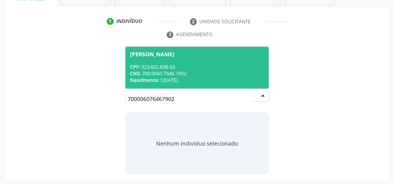
click at [214, 79] on div "Nascimento: 15/02/1974" at bounding box center [197, 80] width 134 height 7
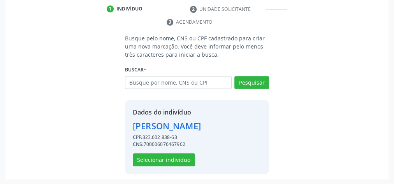
scroll to position [171, 0]
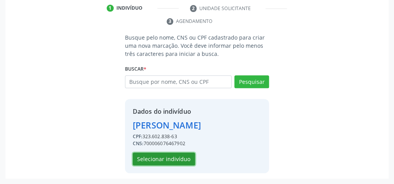
click at [176, 159] on button "Selecionar indivíduo" at bounding box center [164, 159] width 62 height 13
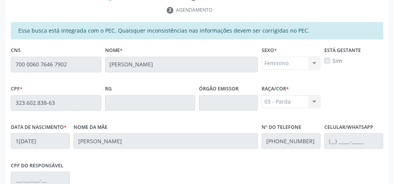
scroll to position [282, 0]
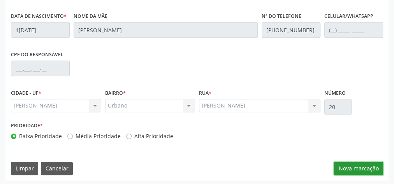
click at [377, 166] on button "Nova marcação" at bounding box center [358, 168] width 49 height 13
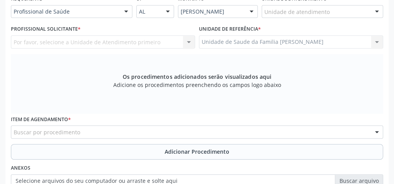
scroll to position [158, 0]
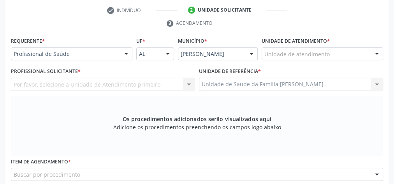
click at [332, 49] on div "Unidade de atendimento" at bounding box center [321, 53] width 121 height 13
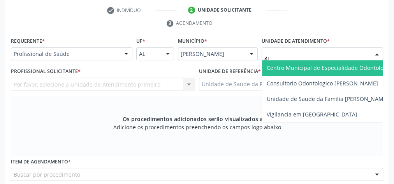
type input "gis"
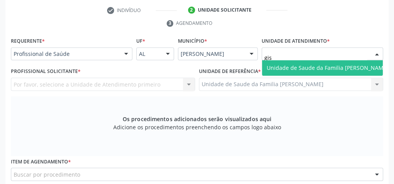
click at [312, 69] on span "Unidade de Saude da Familia [PERSON_NAME]" at bounding box center [328, 67] width 122 height 7
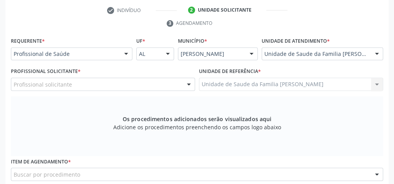
click at [190, 81] on div at bounding box center [189, 84] width 12 height 13
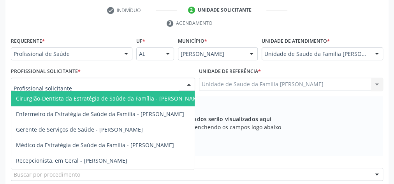
click at [177, 97] on span "Cirurgião-Dentista da Estratégia de Saúde da Família - [PERSON_NAME]" at bounding box center [109, 98] width 187 height 7
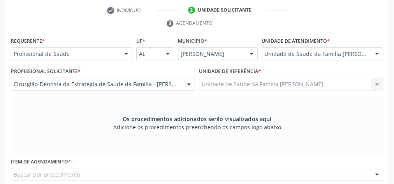
scroll to position [220, 0]
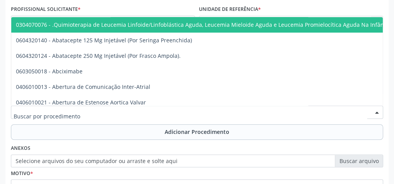
click at [175, 109] on div at bounding box center [197, 112] width 372 height 13
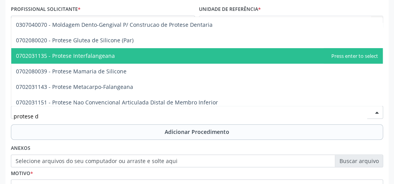
scroll to position [0, 0]
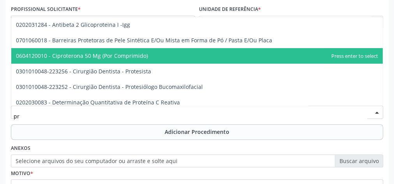
type input "p"
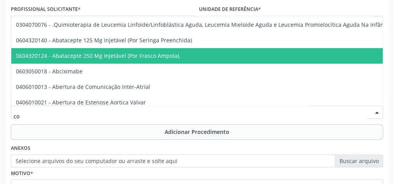
type input "c"
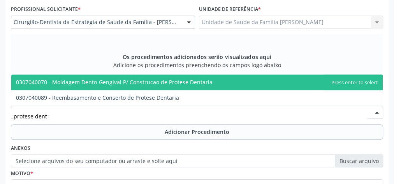
click at [122, 79] on span "0307040070 - Moldagem Dento-Gengival P/ Construcao de Protese Dentaria" at bounding box center [114, 82] width 197 height 7
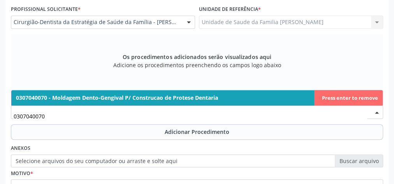
click at [201, 96] on span "0307040070 - Moldagem Dento-Gengival P/ Construcao de Protese Dentaria" at bounding box center [117, 97] width 202 height 7
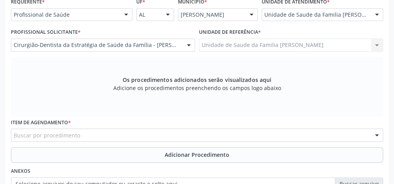
scroll to position [251, 0]
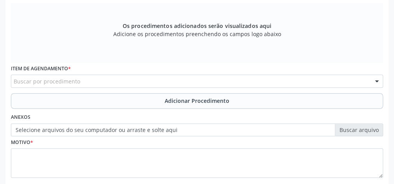
click at [150, 72] on div "Item de agendamento * Buscar por procedimento 0304070076 - .Quimioterapia de Le…" at bounding box center [197, 75] width 372 height 25
click at [151, 78] on div "Buscar por procedimento" at bounding box center [197, 81] width 372 height 13
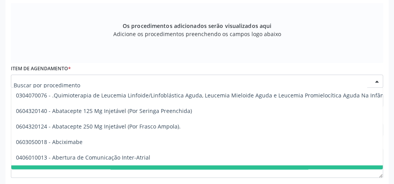
click at [150, 78] on input "text" at bounding box center [190, 85] width 353 height 16
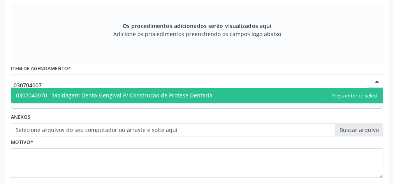
type input "0307040070"
click at [181, 95] on span "0307040070 - Moldagem Dento-Gengival P/ Construcao de Protese Dentaria" at bounding box center [114, 95] width 197 height 7
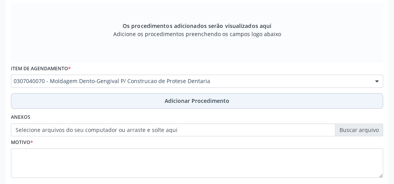
click at [203, 103] on span "Adicionar Procedimento" at bounding box center [197, 101] width 65 height 8
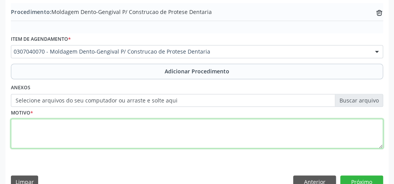
click at [158, 133] on textarea at bounding box center [197, 134] width 372 height 30
click at [58, 123] on textarea "solicito proteses parcial superior" at bounding box center [197, 134] width 372 height 30
click at [56, 123] on textarea "solicito proteses parcial superior" at bounding box center [197, 134] width 372 height 30
click at [117, 126] on textarea "solicito protese parcial superior" at bounding box center [197, 134] width 372 height 30
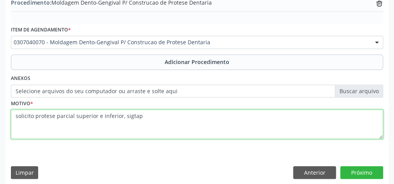
scroll to position [265, 0]
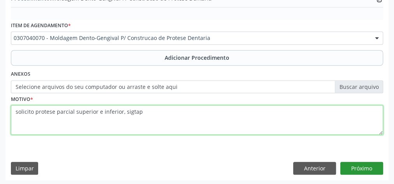
type textarea "solicito protese parcial superior e inferior, sigtap"
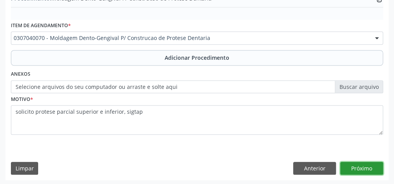
click at [374, 165] on button "Próximo" at bounding box center [361, 168] width 43 height 13
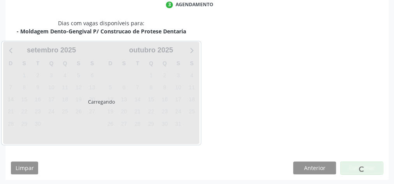
scroll to position [206, 0]
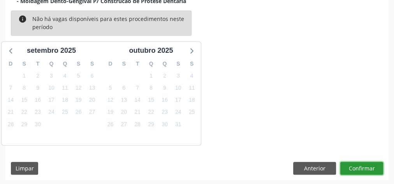
click at [365, 165] on button "Confirmar" at bounding box center [361, 168] width 43 height 13
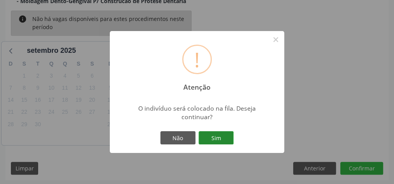
click at [221, 137] on button "Sim" at bounding box center [215, 138] width 35 height 13
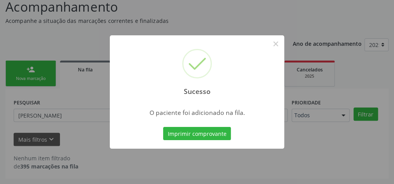
scroll to position [66, 0]
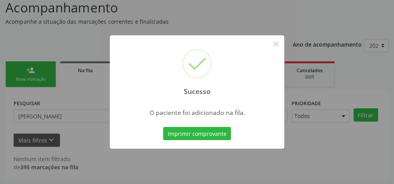
click at [33, 73] on div "Sucesso × O paciente foi adicionado na fila. Imprimir comprovante Cancel" at bounding box center [197, 92] width 394 height 184
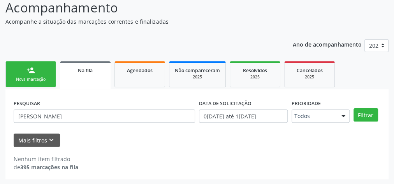
click at [33, 72] on div "person_add" at bounding box center [30, 70] width 9 height 9
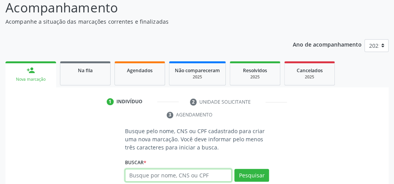
click at [160, 177] on input "text" at bounding box center [178, 175] width 107 height 13
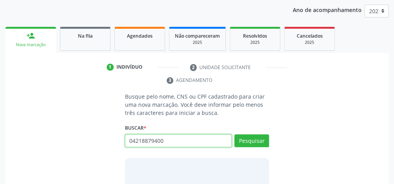
scroll to position [146, 0]
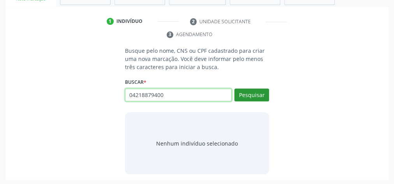
type input "04218879400"
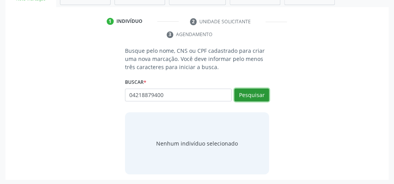
click at [253, 91] on button "Pesquisar" at bounding box center [251, 95] width 35 height 13
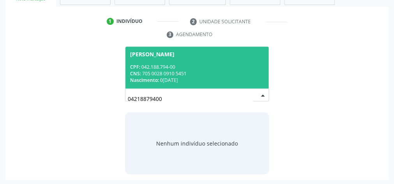
click at [207, 57] on span "Ronaldo Oliveira dos Santos CPF: 042.188.794-00 CNS: 705 0028 0910 5451 Nascime…" at bounding box center [196, 68] width 143 height 42
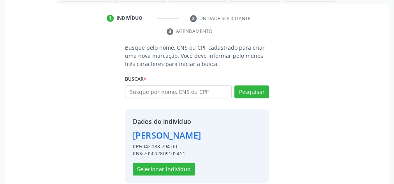
scroll to position [158, 0]
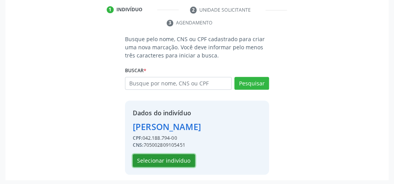
click at [151, 154] on button "Selecionar indivíduo" at bounding box center [164, 160] width 62 height 13
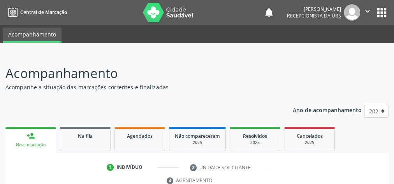
scroll to position [62, 0]
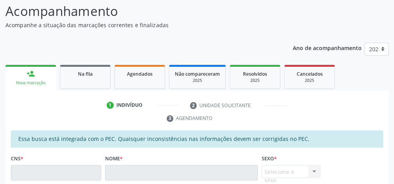
click at [40, 81] on div "Nova marcação" at bounding box center [31, 83] width 40 height 6
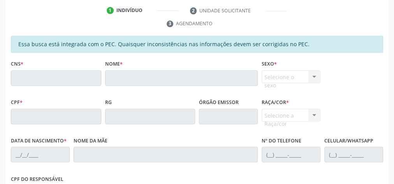
scroll to position [125, 0]
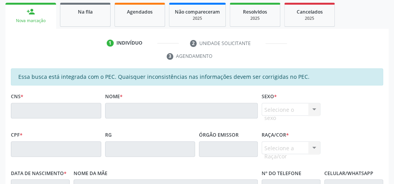
click at [30, 18] on link "person_add Nova marcação" at bounding box center [30, 16] width 51 height 26
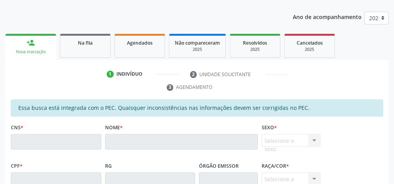
scroll to position [0, 0]
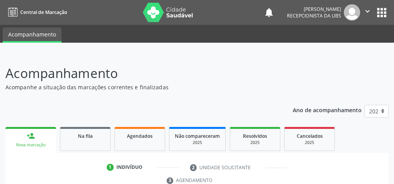
scroll to position [146, 0]
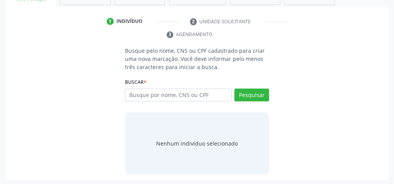
click at [187, 89] on input "text" at bounding box center [178, 95] width 107 height 13
type input "04218879400"
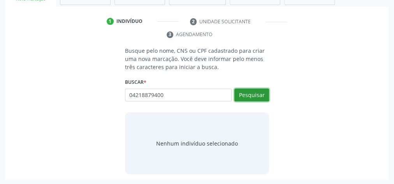
click at [247, 91] on button "Pesquisar" at bounding box center [251, 95] width 35 height 13
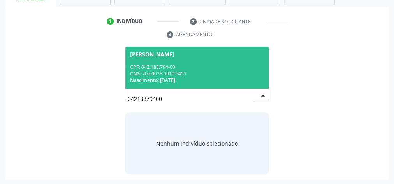
click at [216, 75] on div "CNS: 705 0028 0910 5451" at bounding box center [197, 73] width 134 height 7
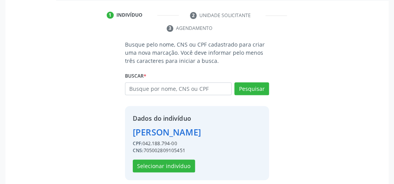
scroll to position [158, 0]
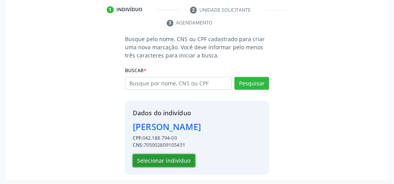
click at [171, 158] on button "Selecionar indivíduo" at bounding box center [164, 160] width 62 height 13
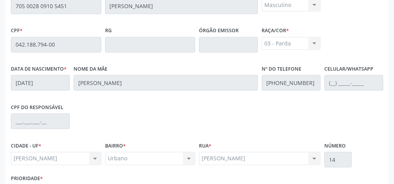
scroll to position [282, 0]
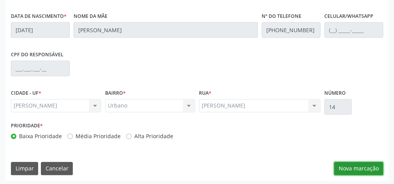
click at [373, 163] on button "Nova marcação" at bounding box center [358, 168] width 49 height 13
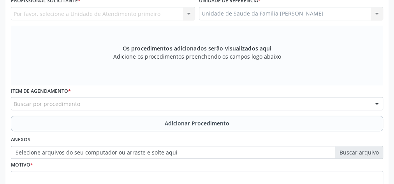
scroll to position [126, 0]
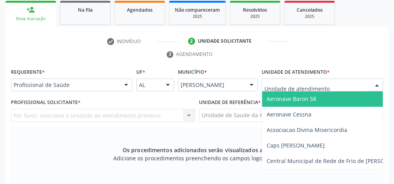
click at [382, 82] on div "Aeronave Baron 58 Aeronave Cessna Associacao Divina Misericordia Caps [PERSON_N…" at bounding box center [321, 85] width 121 height 13
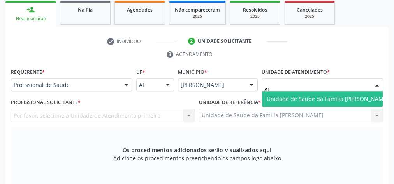
type input "gis"
click at [351, 95] on span "Unidade de Saude da Familia [PERSON_NAME]" at bounding box center [328, 98] width 122 height 7
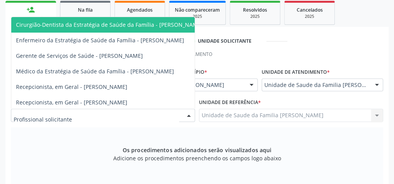
click at [191, 117] on div at bounding box center [189, 115] width 12 height 13
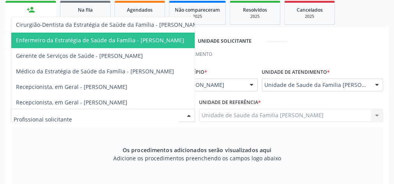
click at [142, 38] on span "Enfermeiro da Estratégia de Saúde da Família - [PERSON_NAME]" at bounding box center [100, 40] width 168 height 7
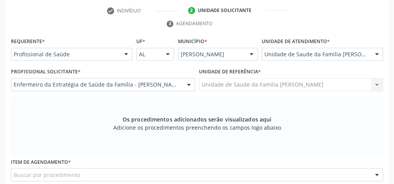
scroll to position [220, 0]
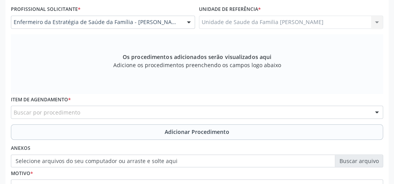
click at [181, 111] on div "Buscar por procedimento" at bounding box center [197, 112] width 372 height 13
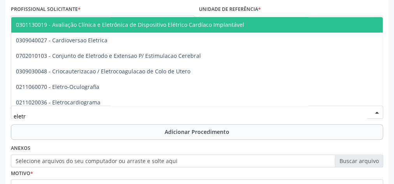
type input "eletro"
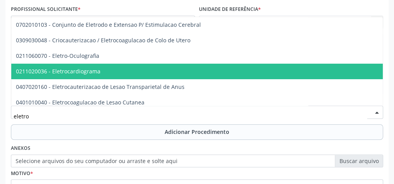
click at [90, 68] on span "0211020036 - Eletrocardiograma" at bounding box center [58, 71] width 84 height 7
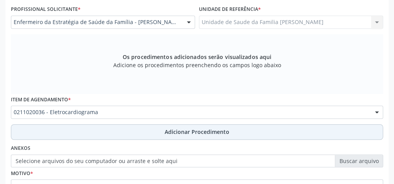
click at [195, 130] on span "Adicionar Procedimento" at bounding box center [197, 132] width 65 height 8
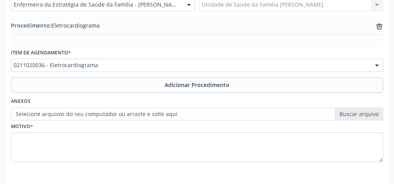
scroll to position [251, 0]
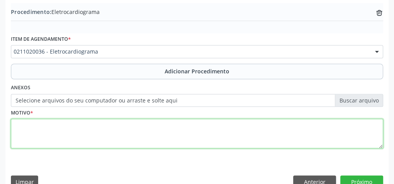
click at [146, 132] on textarea at bounding box center [197, 134] width 372 height 30
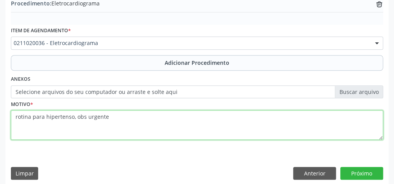
scroll to position [265, 0]
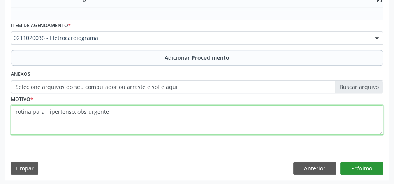
type textarea "rotina para hipertenso, obs urgente"
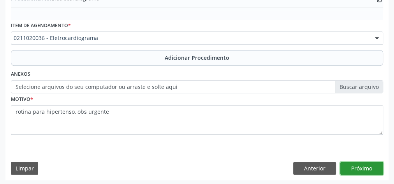
click at [371, 164] on button "Próximo" at bounding box center [361, 168] width 43 height 13
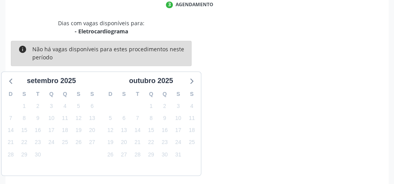
scroll to position [206, 0]
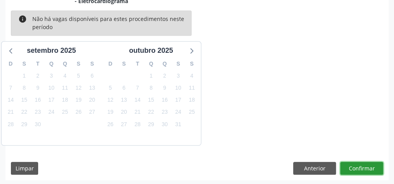
click at [371, 164] on button "Confirmar" at bounding box center [361, 168] width 43 height 13
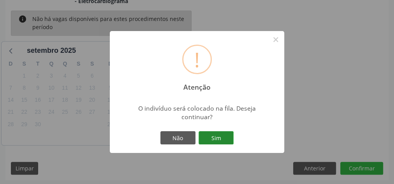
click at [218, 140] on button "Sim" at bounding box center [215, 138] width 35 height 13
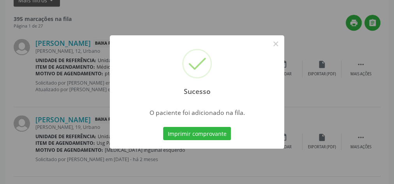
scroll to position [82, 0]
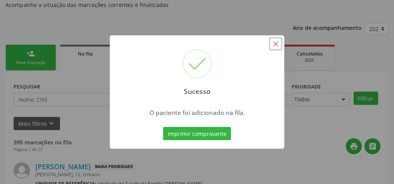
click at [275, 44] on button "×" at bounding box center [275, 43] width 13 height 13
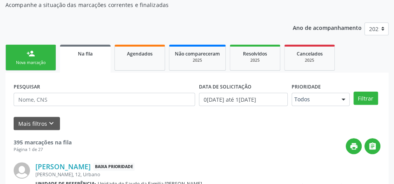
click at [35, 52] on div "person_add" at bounding box center [30, 53] width 9 height 9
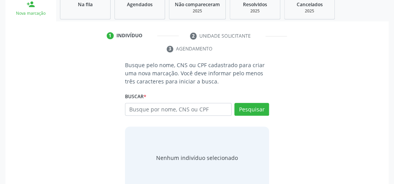
scroll to position [146, 0]
